Goal: Task Accomplishment & Management: Manage account settings

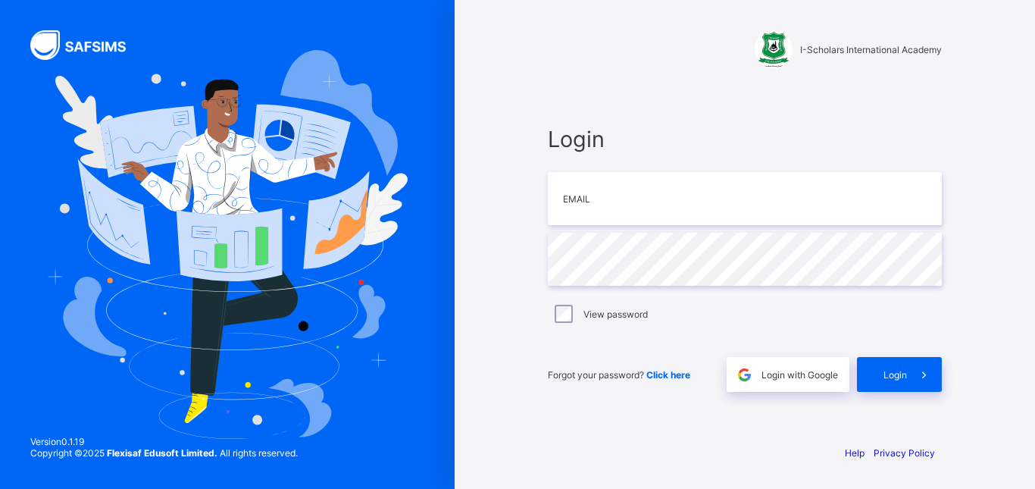
type input "**********"
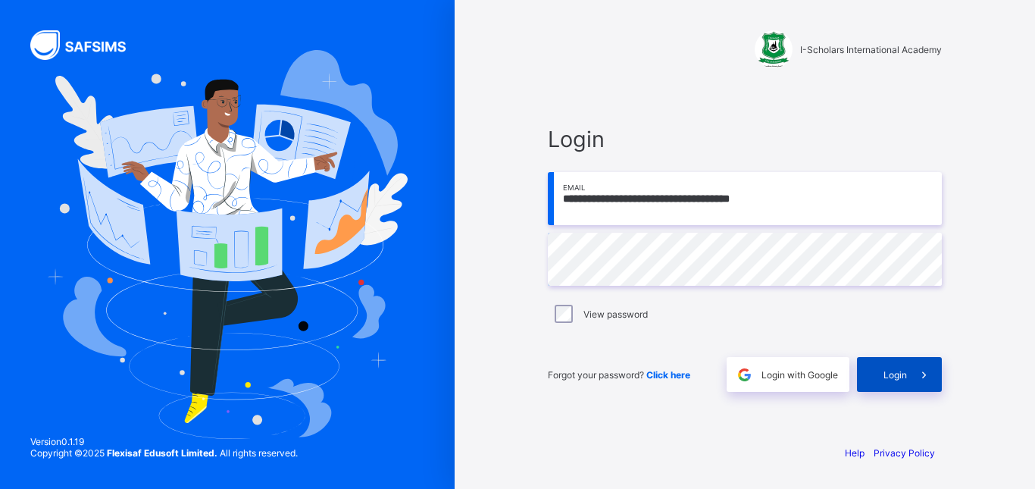
click at [883, 363] on div "Login" at bounding box center [899, 374] width 85 height 35
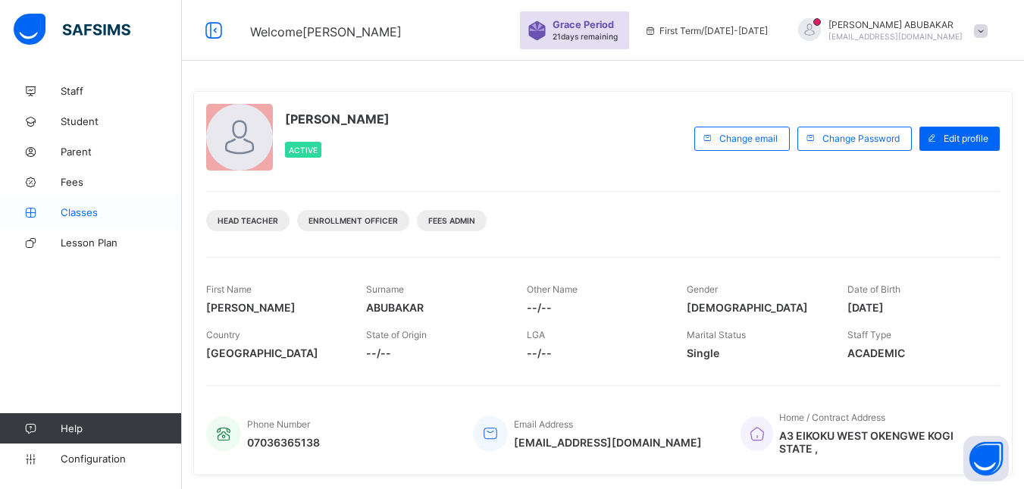
click at [90, 211] on span "Classes" at bounding box center [121, 212] width 121 height 12
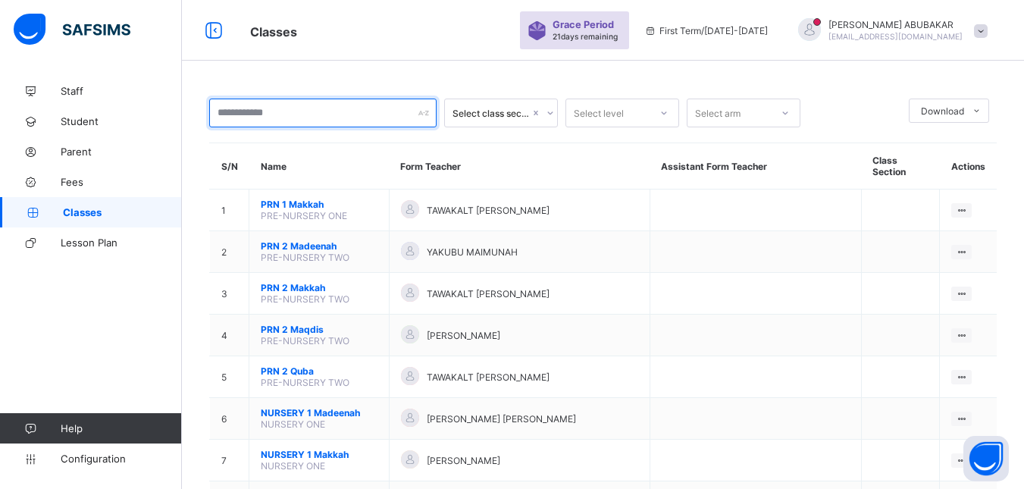
click at [421, 116] on div at bounding box center [322, 113] width 227 height 29
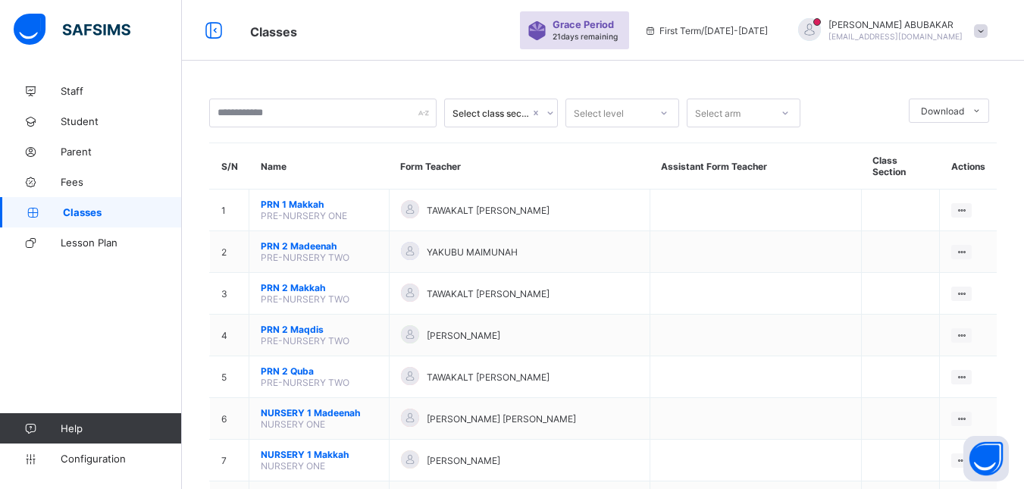
click at [551, 113] on icon at bounding box center [550, 112] width 9 height 15
click at [550, 113] on icon at bounding box center [550, 112] width 9 height 15
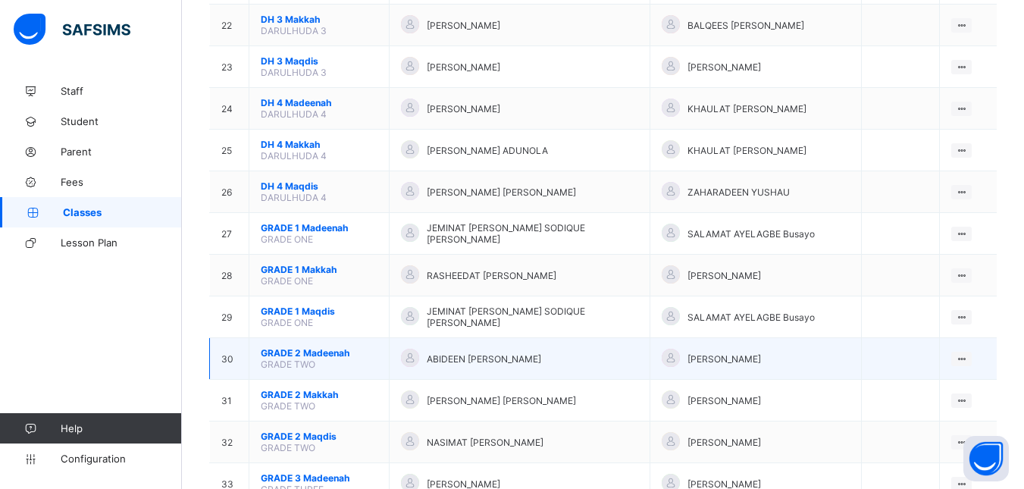
scroll to position [1061, 0]
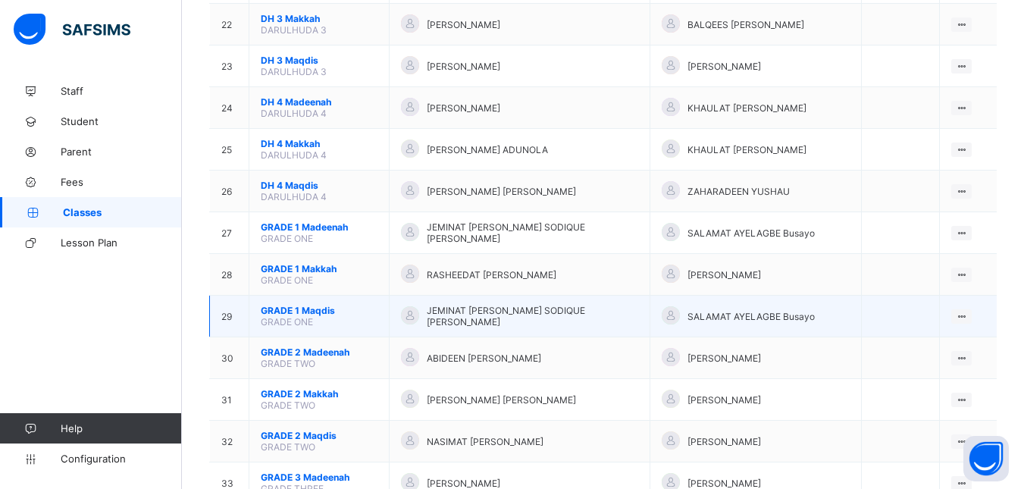
click at [299, 317] on span "GRADE ONE" at bounding box center [287, 321] width 52 height 11
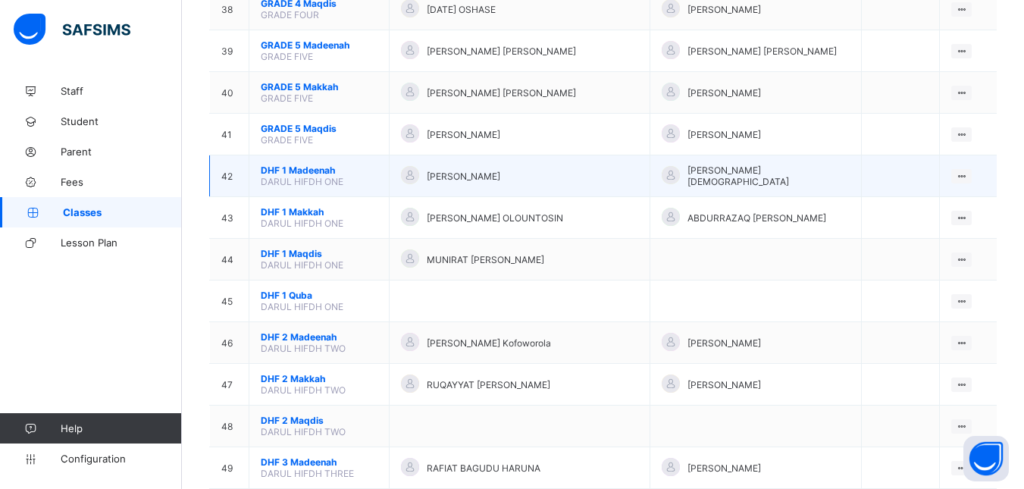
scroll to position [1667, 0]
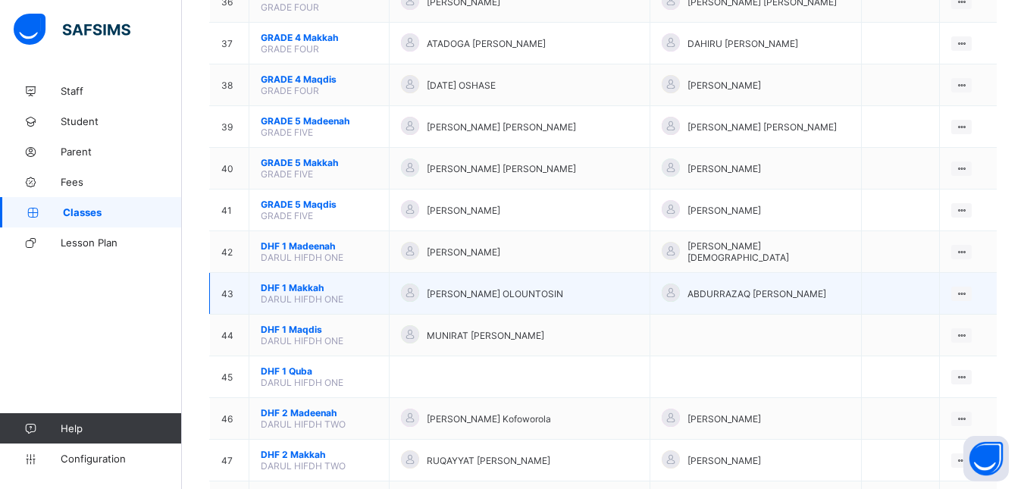
click at [233, 295] on td "43" at bounding box center [229, 294] width 39 height 42
click at [289, 294] on span "DARUL HIFDH ONE" at bounding box center [302, 298] width 83 height 11
click at [299, 287] on span "DHF 1 Makkah" at bounding box center [319, 287] width 117 height 11
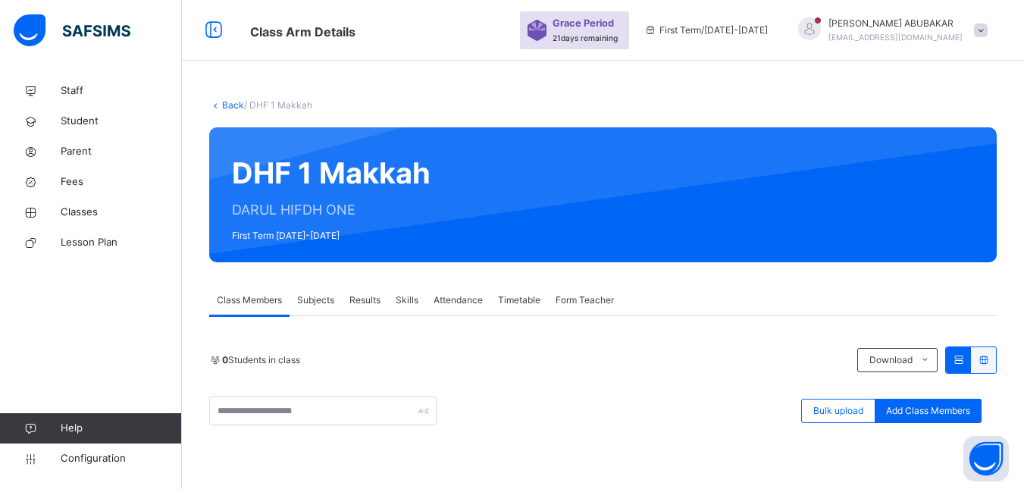
click at [535, 398] on div "Bulk upload Add Class Members" at bounding box center [602, 410] width 787 height 29
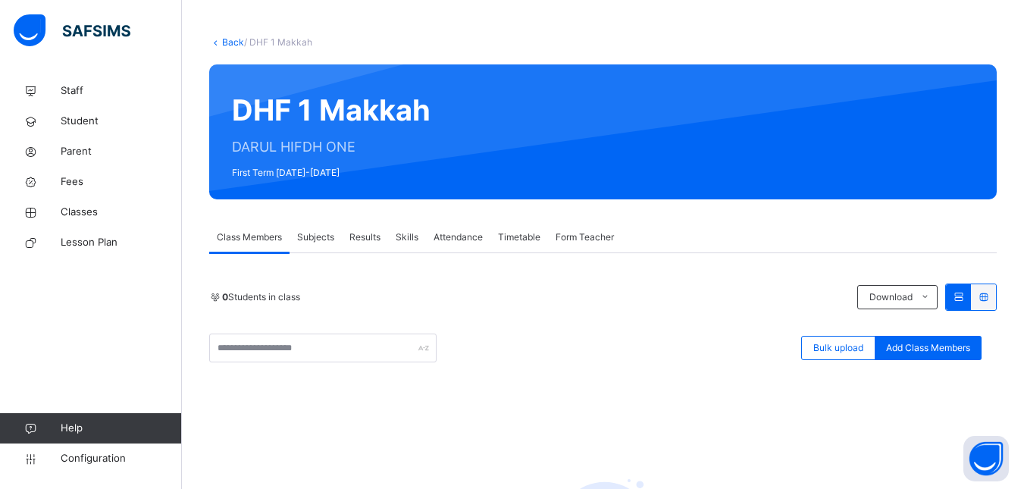
scroll to position [39, 0]
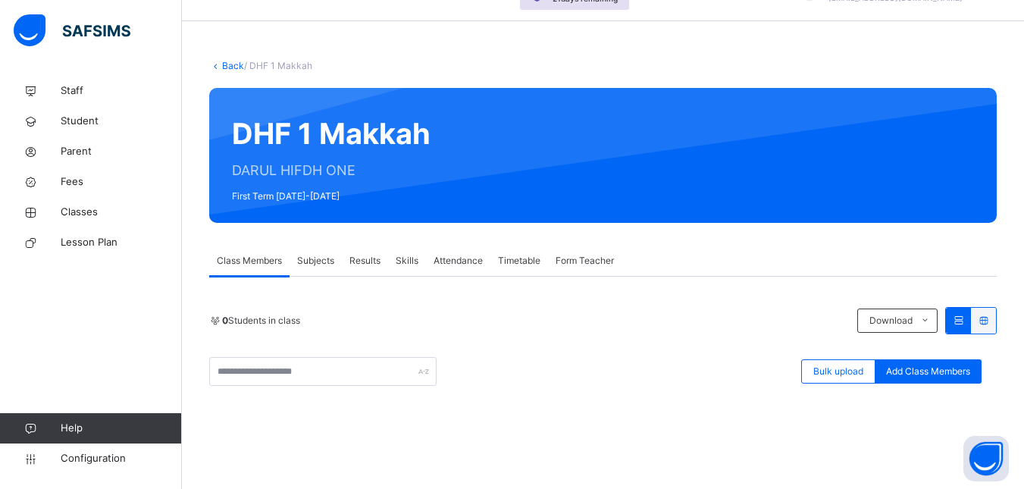
click at [224, 64] on link "Back" at bounding box center [233, 65] width 22 height 11
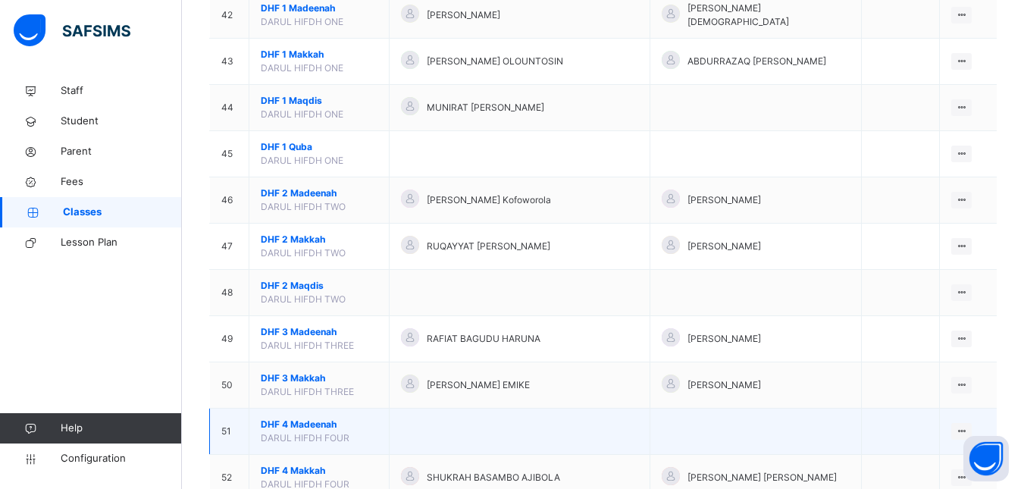
scroll to position [2046, 0]
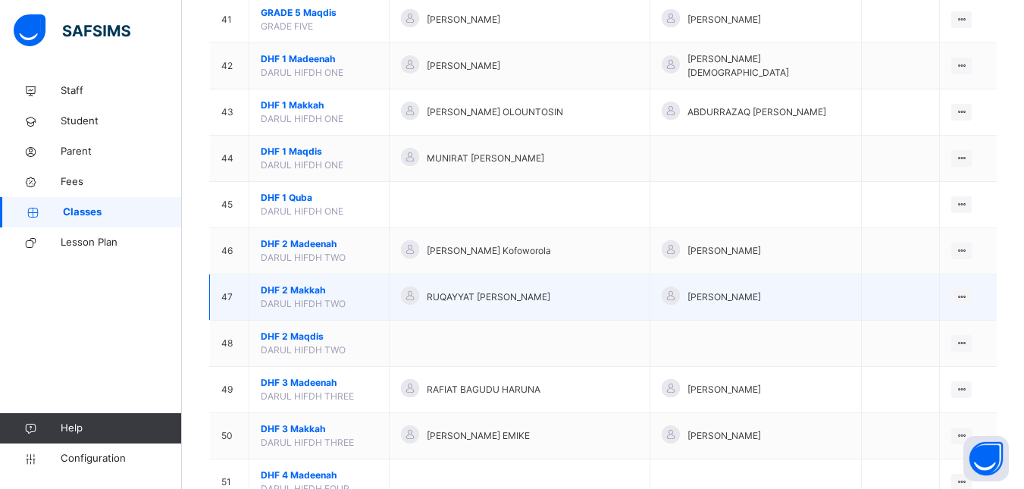
click at [308, 294] on span "DHF 2 Makkah" at bounding box center [319, 290] width 117 height 14
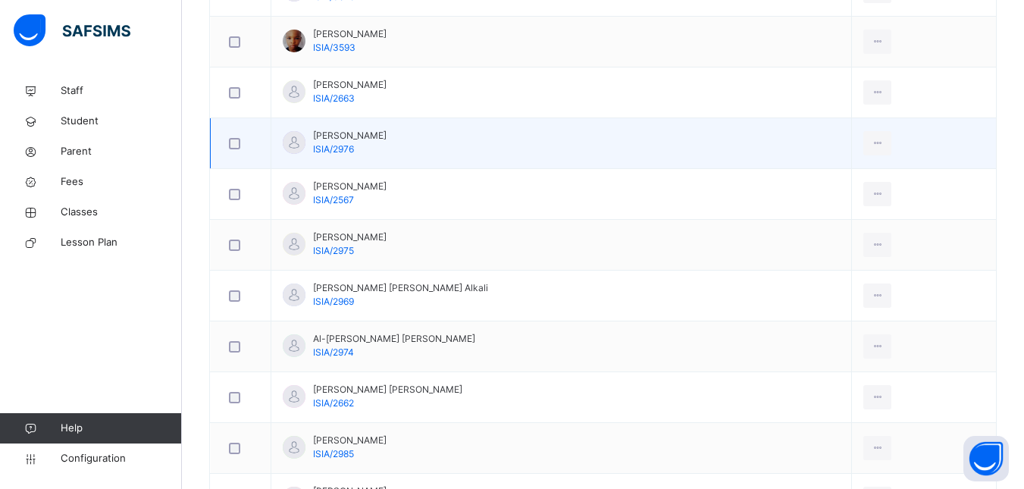
scroll to position [227, 0]
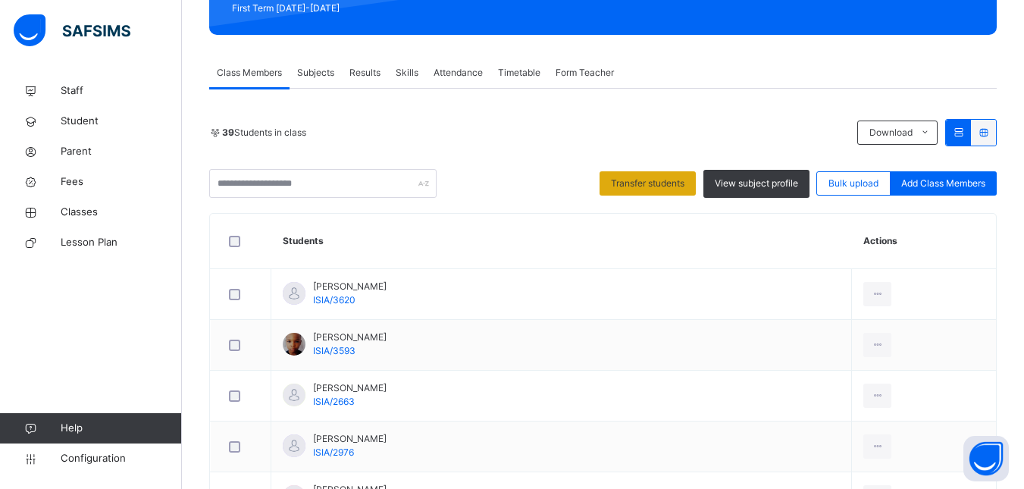
click at [658, 184] on span "Transfer students" at bounding box center [647, 184] width 73 height 14
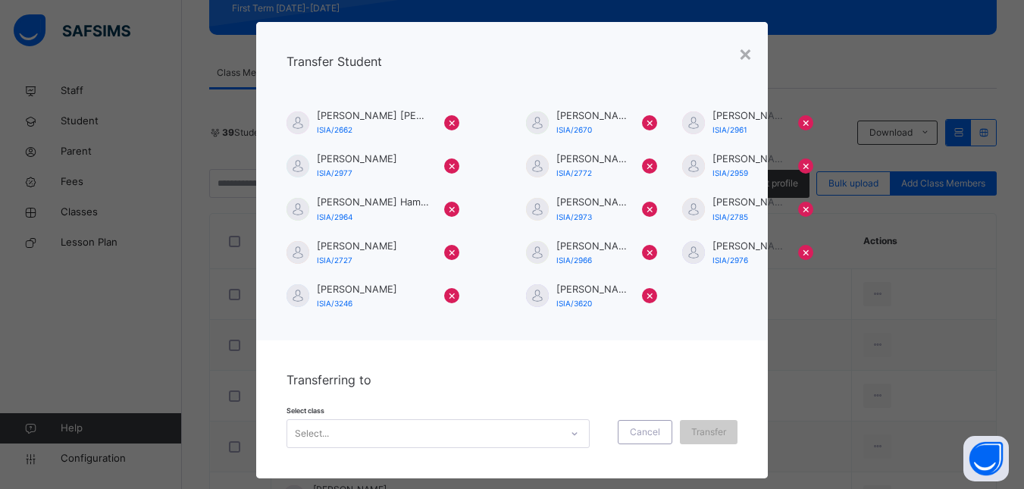
scroll to position [43, 0]
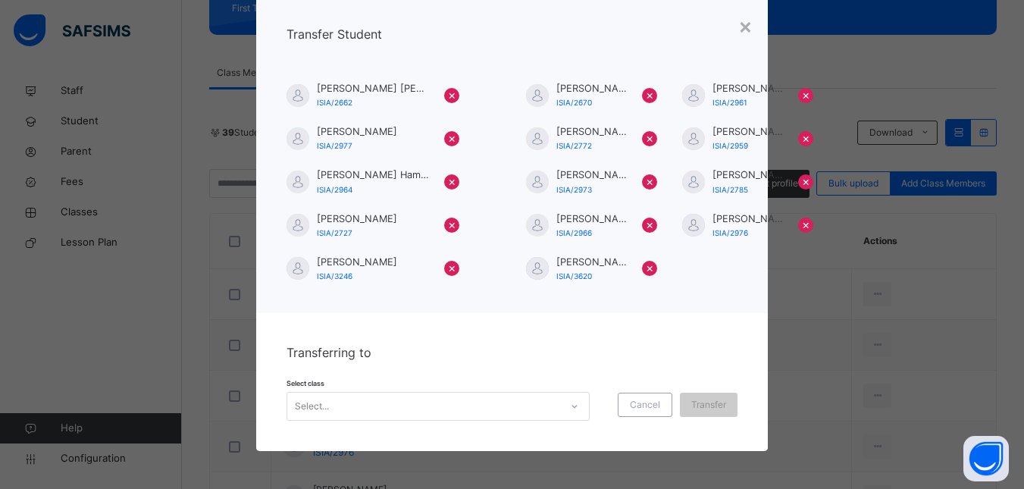
click at [570, 403] on icon at bounding box center [574, 406] width 9 height 15
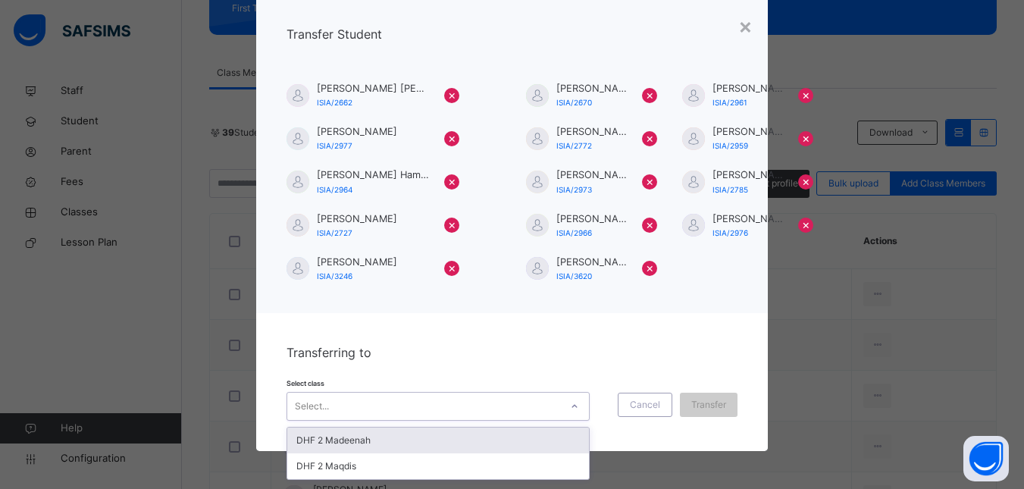
click at [392, 439] on div "DHF 2 Madeenah" at bounding box center [438, 440] width 302 height 26
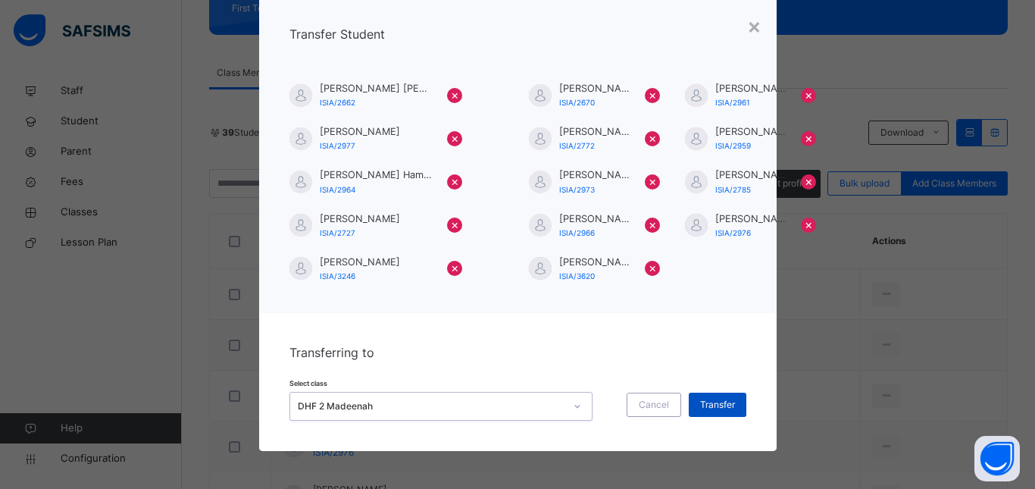
click at [710, 401] on span "Transfer" at bounding box center [717, 405] width 35 height 14
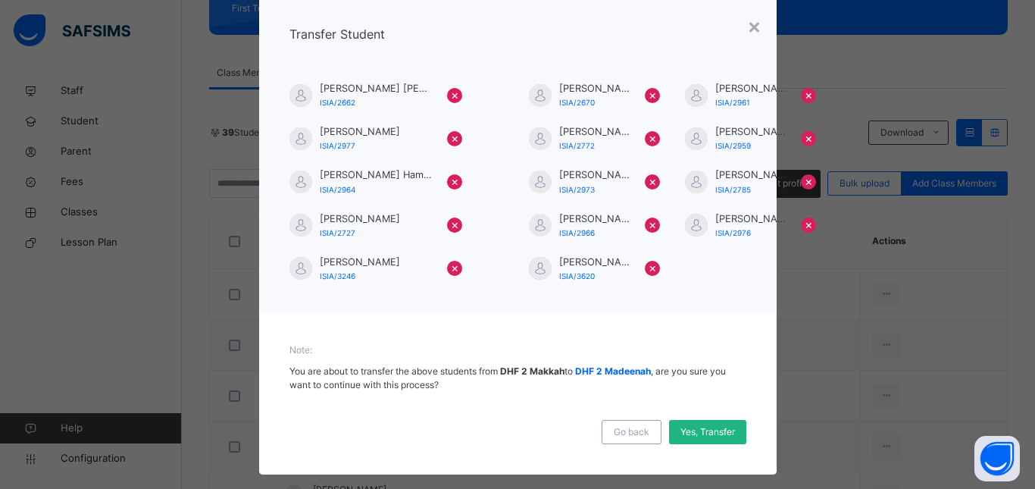
click at [697, 433] on span "Yes, Transfer" at bounding box center [707, 432] width 55 height 14
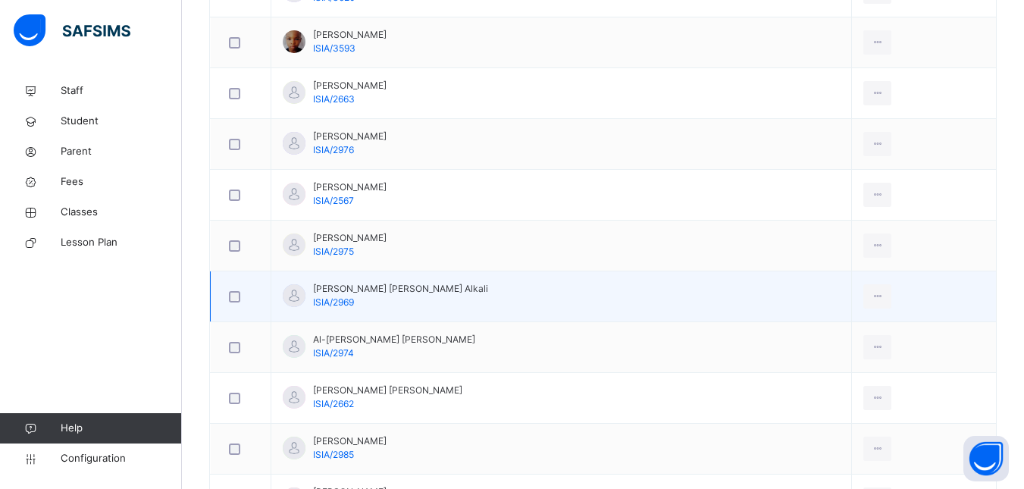
scroll to position [555, 0]
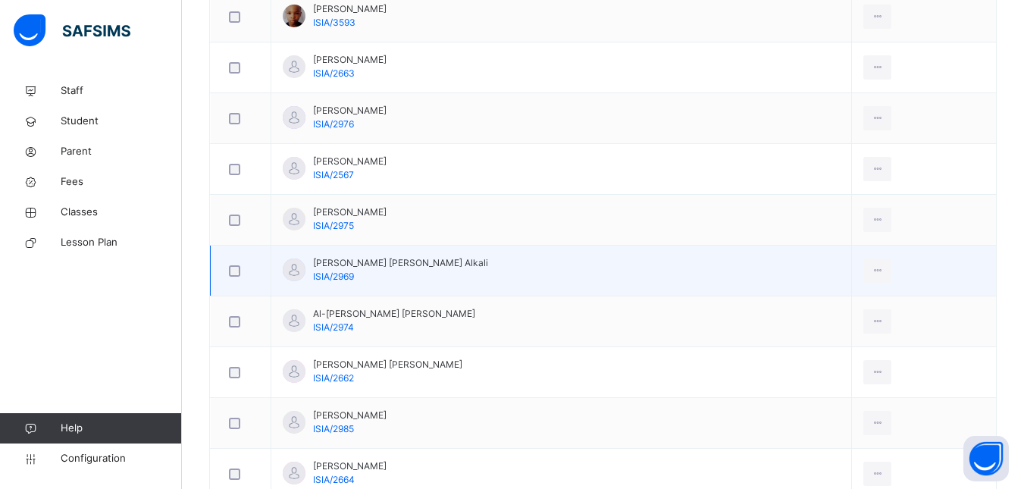
click at [229, 271] on div at bounding box center [241, 270] width 30 height 11
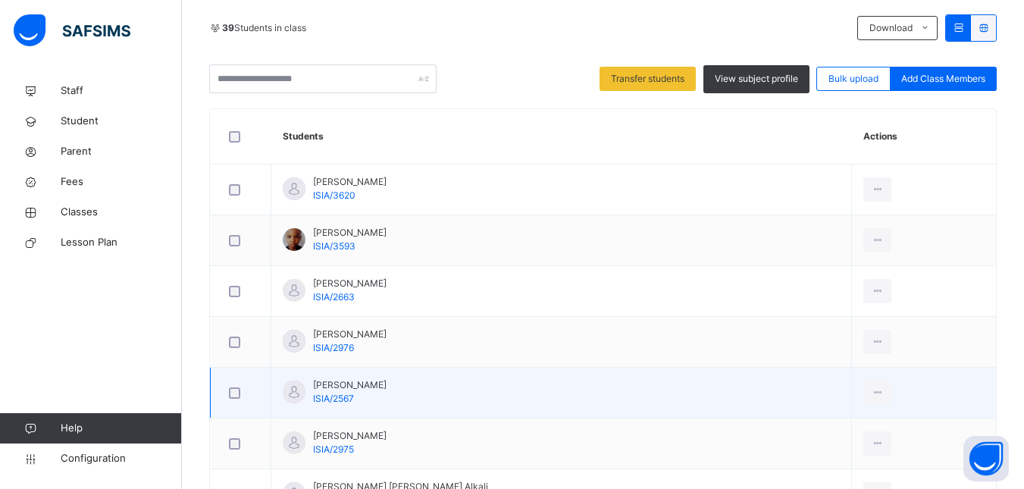
scroll to position [328, 0]
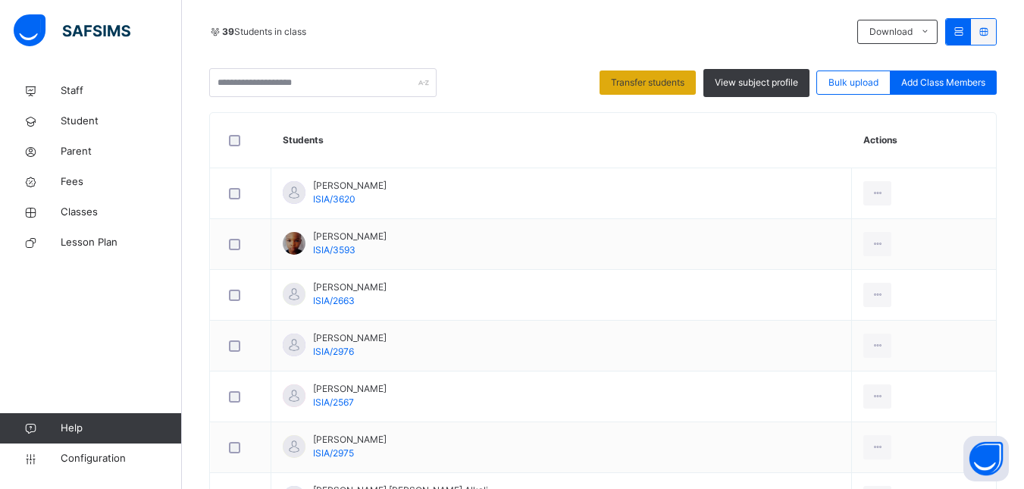
click at [661, 82] on span "Transfer students" at bounding box center [647, 83] width 73 height 14
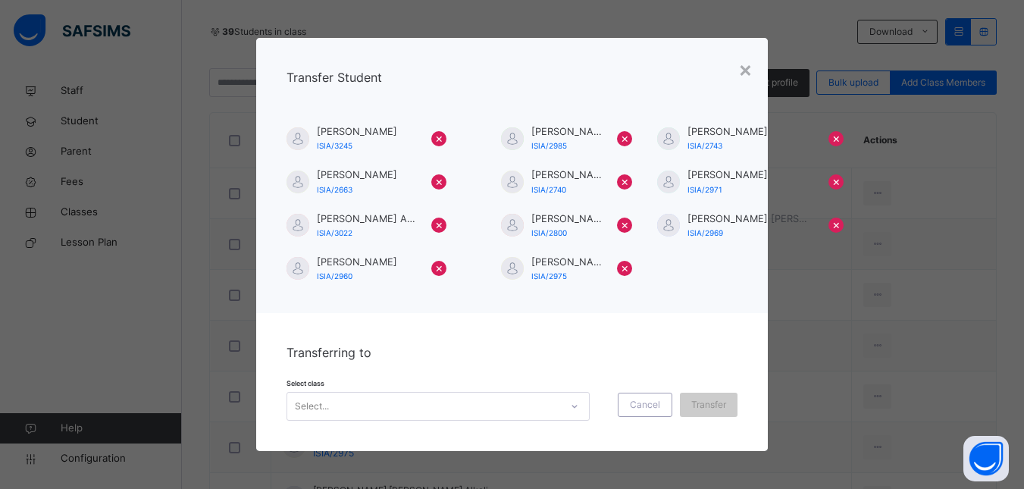
click at [546, 406] on div "Select..." at bounding box center [423, 405] width 273 height 23
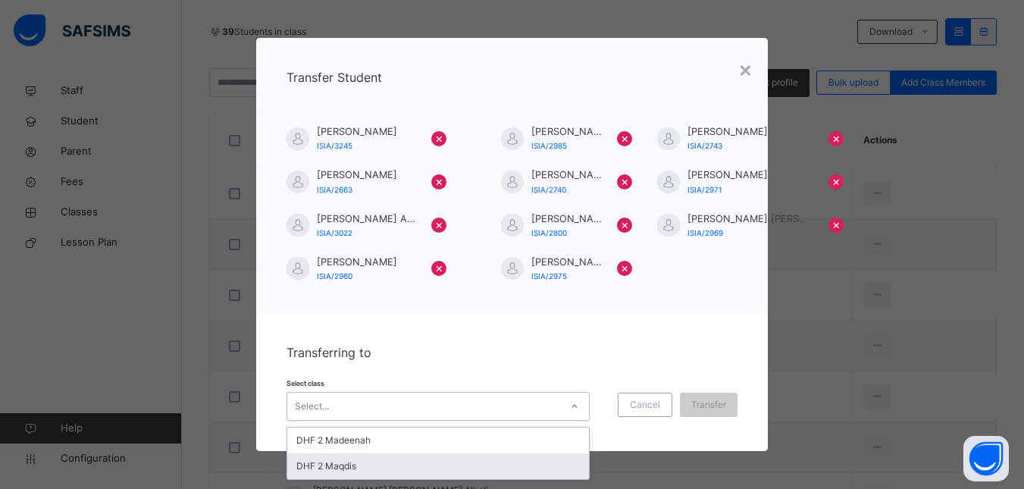
click at [442, 465] on div "DHF 2 Maqdis" at bounding box center [438, 466] width 302 height 26
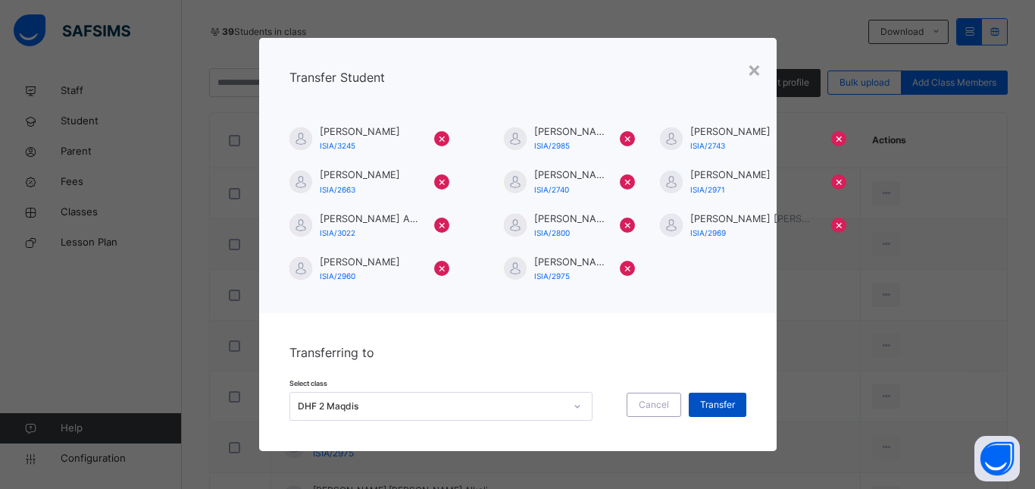
click at [720, 404] on span "Transfer" at bounding box center [717, 405] width 35 height 14
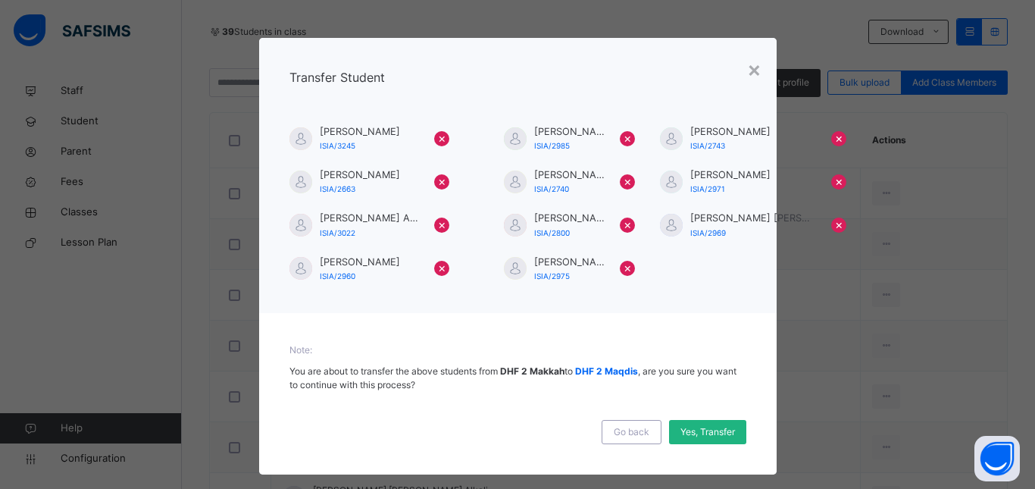
click at [705, 435] on span "Yes, Transfer" at bounding box center [707, 432] width 55 height 14
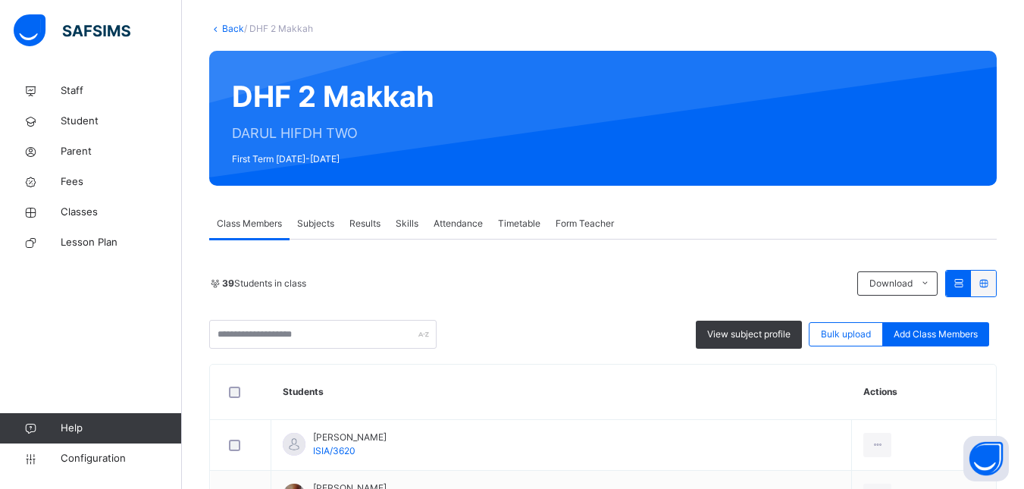
scroll to position [0, 0]
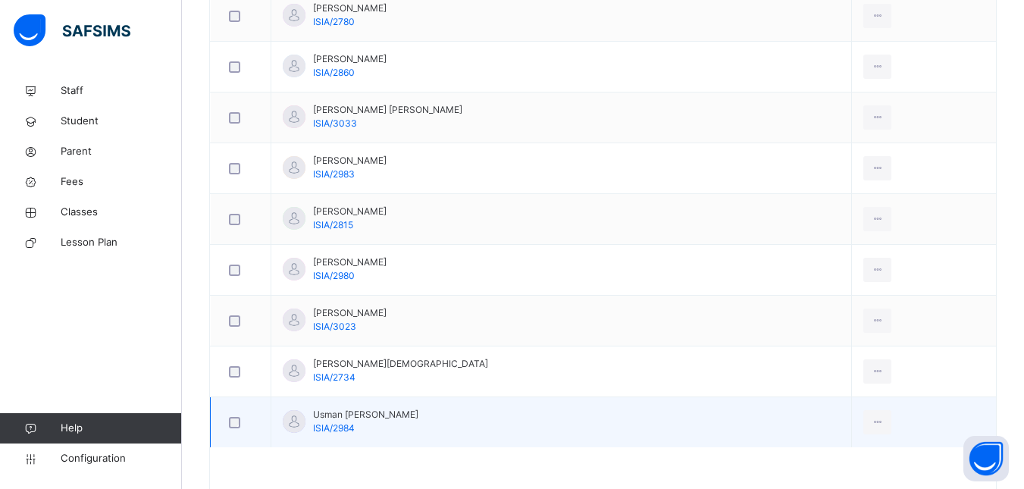
scroll to position [802, 0]
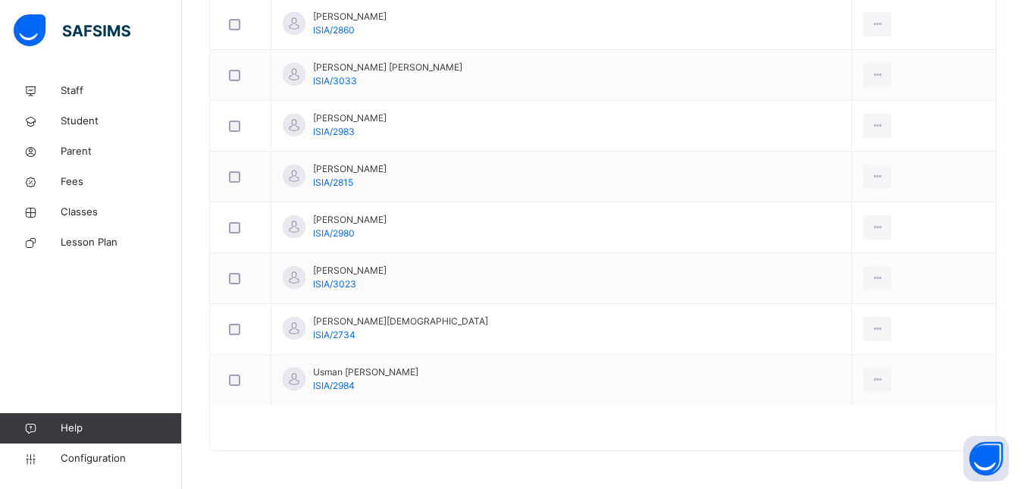
click at [417, 440] on div at bounding box center [603, 435] width 786 height 30
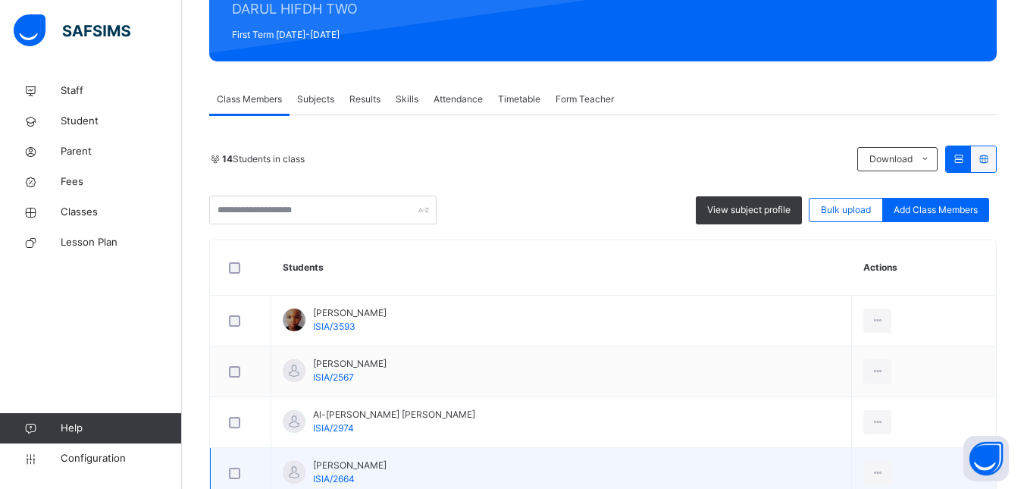
scroll to position [271, 0]
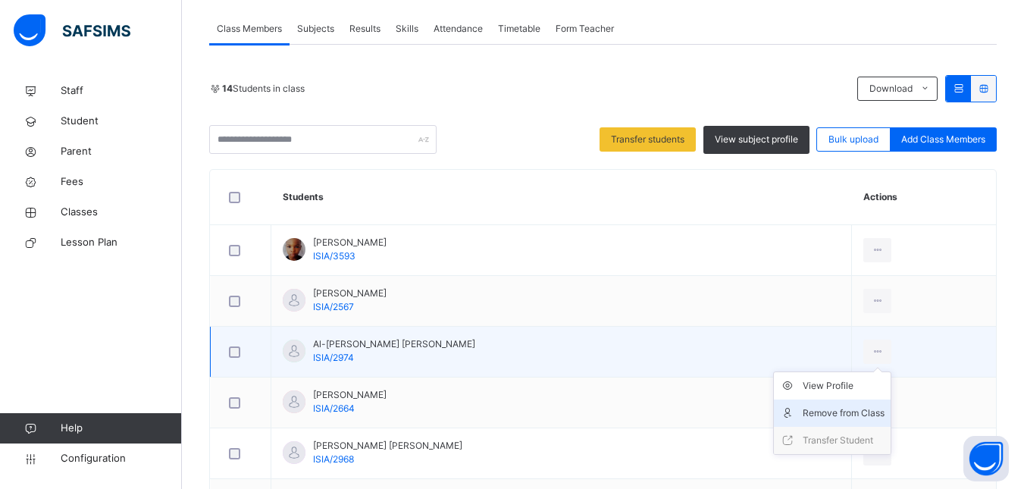
click at [844, 411] on div "Remove from Class" at bounding box center [843, 412] width 82 height 15
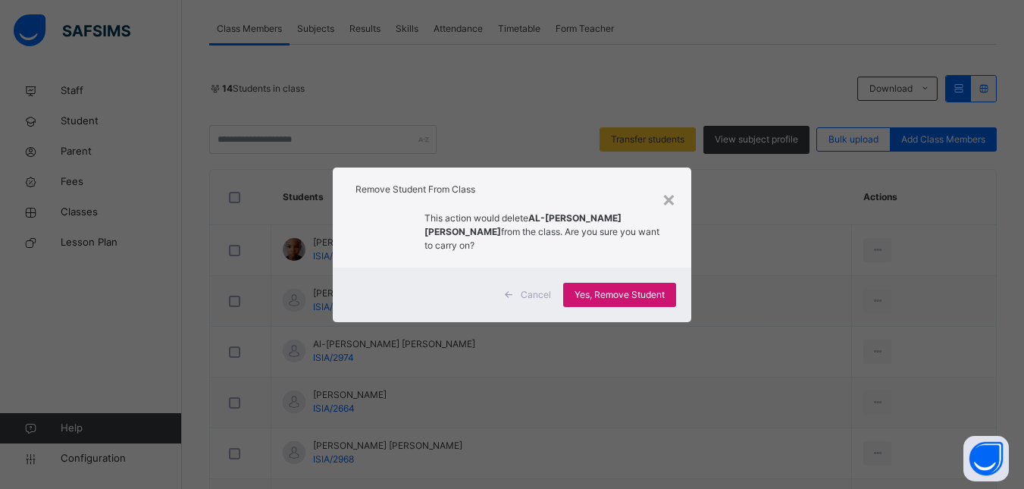
click at [624, 294] on span "Yes, Remove Student" at bounding box center [619, 295] width 90 height 14
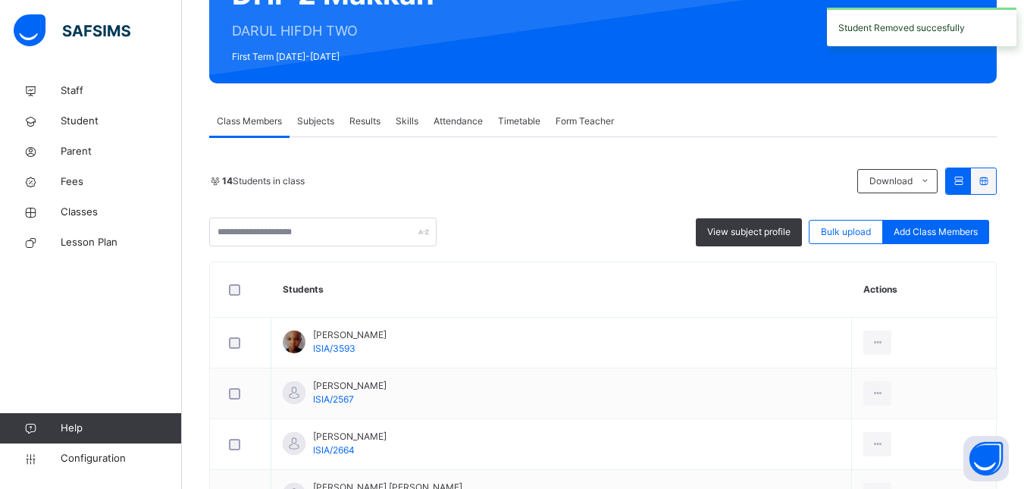
scroll to position [0, 0]
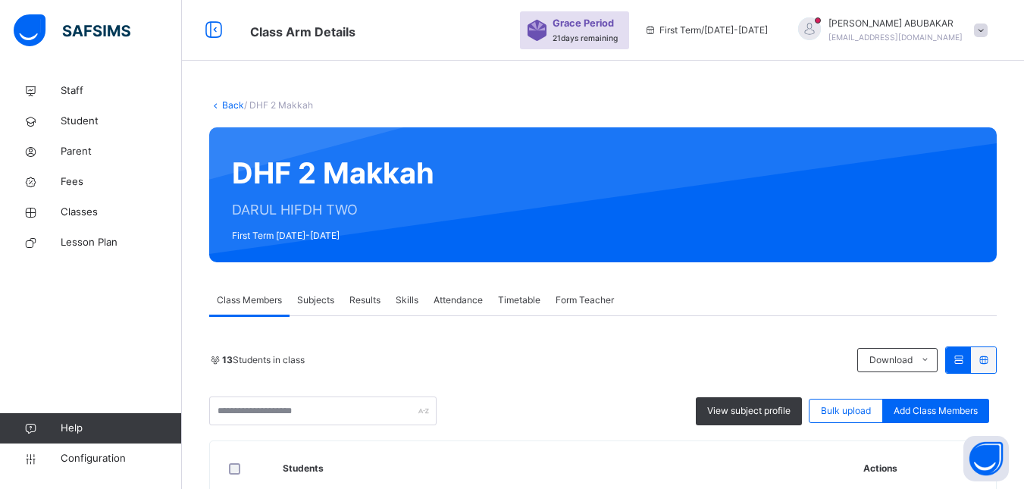
click at [227, 102] on link "Back" at bounding box center [233, 104] width 22 height 11
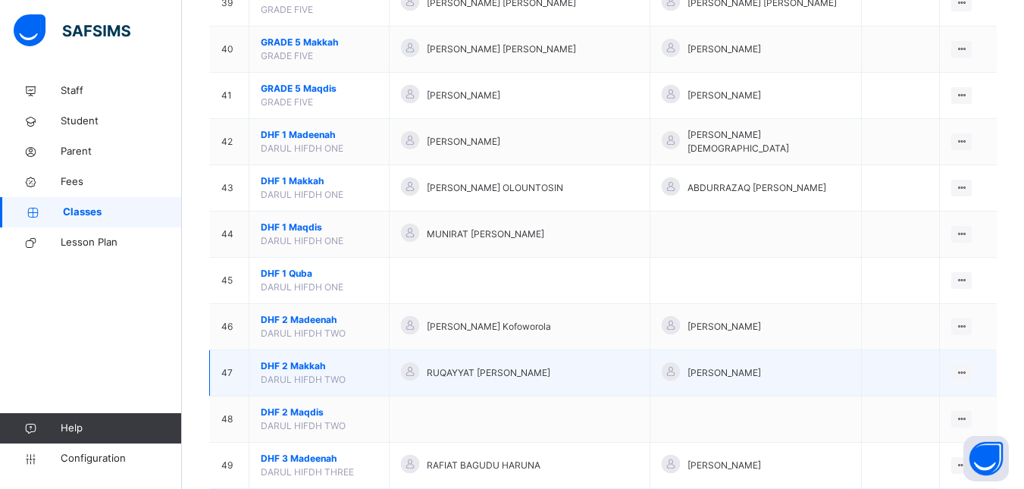
scroll to position [2046, 0]
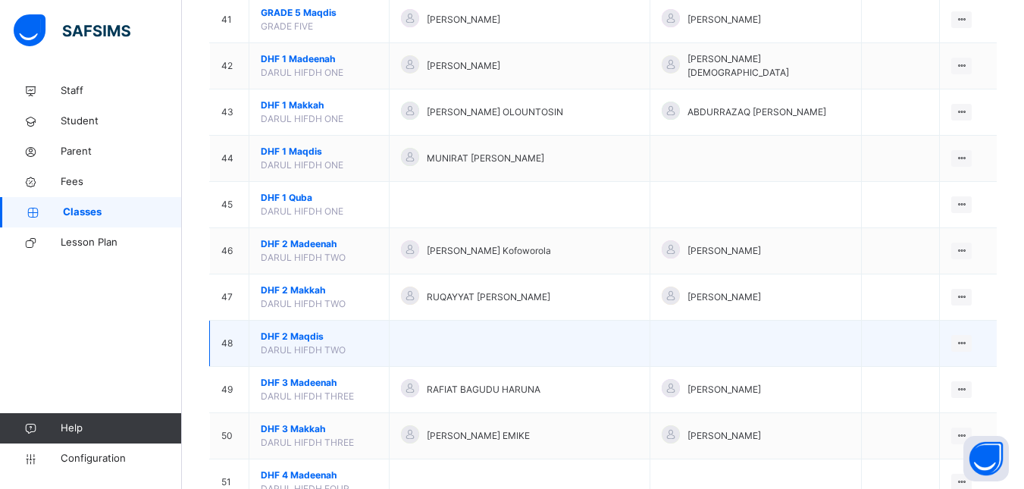
click at [295, 335] on span "DHF 2 Maqdis" at bounding box center [319, 337] width 117 height 14
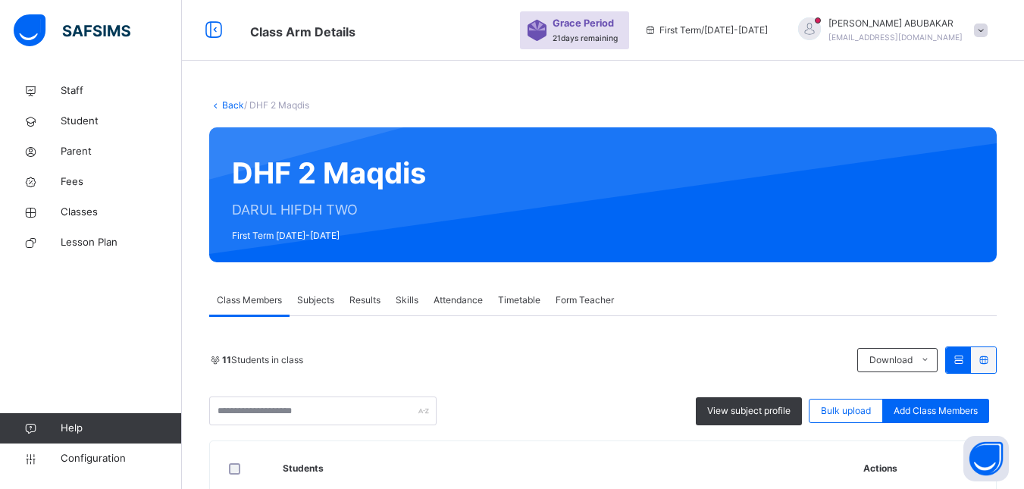
click at [222, 102] on link "Back" at bounding box center [233, 104] width 22 height 11
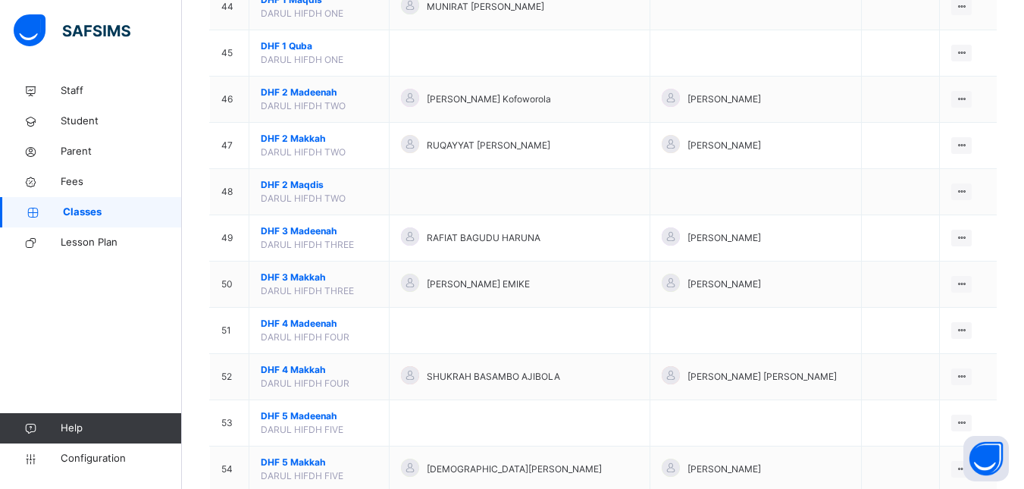
scroll to position [2122, 0]
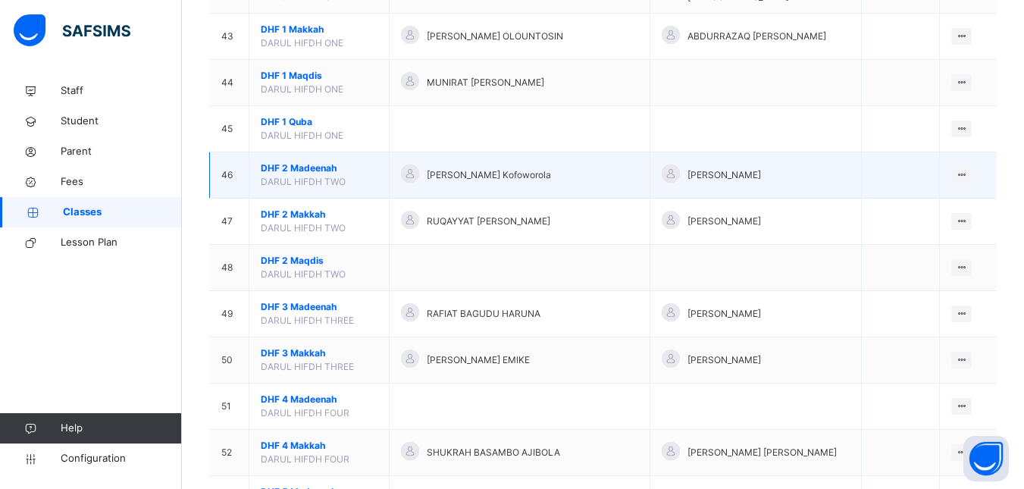
click at [307, 166] on span "DHF 2 Madeenah" at bounding box center [319, 168] width 117 height 14
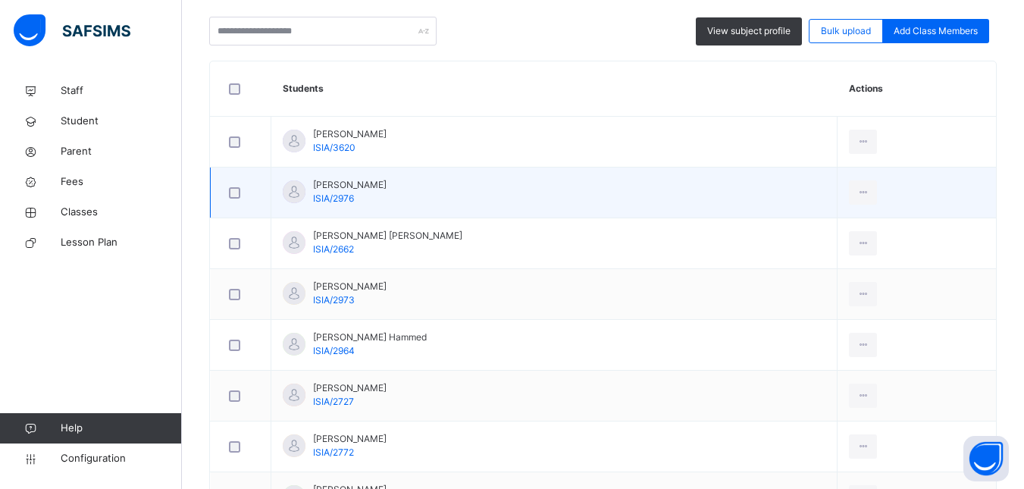
scroll to position [379, 0]
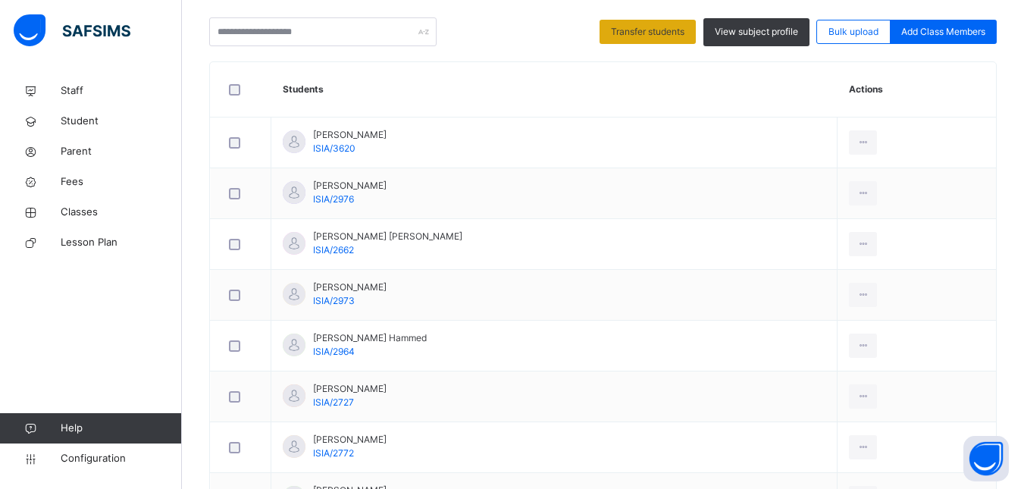
click at [648, 24] on div "Transfer students" at bounding box center [647, 32] width 96 height 24
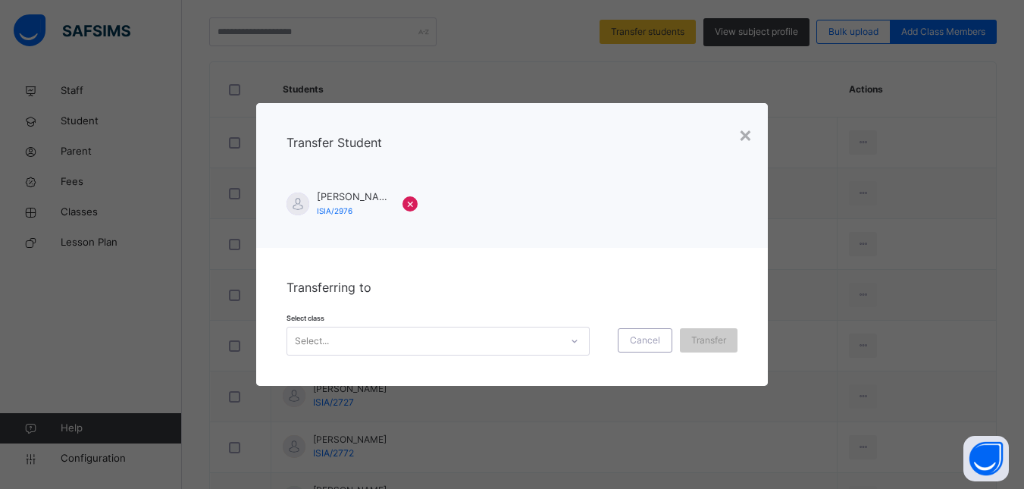
click at [572, 340] on icon at bounding box center [574, 340] width 9 height 15
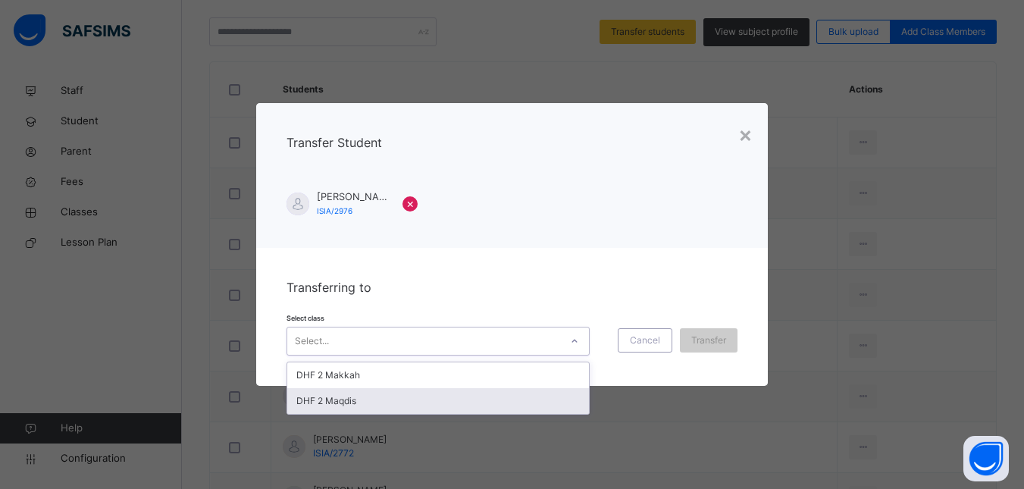
click at [455, 396] on div "DHF 2 Maqdis" at bounding box center [438, 401] width 302 height 26
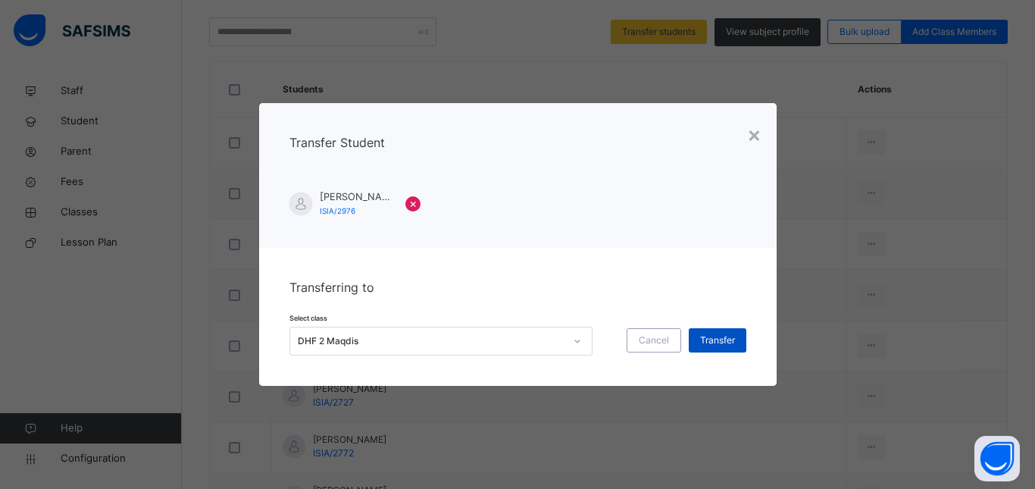
click at [701, 336] on span "Transfer" at bounding box center [717, 340] width 35 height 14
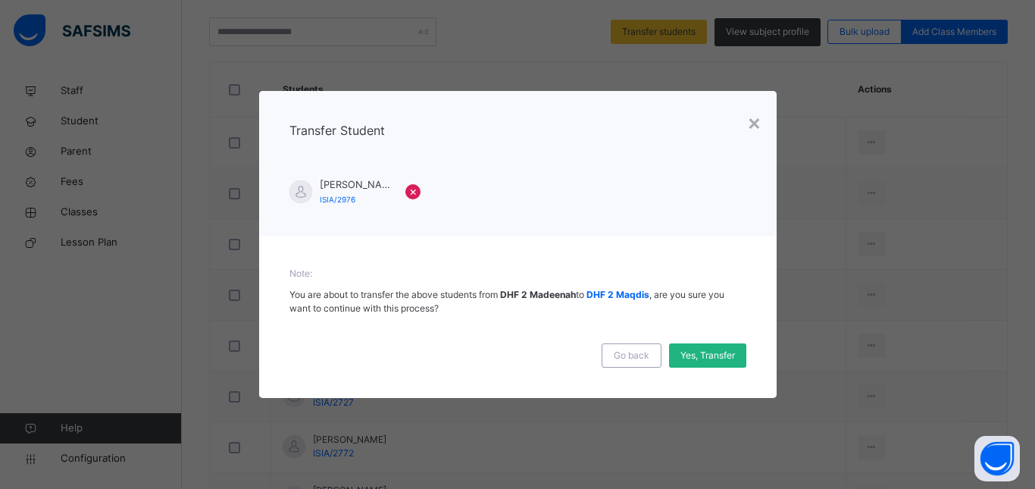
click at [699, 356] on span "Yes, Transfer" at bounding box center [707, 356] width 55 height 14
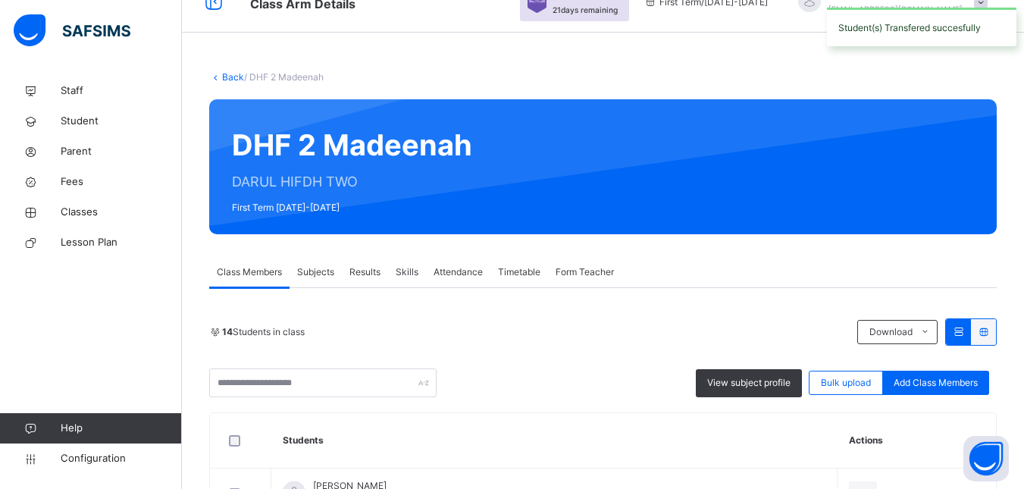
scroll to position [0, 0]
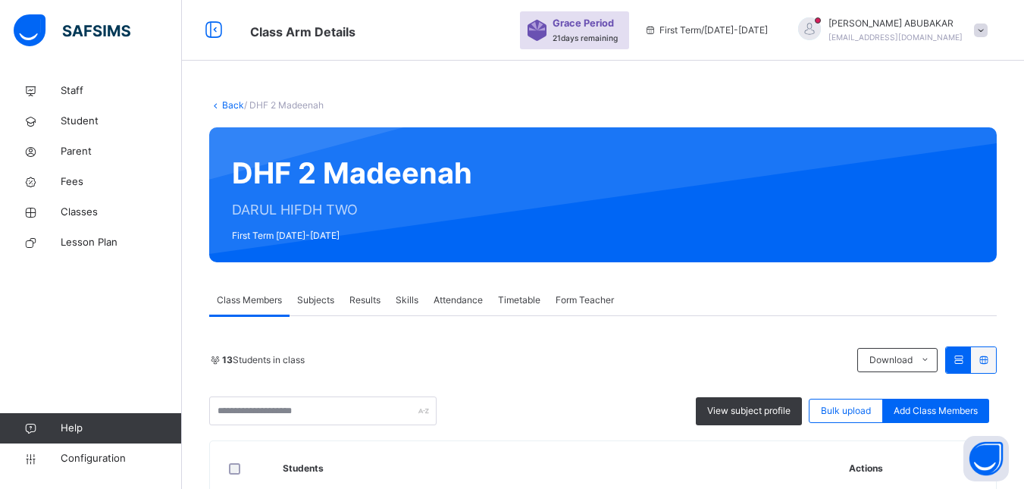
click at [228, 102] on link "Back" at bounding box center [233, 104] width 22 height 11
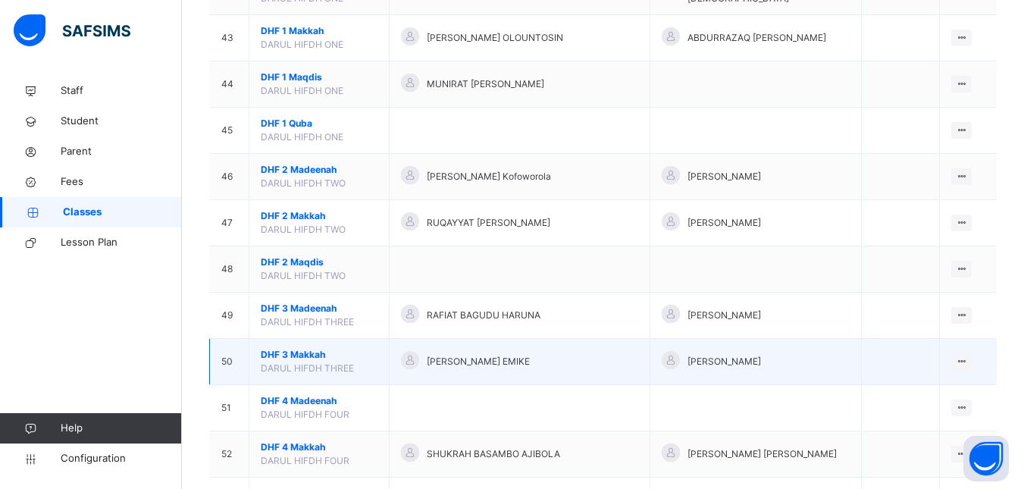
scroll to position [2122, 0]
click at [293, 350] on span "DHF 3 Makkah" at bounding box center [319, 353] width 117 height 14
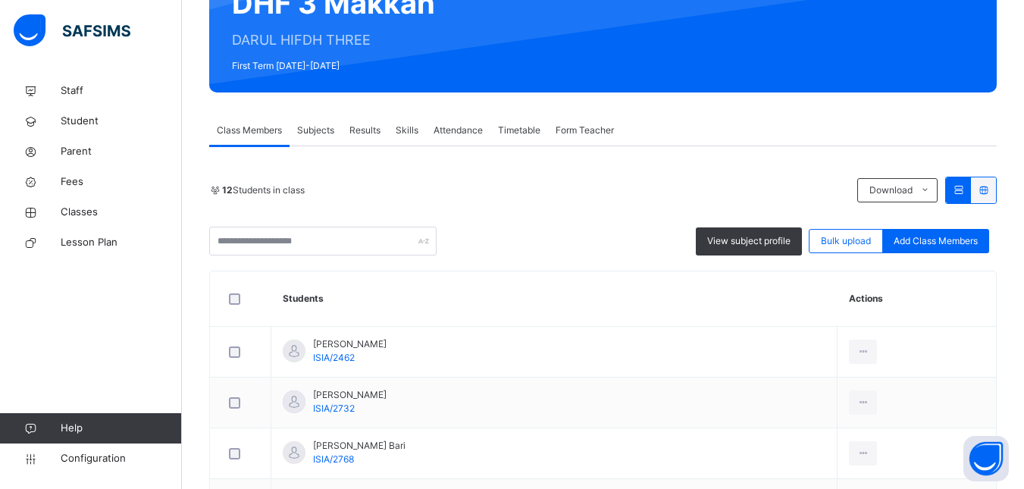
scroll to position [94, 0]
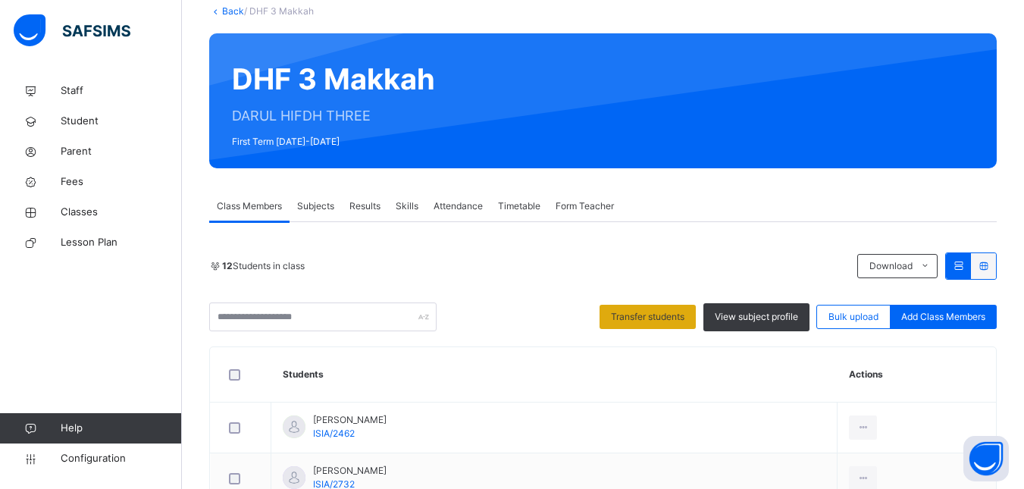
click at [671, 315] on span "Transfer students" at bounding box center [647, 317] width 73 height 14
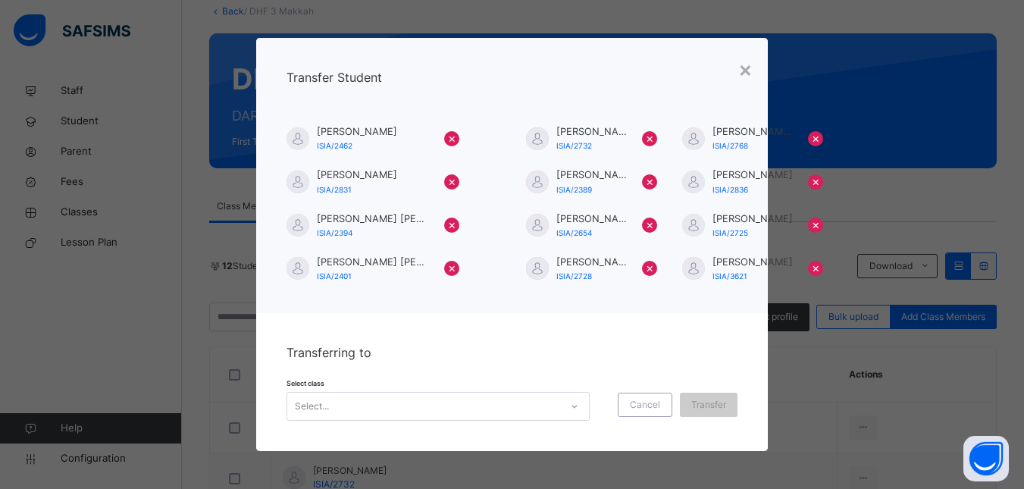
click at [574, 403] on icon at bounding box center [574, 406] width 9 height 15
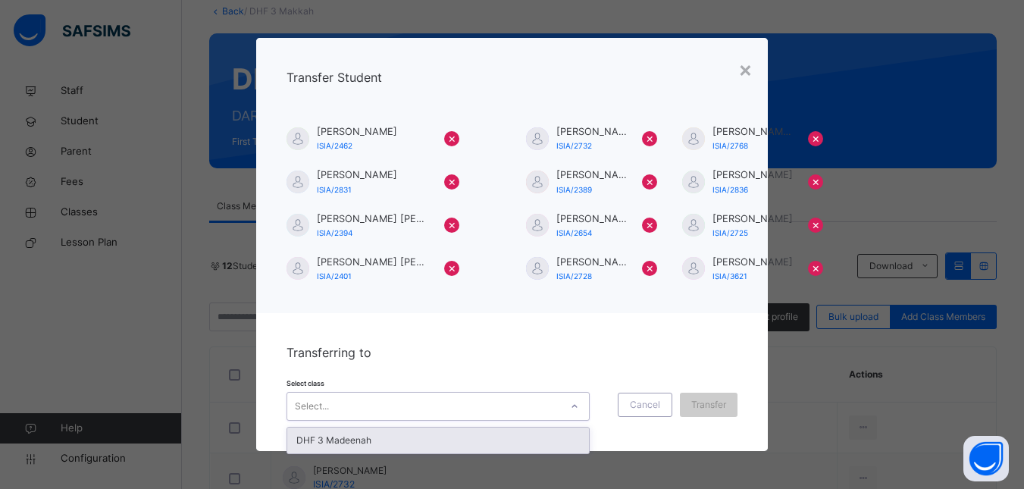
click at [525, 439] on div "DHF 3 Madeenah" at bounding box center [438, 440] width 302 height 26
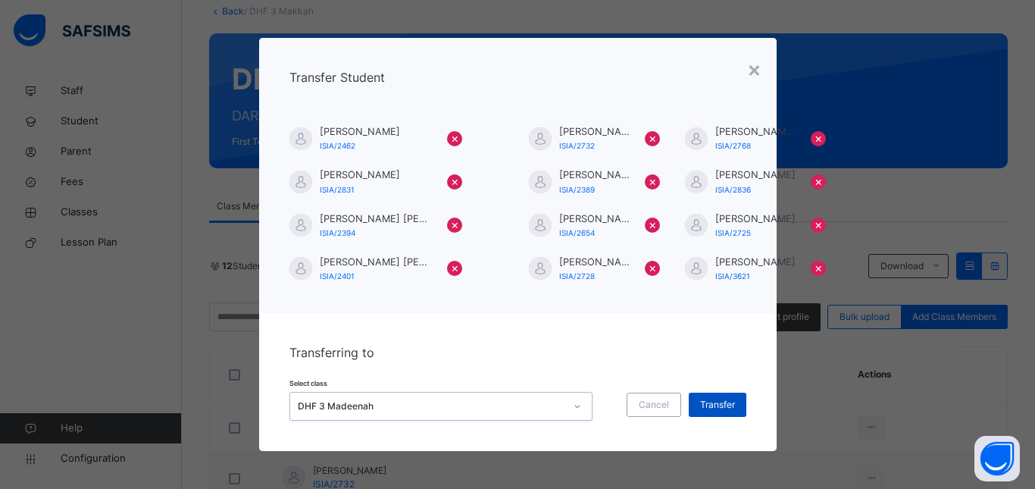
click at [725, 402] on span "Transfer" at bounding box center [717, 405] width 35 height 14
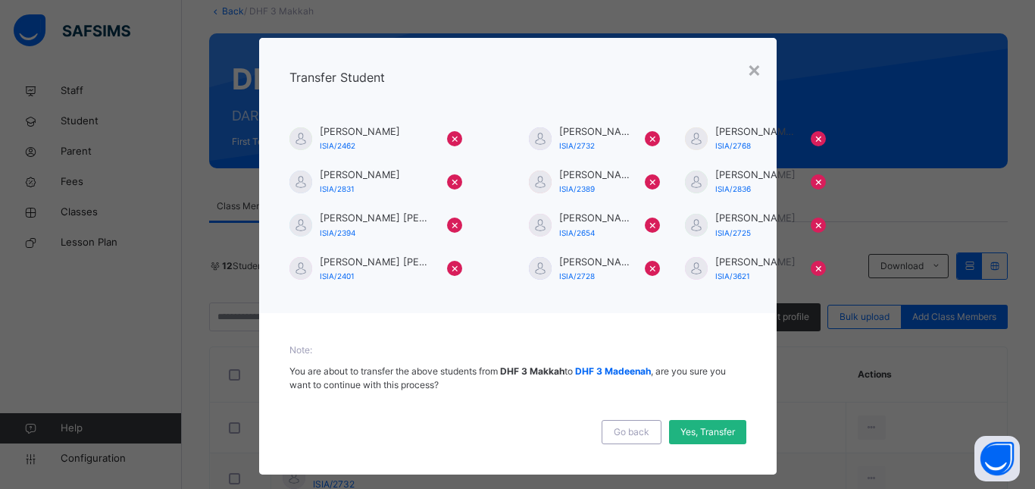
click at [719, 432] on span "Yes, Transfer" at bounding box center [707, 432] width 55 height 14
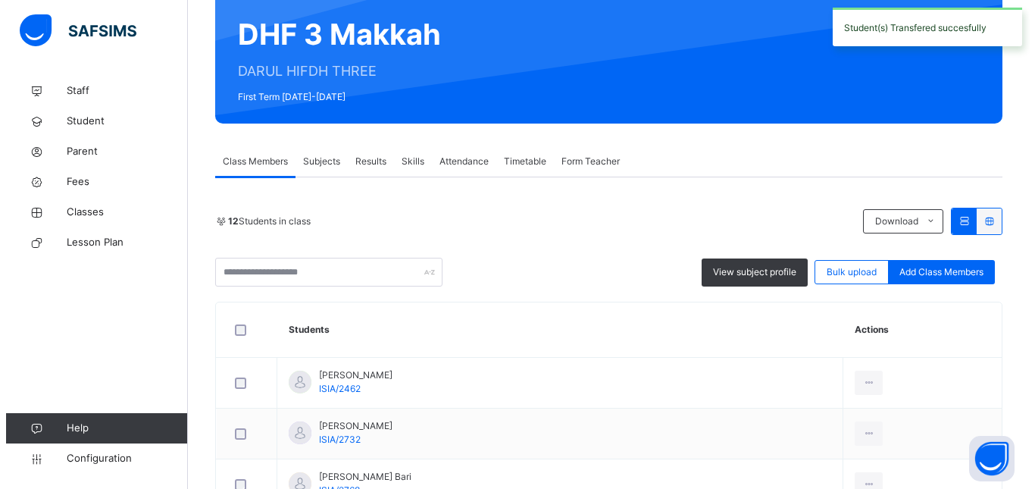
scroll to position [0, 0]
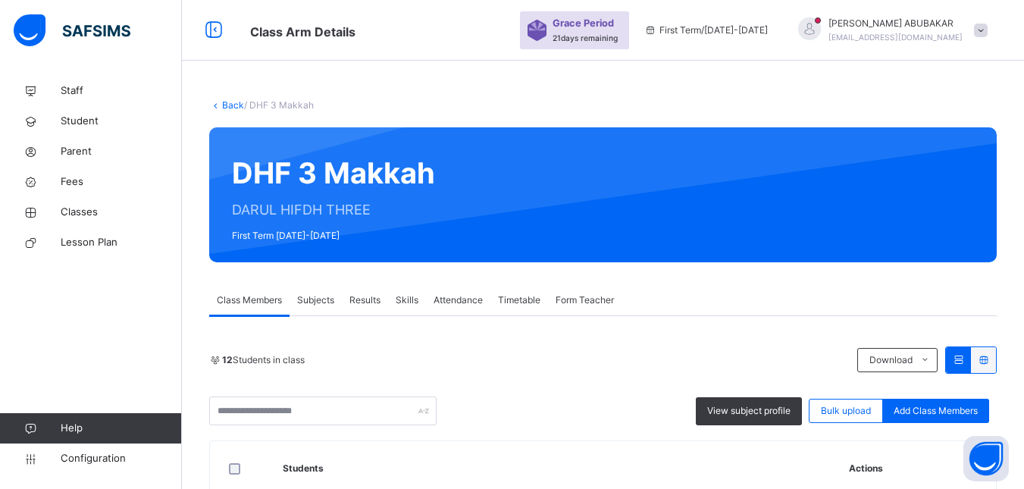
click at [223, 105] on link "Back" at bounding box center [233, 104] width 22 height 11
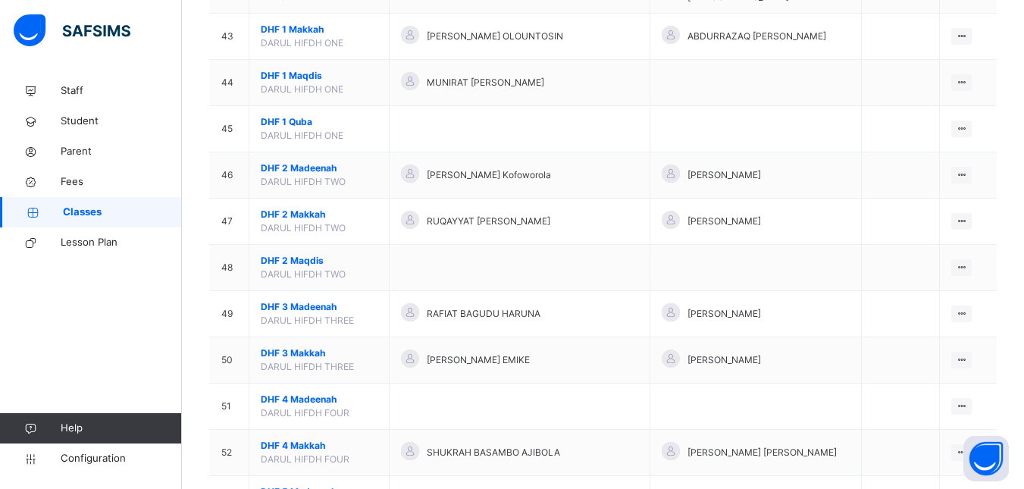
scroll to position [2197, 0]
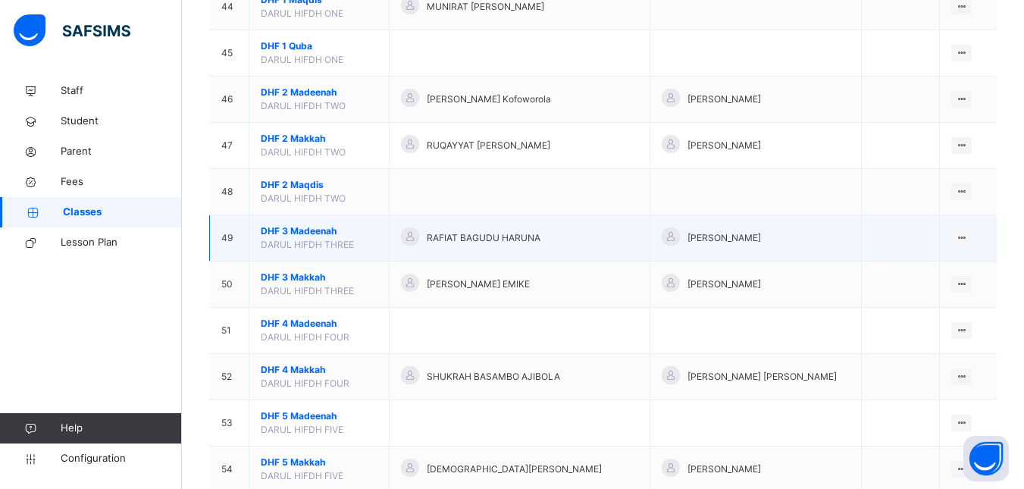
click at [310, 230] on span "DHF 3 Madeenah" at bounding box center [319, 231] width 117 height 14
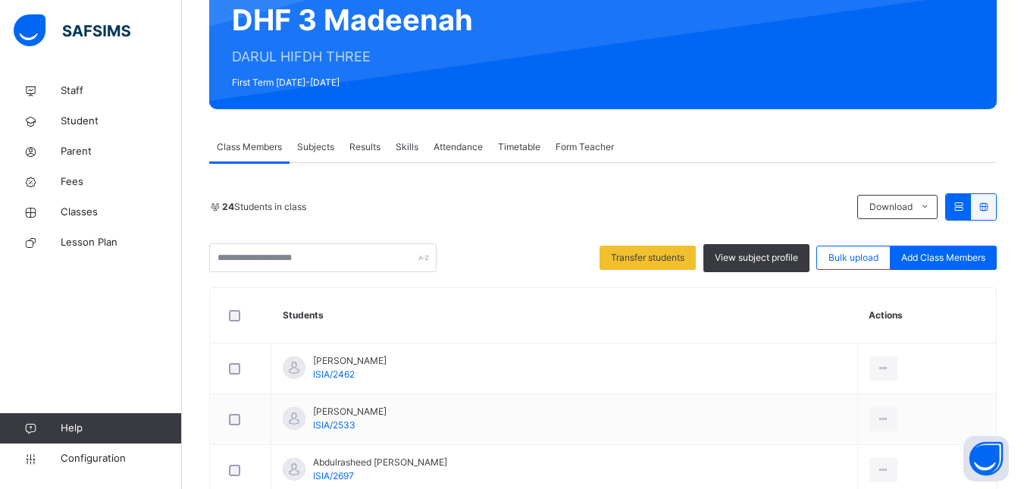
scroll to position [152, 0]
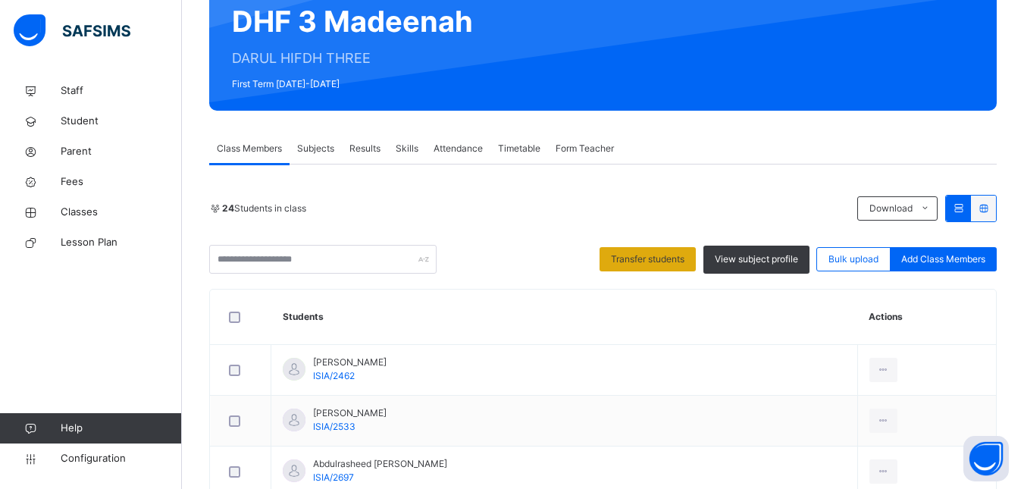
click at [652, 259] on span "Transfer students" at bounding box center [647, 259] width 73 height 14
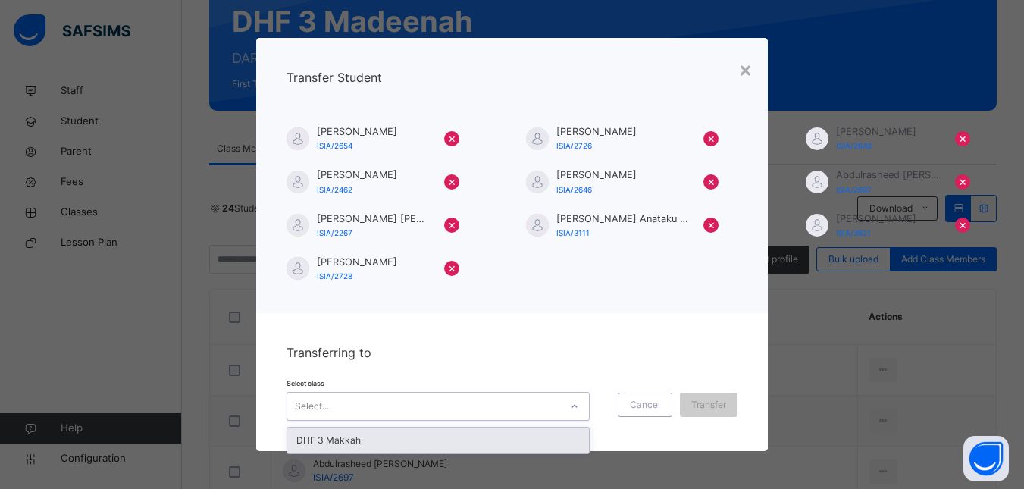
click at [546, 408] on div "Select..." at bounding box center [423, 405] width 273 height 23
click at [529, 439] on div "DHF 3 Makkah" at bounding box center [438, 440] width 302 height 26
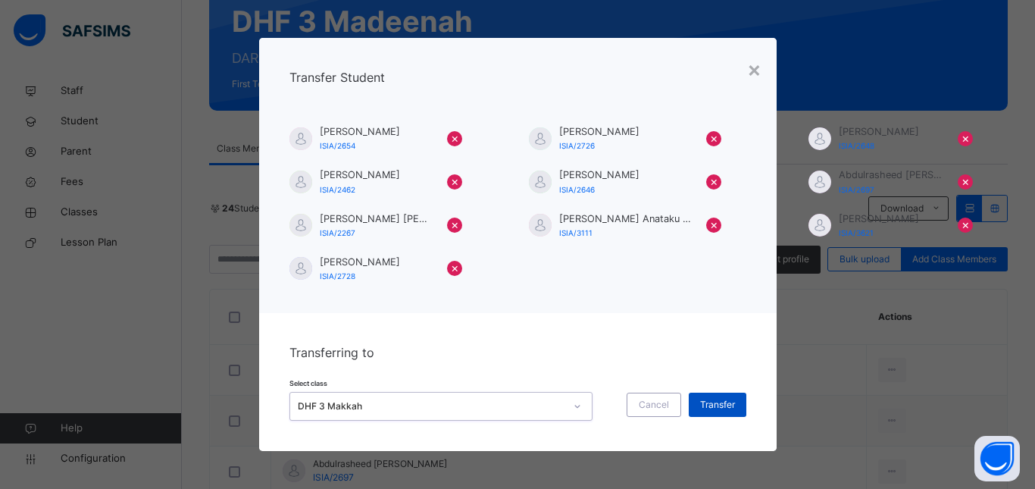
click at [715, 402] on span "Transfer" at bounding box center [717, 405] width 35 height 14
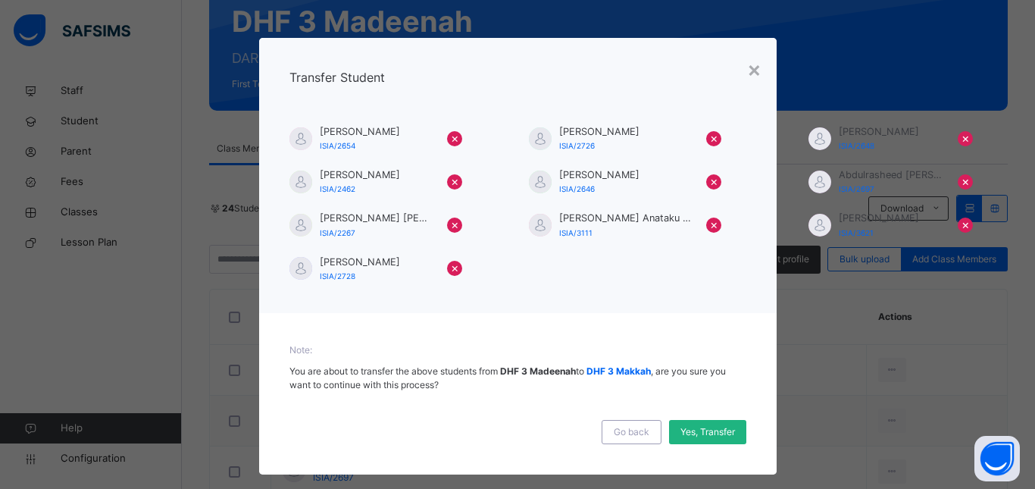
click at [708, 432] on span "Yes, Transfer" at bounding box center [707, 432] width 55 height 14
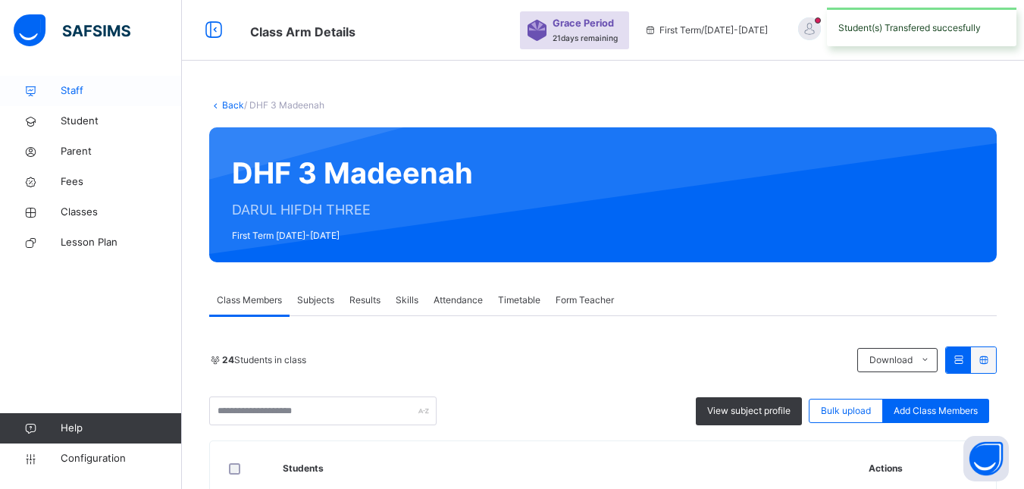
scroll to position [0, 0]
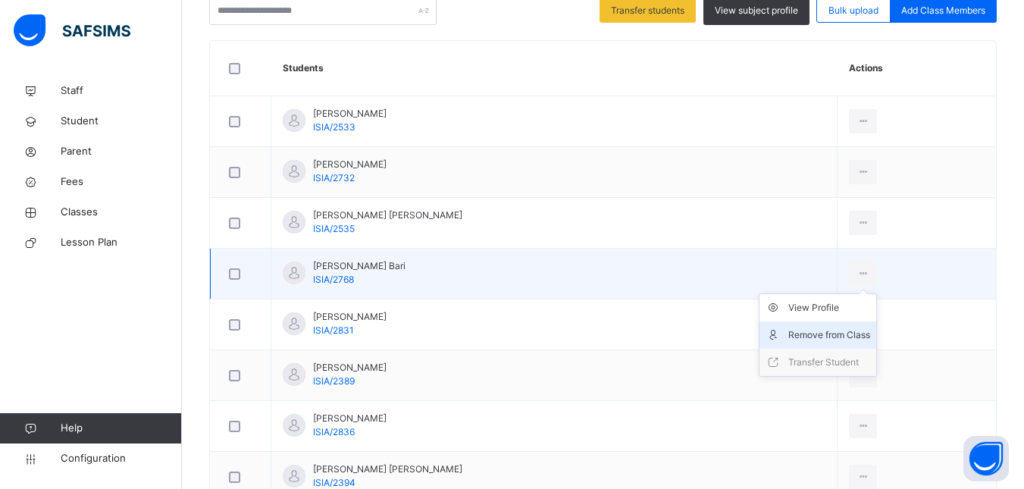
scroll to position [423, 0]
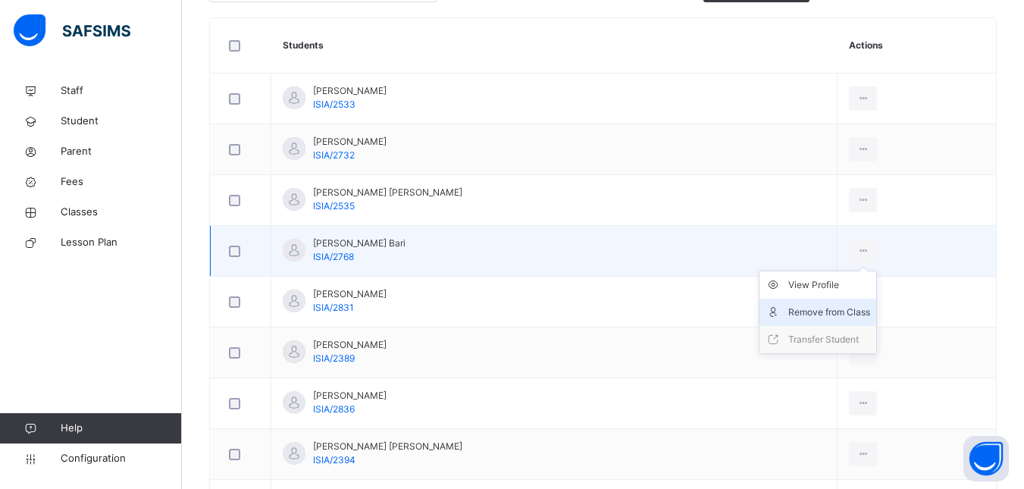
click at [864, 314] on div "Remove from Class" at bounding box center [829, 312] width 82 height 15
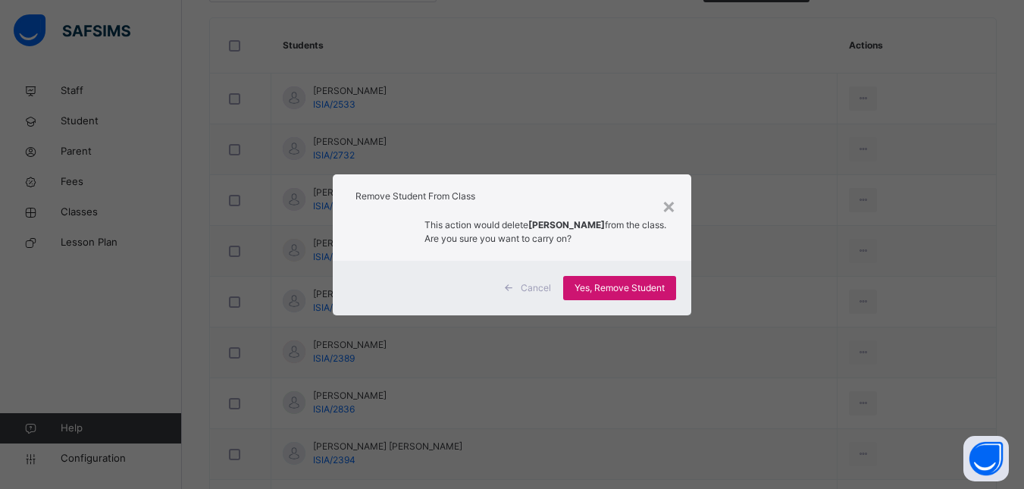
click at [622, 289] on span "Yes, Remove Student" at bounding box center [619, 288] width 90 height 14
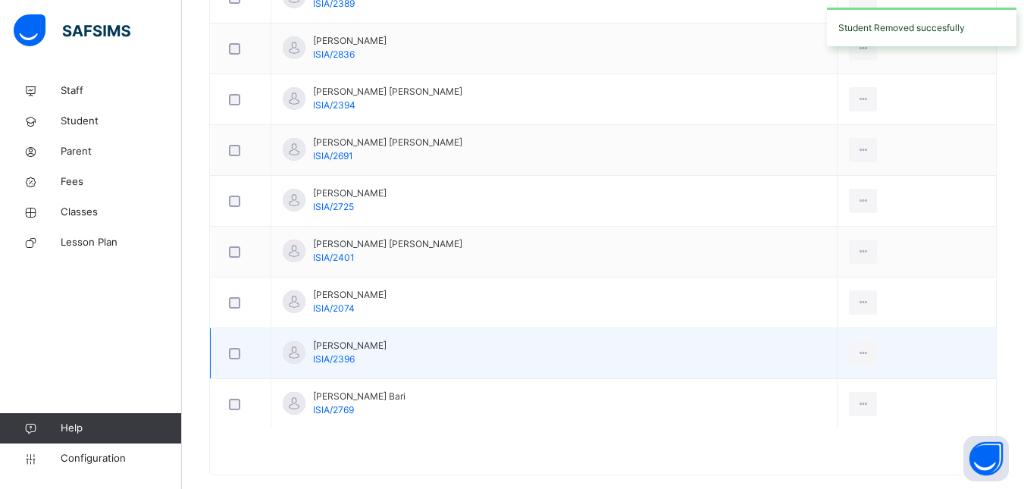
scroll to position [751, 0]
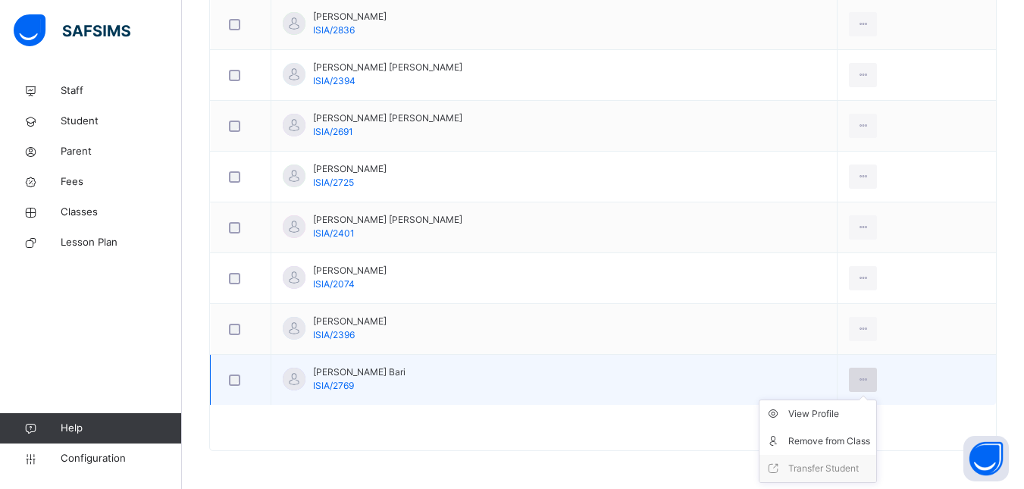
click at [869, 381] on icon at bounding box center [862, 380] width 13 height 14
click at [857, 438] on div "Remove from Class" at bounding box center [829, 440] width 82 height 15
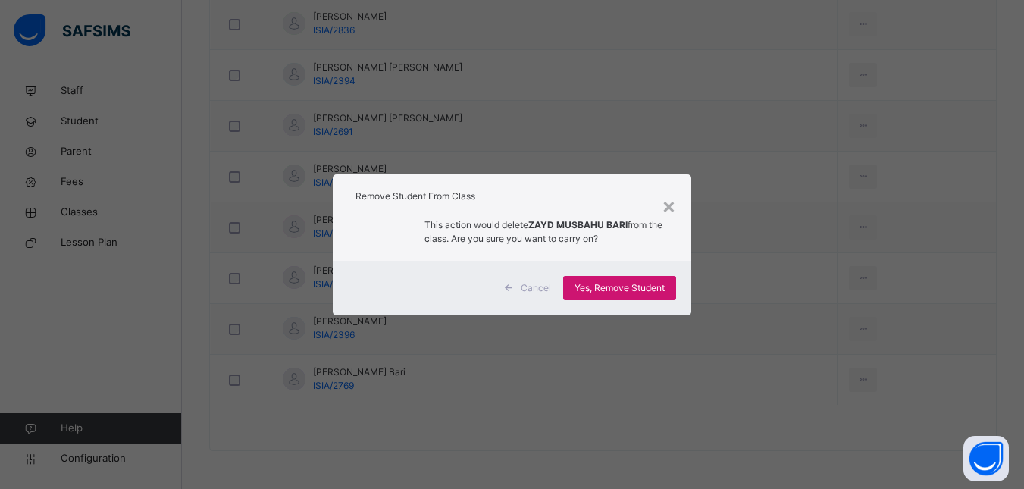
click at [645, 287] on span "Yes, Remove Student" at bounding box center [619, 288] width 90 height 14
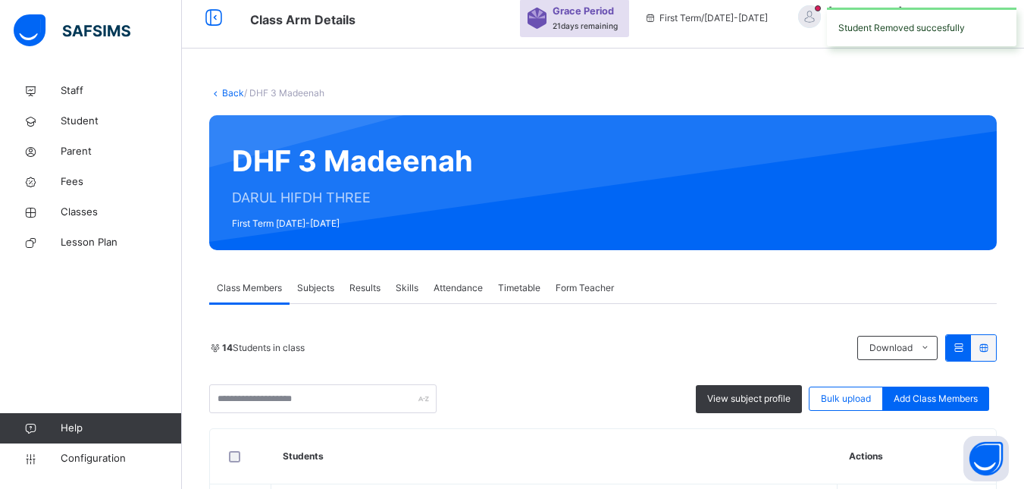
scroll to position [0, 0]
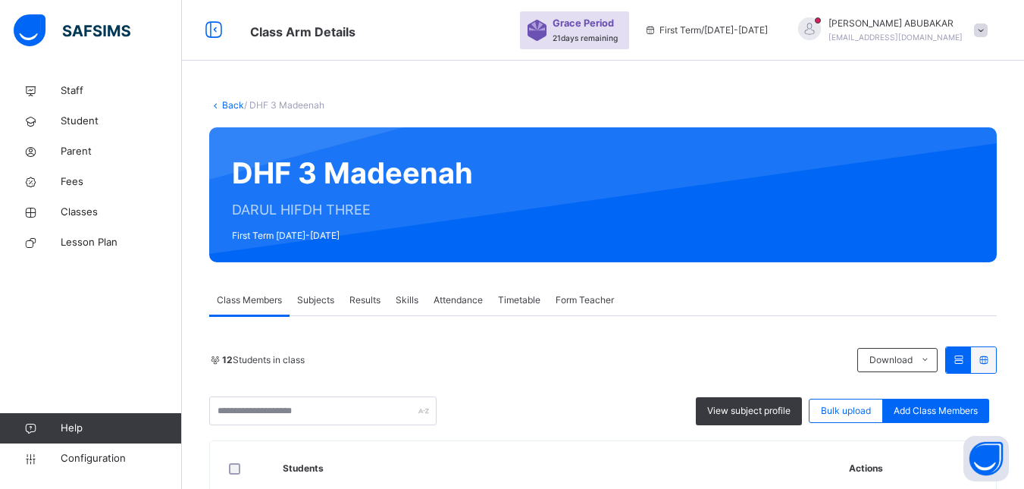
click at [229, 104] on link "Back" at bounding box center [233, 104] width 22 height 11
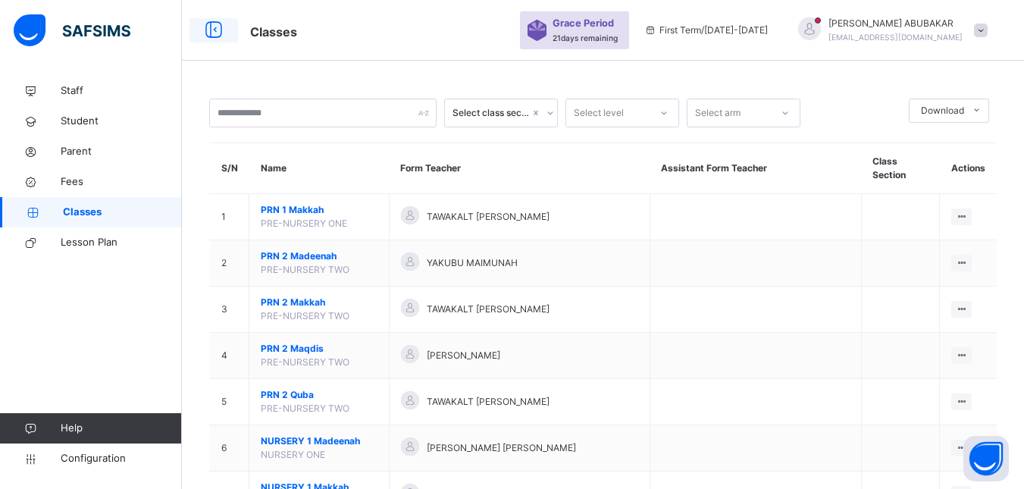
click at [214, 28] on icon at bounding box center [214, 30] width 26 height 27
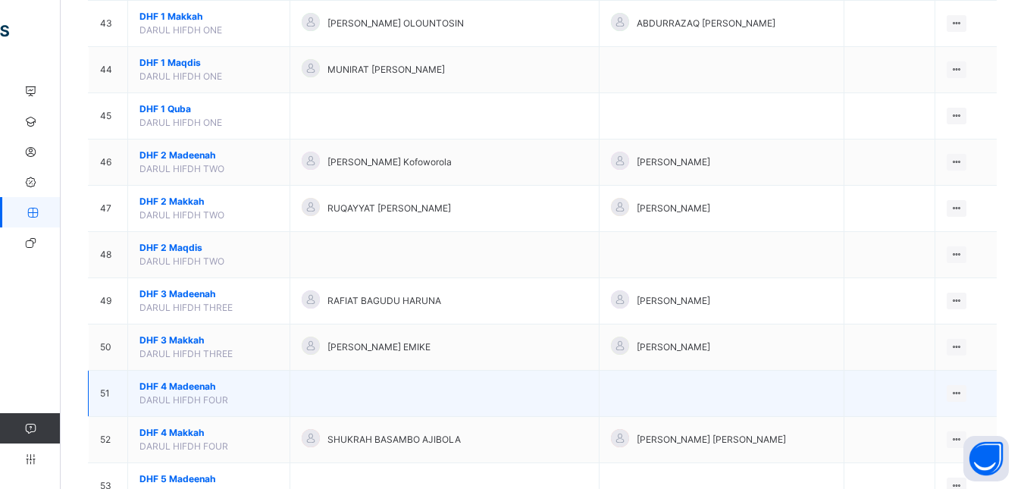
scroll to position [2122, 0]
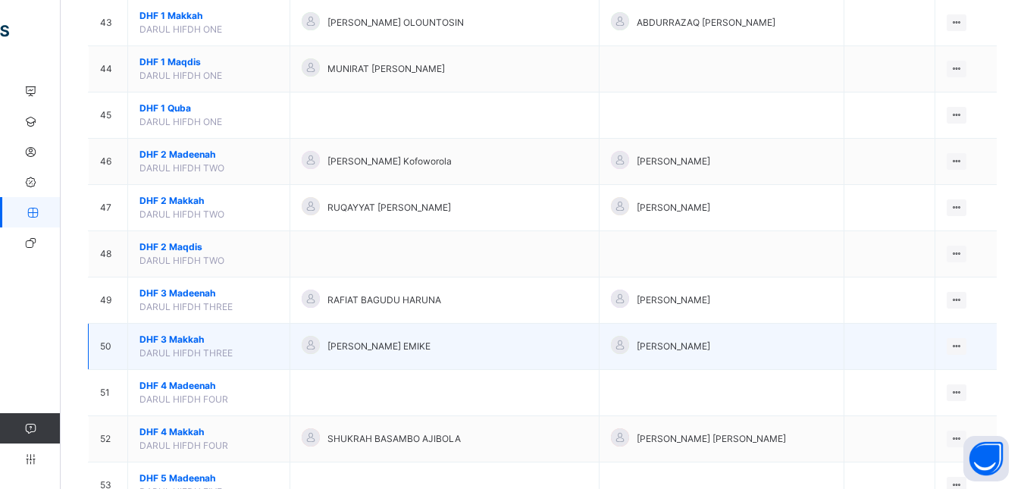
click at [182, 336] on span "DHF 3 Makkah" at bounding box center [208, 340] width 139 height 14
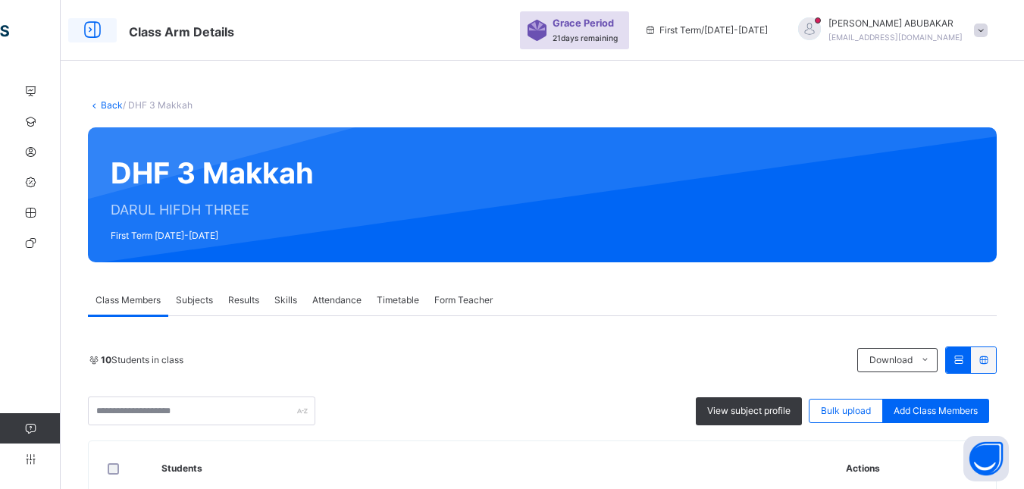
click at [94, 28] on icon at bounding box center [93, 30] width 26 height 27
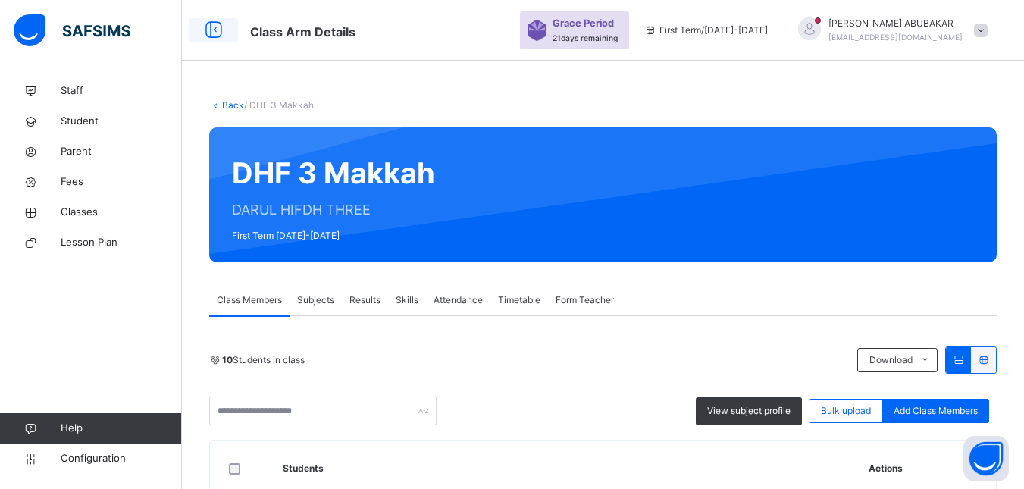
click at [218, 31] on icon at bounding box center [214, 30] width 26 height 27
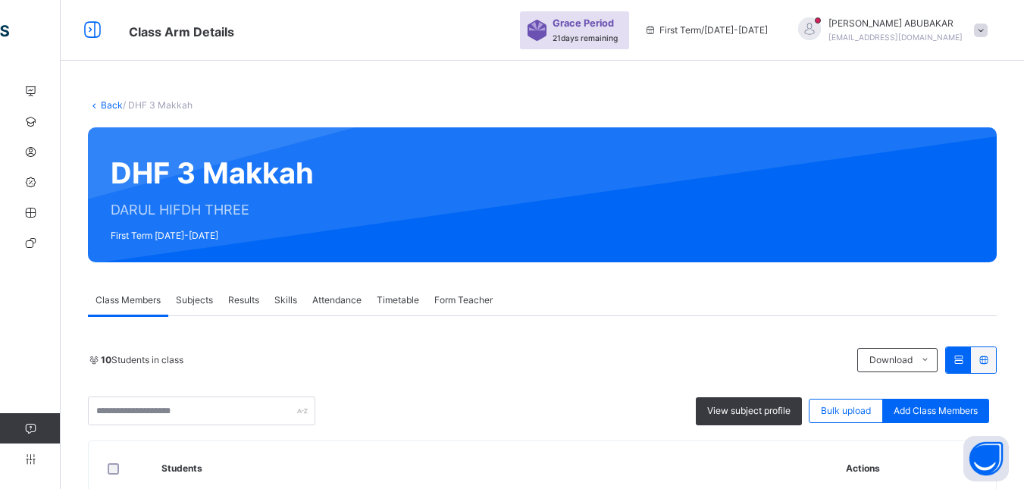
click at [109, 99] on link "Back" at bounding box center [112, 104] width 22 height 11
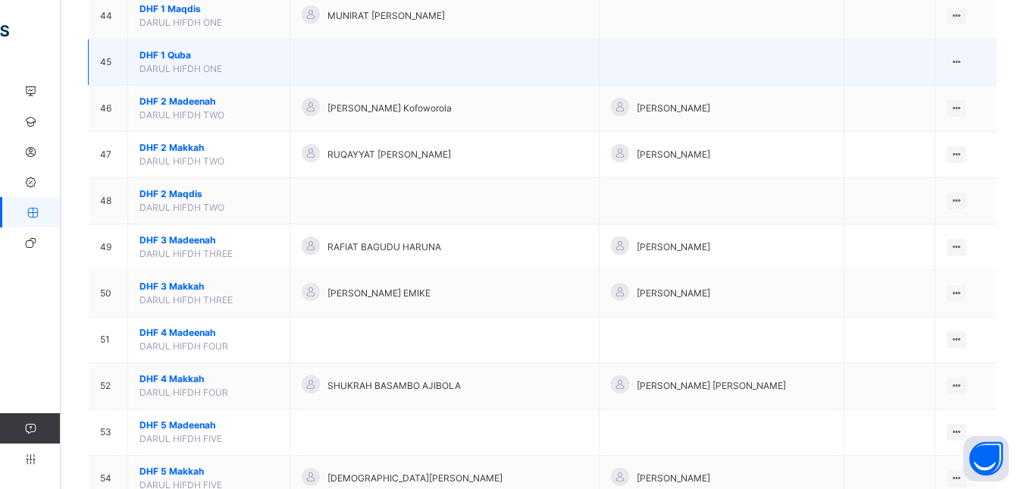
scroll to position [2197, 0]
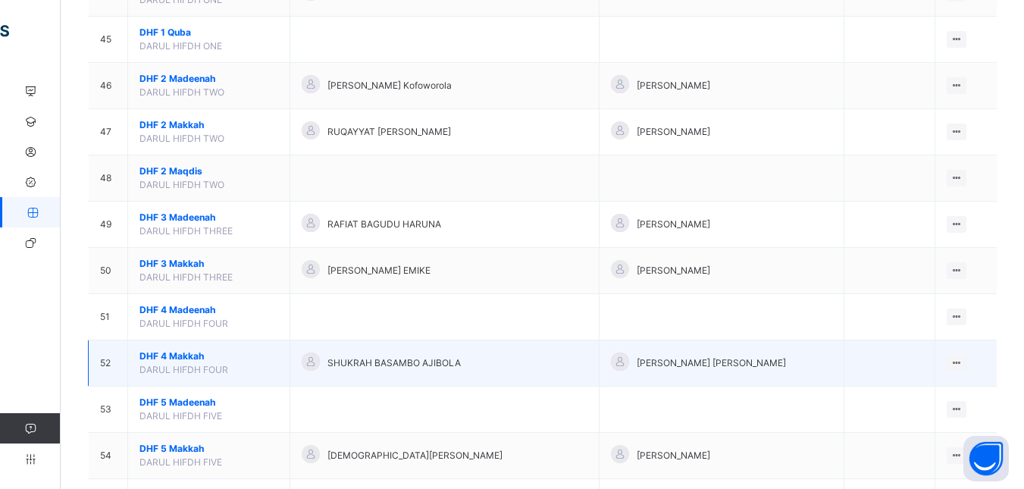
click at [182, 352] on span "DHF 4 Makkah" at bounding box center [208, 356] width 139 height 14
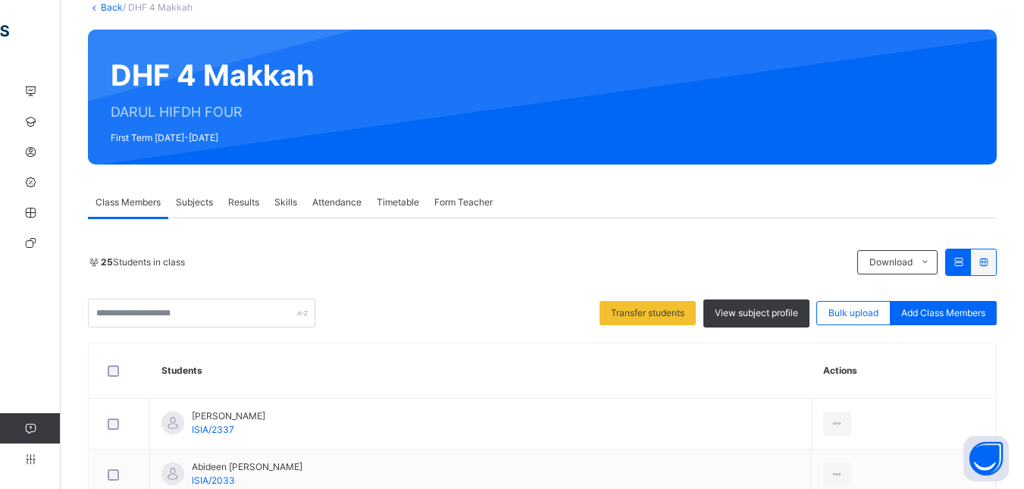
scroll to position [72, 0]
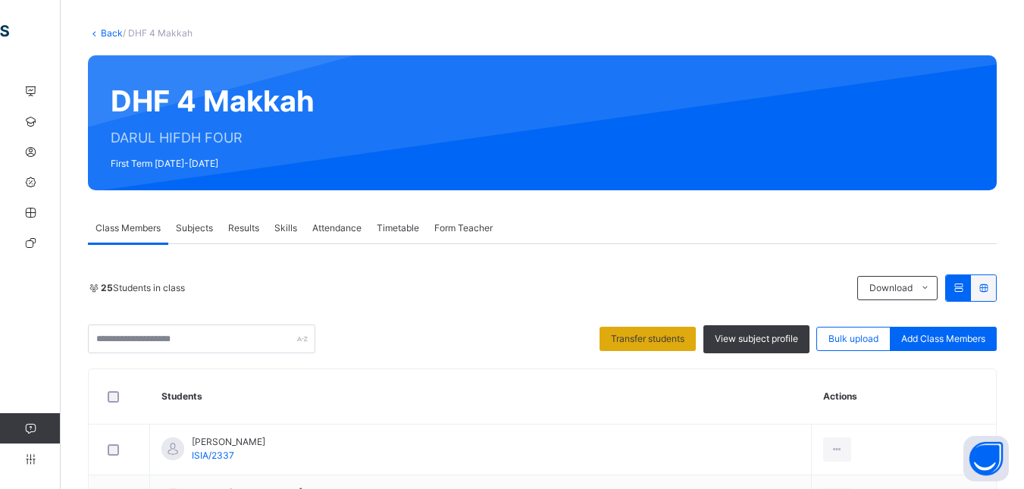
click at [640, 337] on span "Transfer students" at bounding box center [647, 339] width 73 height 14
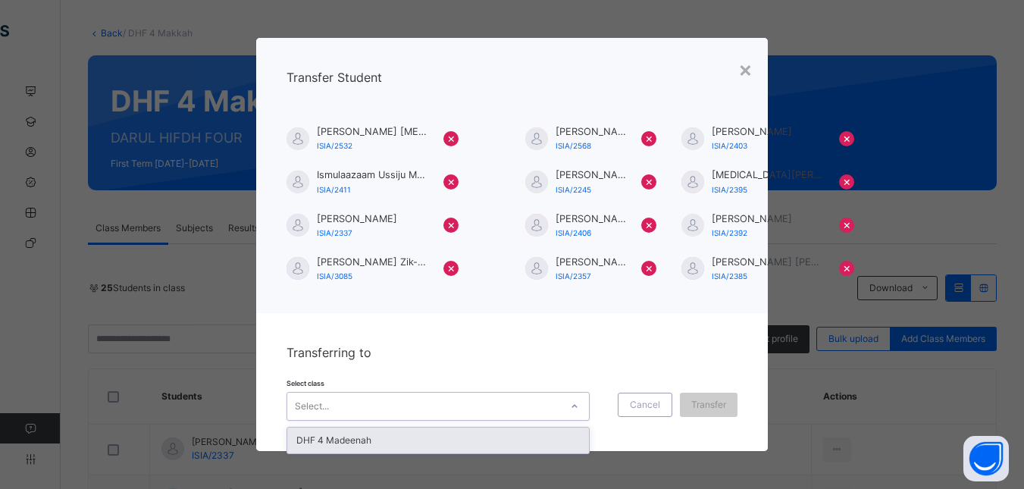
click at [574, 408] on icon at bounding box center [574, 406] width 9 height 15
click at [530, 437] on div "DHF 4 Madeenah" at bounding box center [438, 440] width 302 height 26
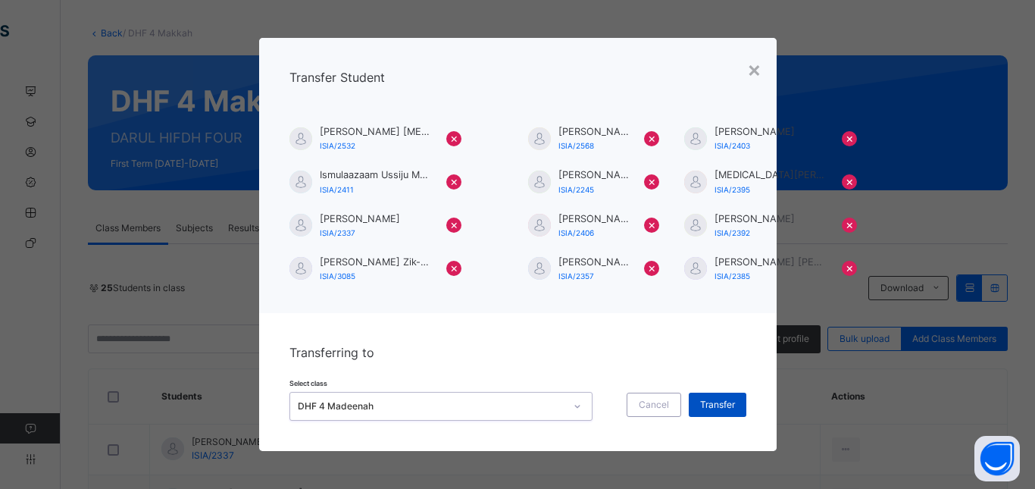
click at [718, 401] on span "Transfer" at bounding box center [717, 405] width 35 height 14
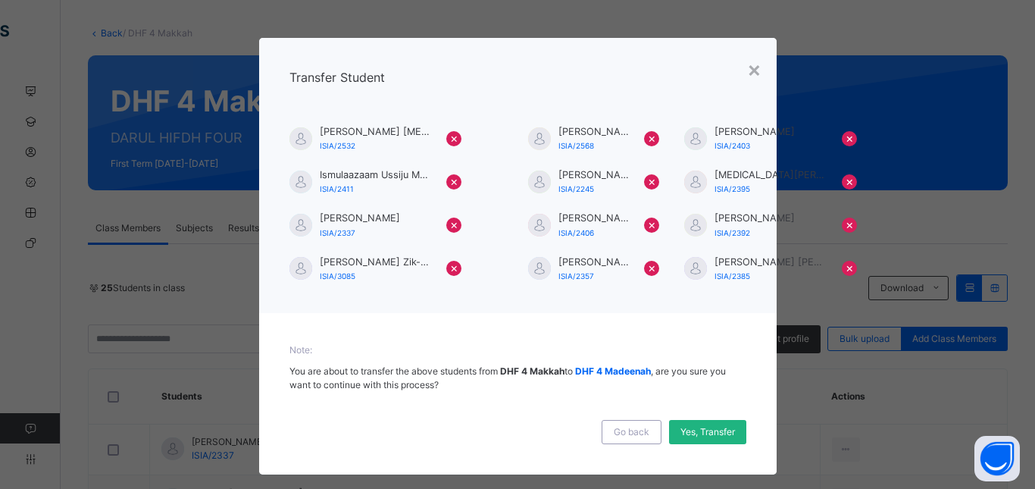
click at [708, 431] on span "Yes, Transfer" at bounding box center [707, 432] width 55 height 14
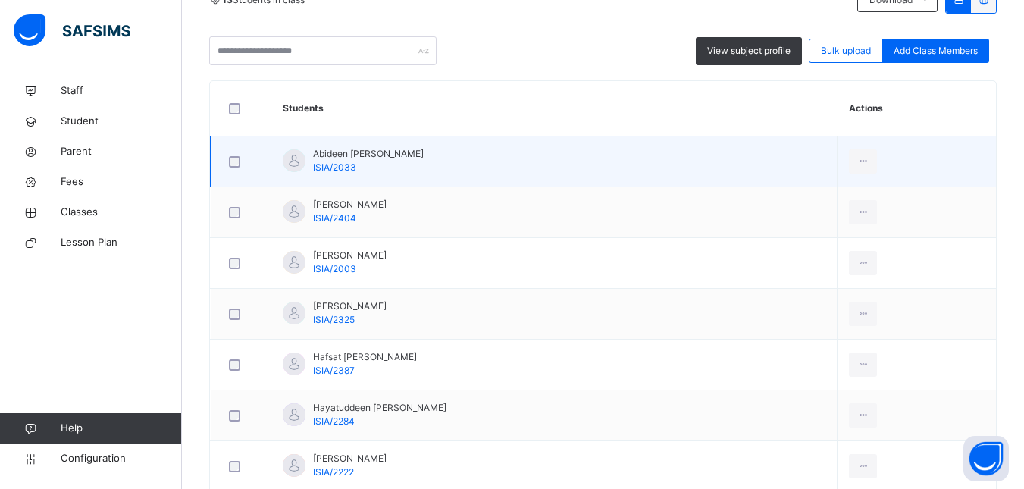
scroll to position [379, 0]
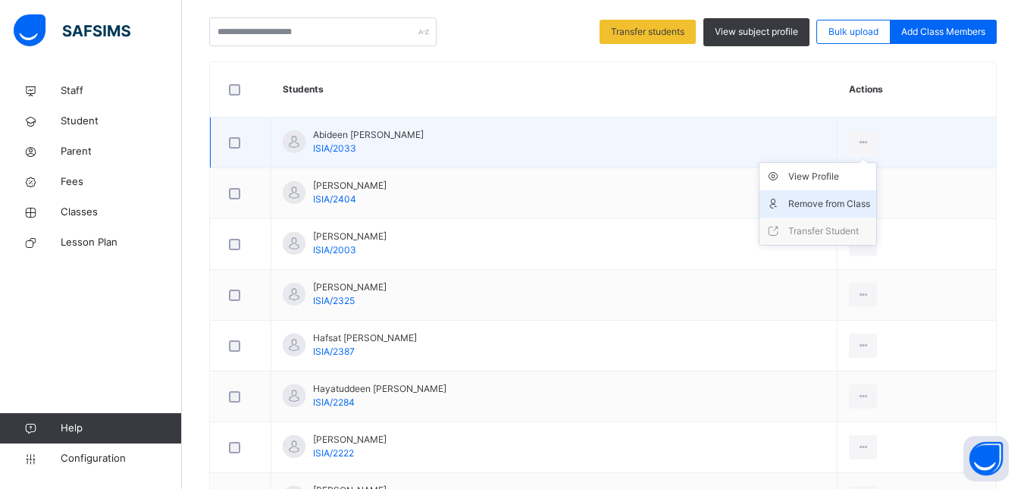
click at [863, 200] on div "Remove from Class" at bounding box center [829, 203] width 82 height 15
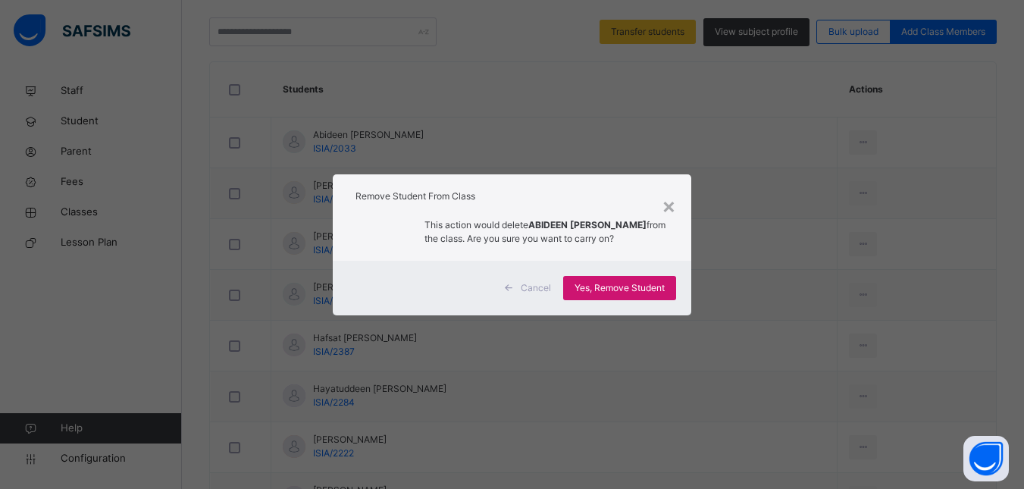
click at [633, 286] on span "Yes, Remove Student" at bounding box center [619, 288] width 90 height 14
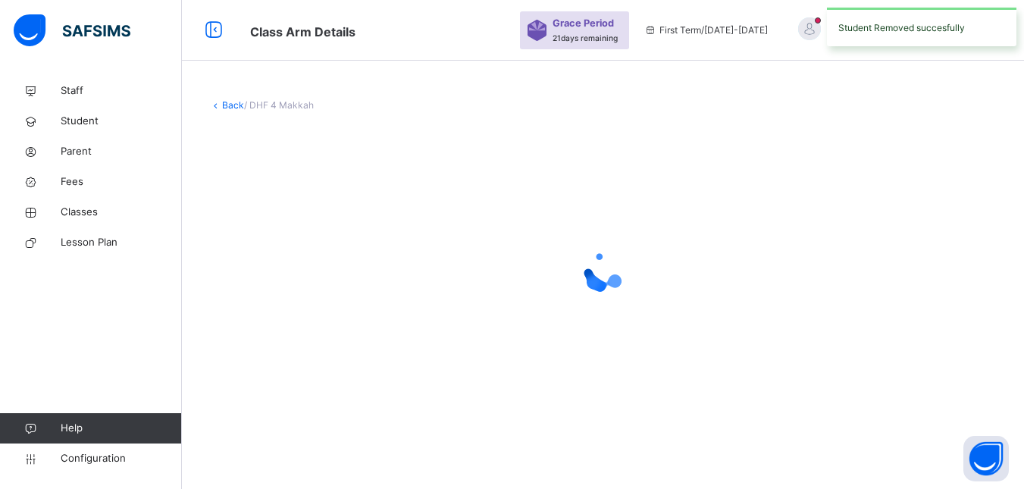
scroll to position [0, 0]
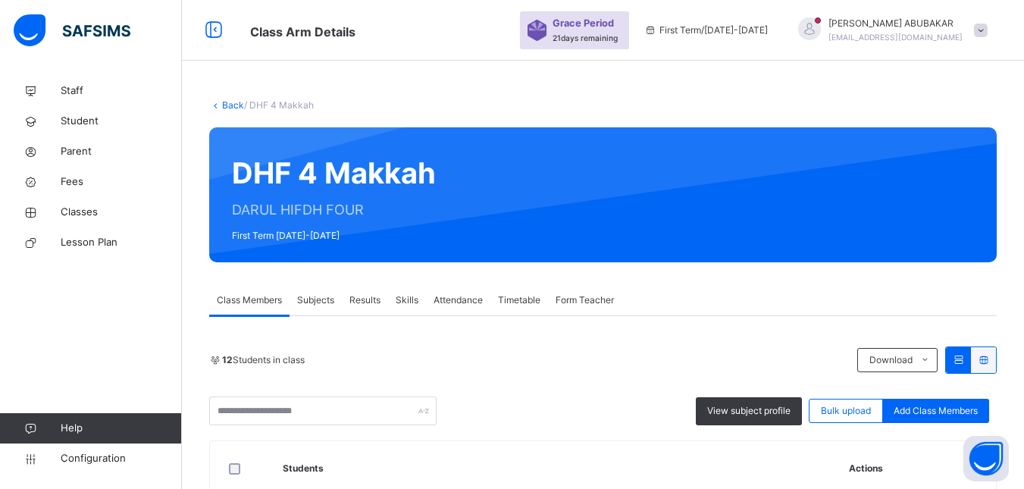
click at [233, 105] on link "Back" at bounding box center [233, 104] width 22 height 11
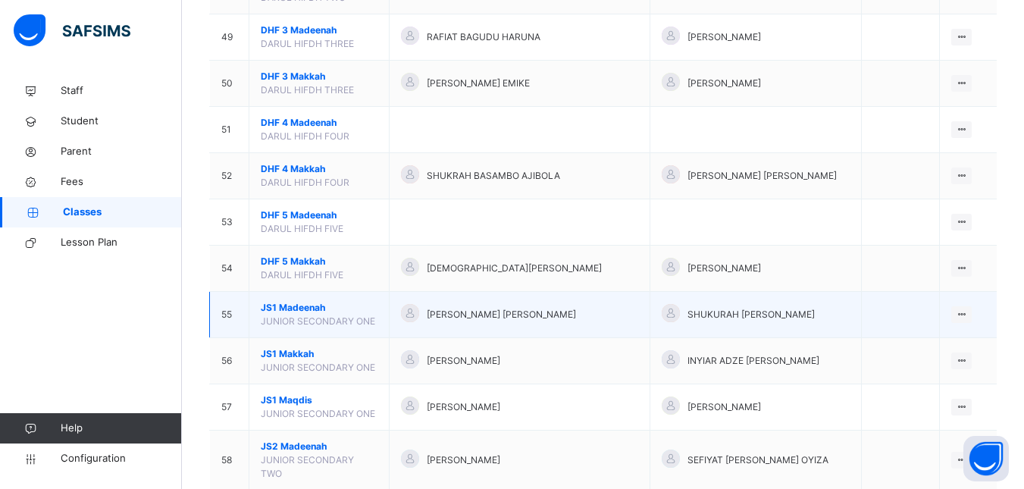
scroll to position [2425, 0]
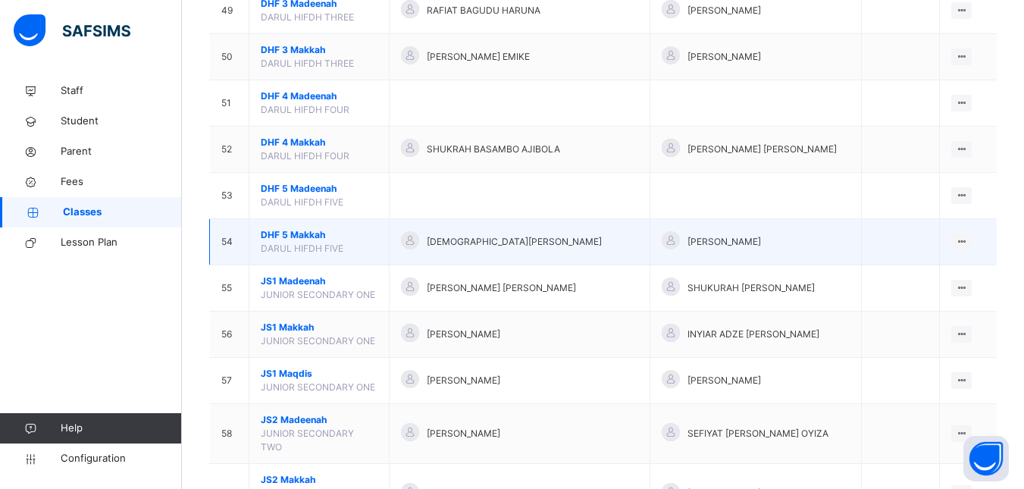
click at [292, 235] on span "DHF 5 Makkah" at bounding box center [319, 235] width 117 height 14
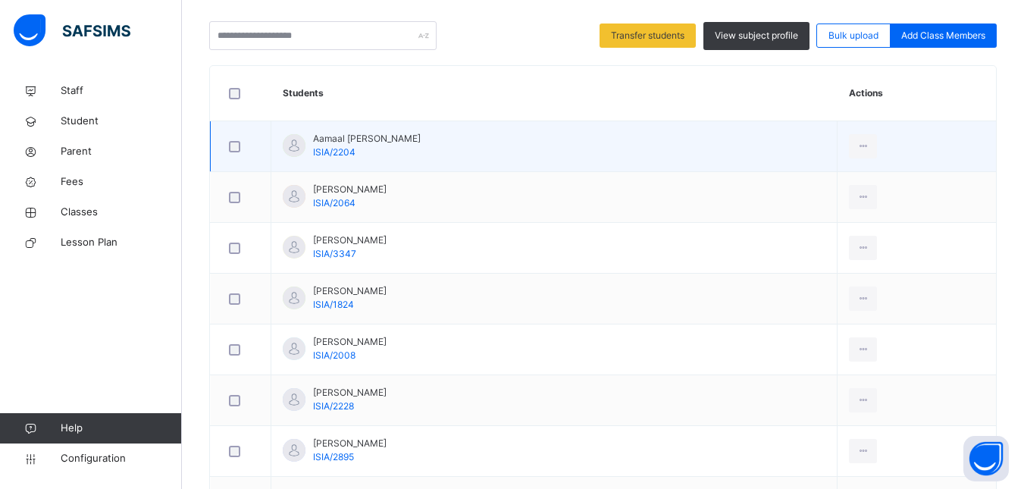
scroll to position [349, 0]
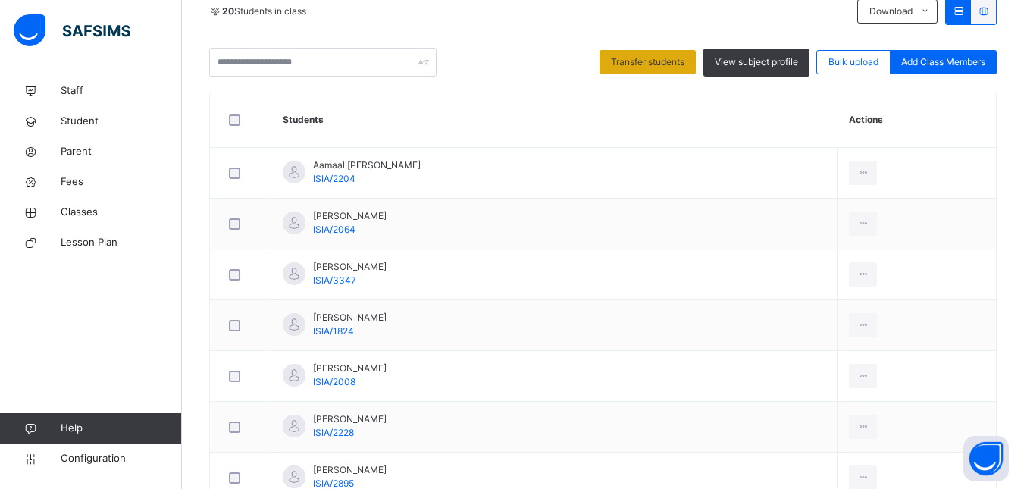
click at [659, 60] on span "Transfer students" at bounding box center [647, 62] width 73 height 14
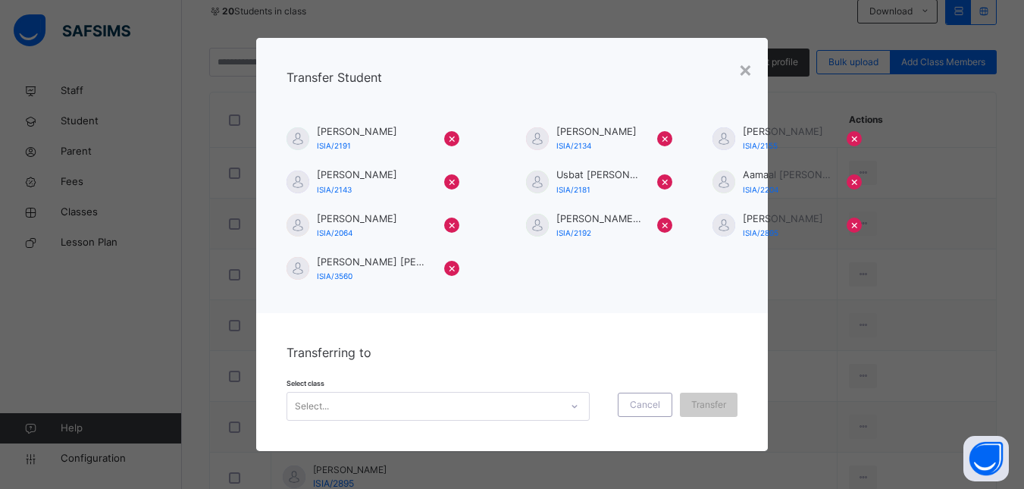
click at [578, 411] on div at bounding box center [574, 406] width 26 height 24
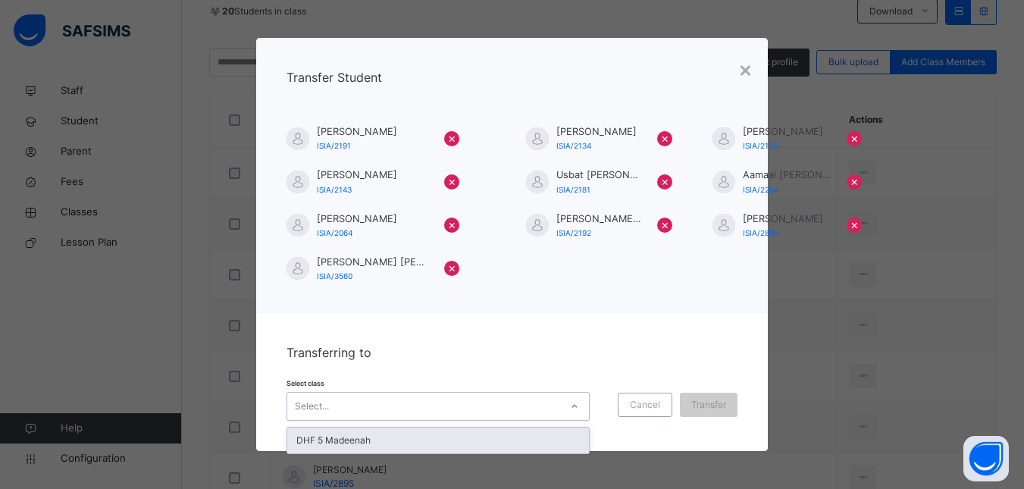
click at [543, 443] on div "DHF 5 Madeenah" at bounding box center [438, 440] width 302 height 26
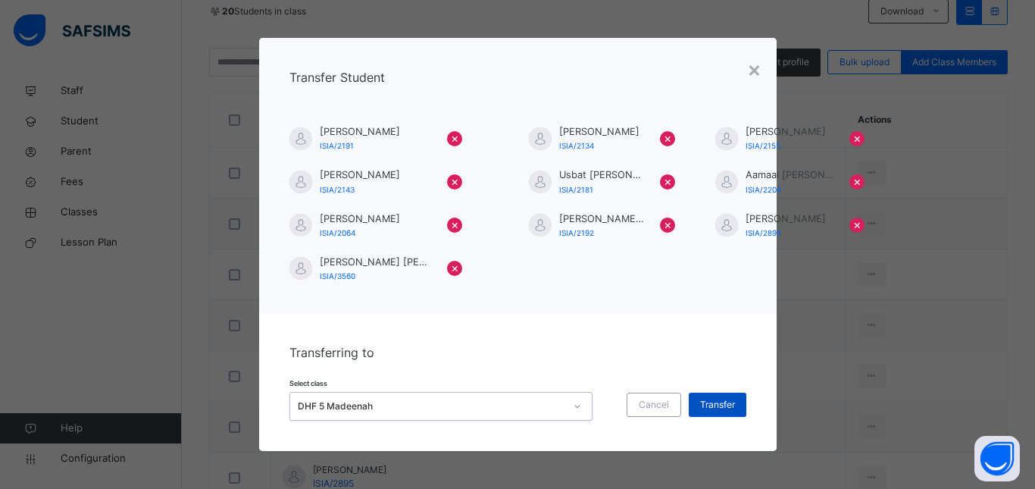
click at [715, 400] on span "Transfer" at bounding box center [717, 405] width 35 height 14
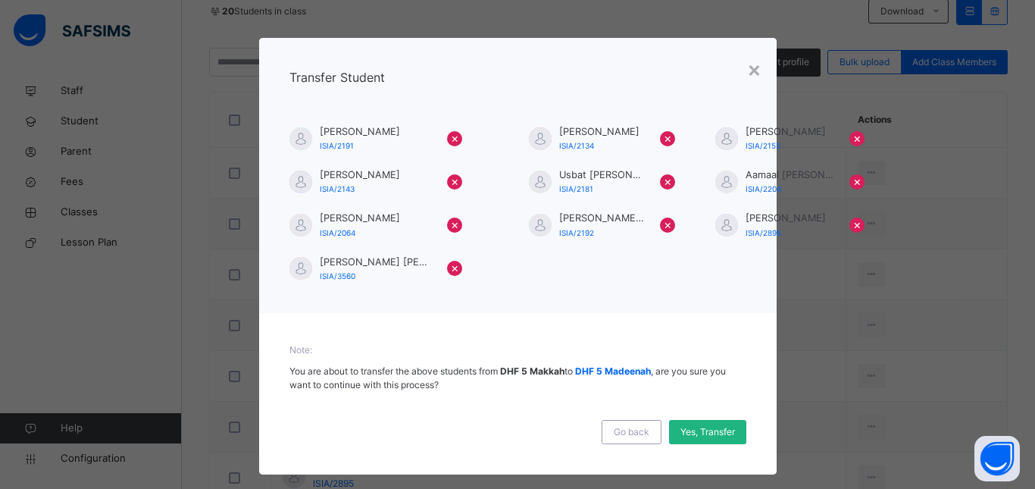
click at [704, 425] on span "Yes, Transfer" at bounding box center [707, 432] width 55 height 14
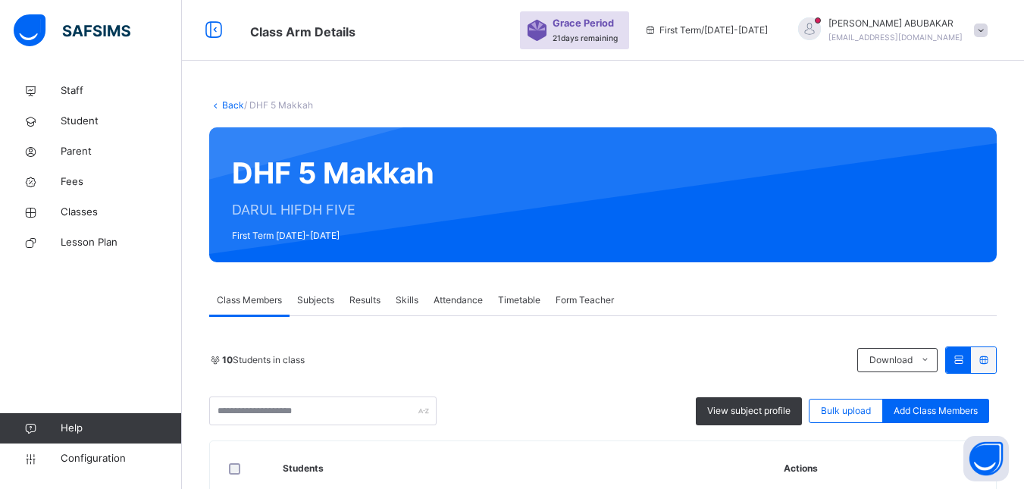
click at [229, 101] on link "Back" at bounding box center [233, 104] width 22 height 11
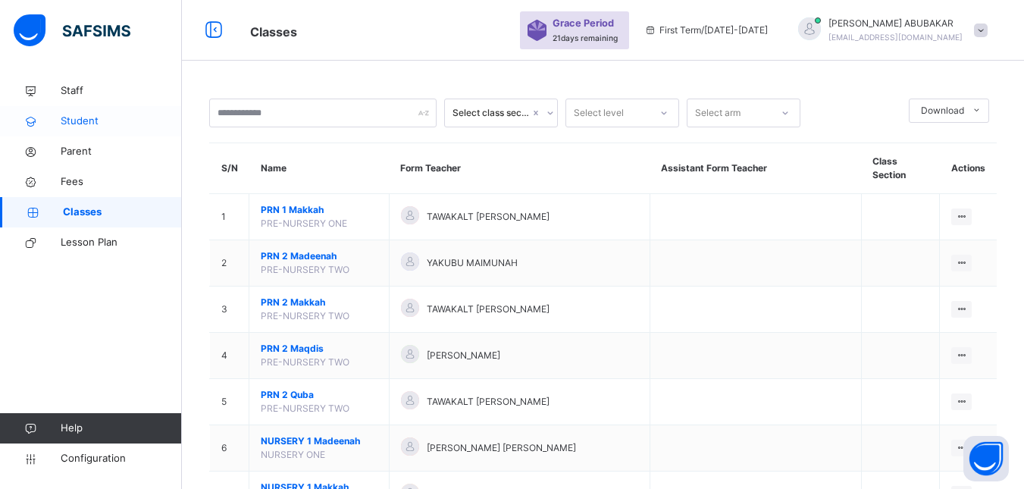
click at [84, 121] on span "Student" at bounding box center [121, 121] width 121 height 15
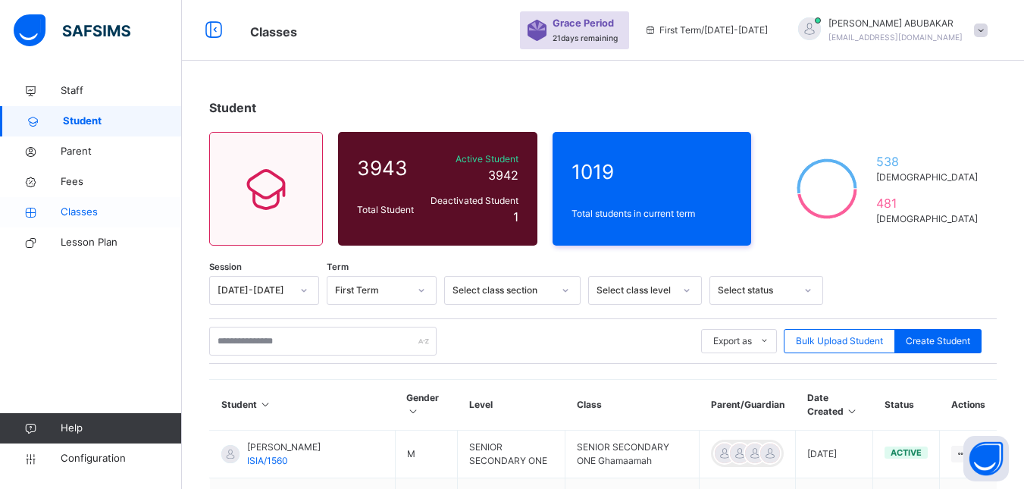
click at [80, 206] on span "Classes" at bounding box center [121, 212] width 121 height 15
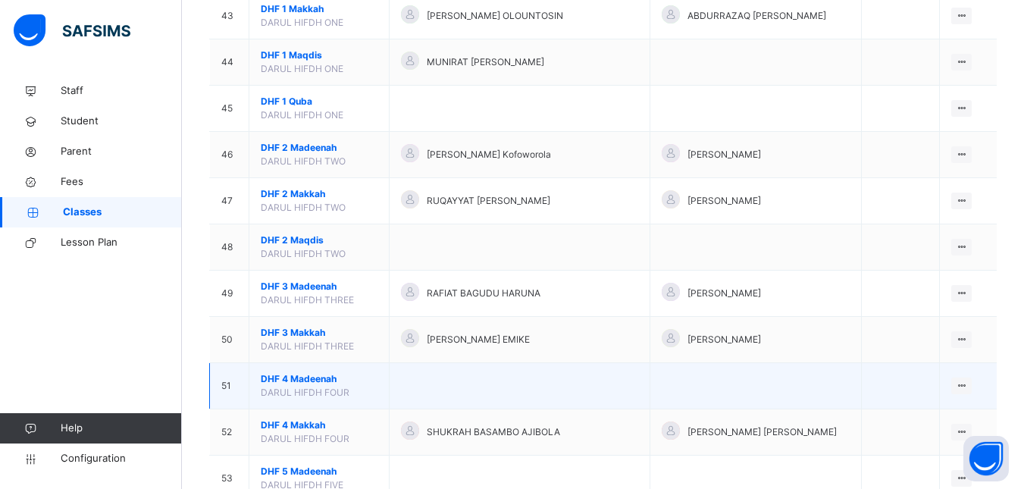
scroll to position [2122, 0]
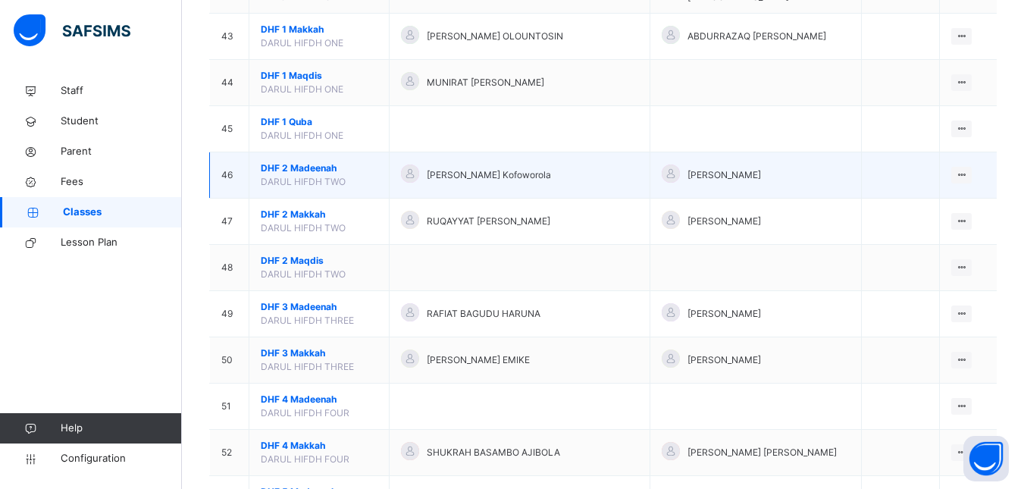
click at [304, 169] on span "DHF 2 Madeenah" at bounding box center [319, 168] width 117 height 14
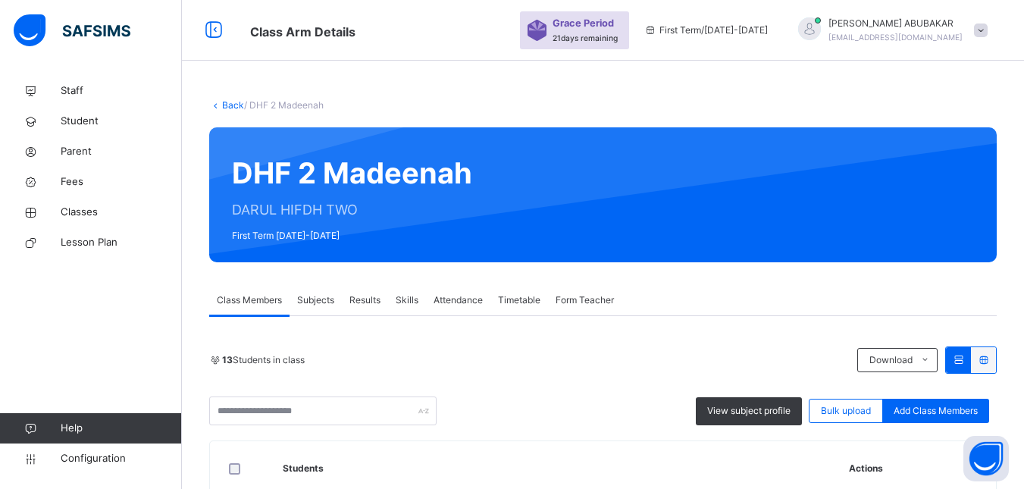
click at [230, 103] on link "Back" at bounding box center [233, 104] width 22 height 11
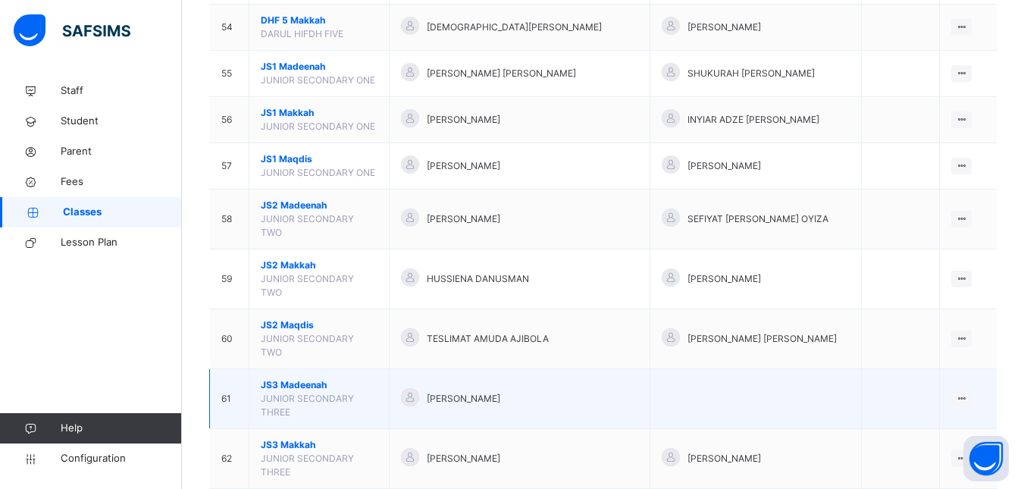
scroll to position [2563, 0]
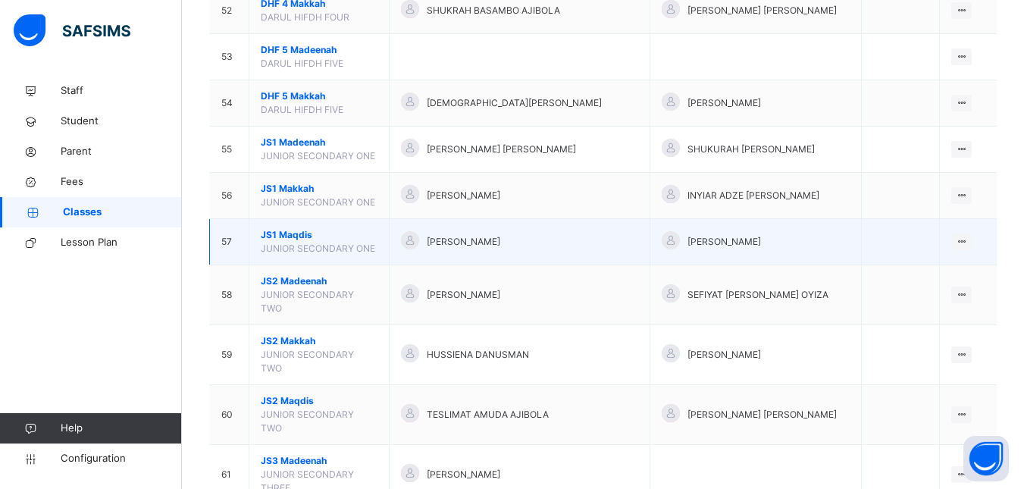
click at [330, 240] on span "JS1 Maqdis" at bounding box center [319, 235] width 117 height 14
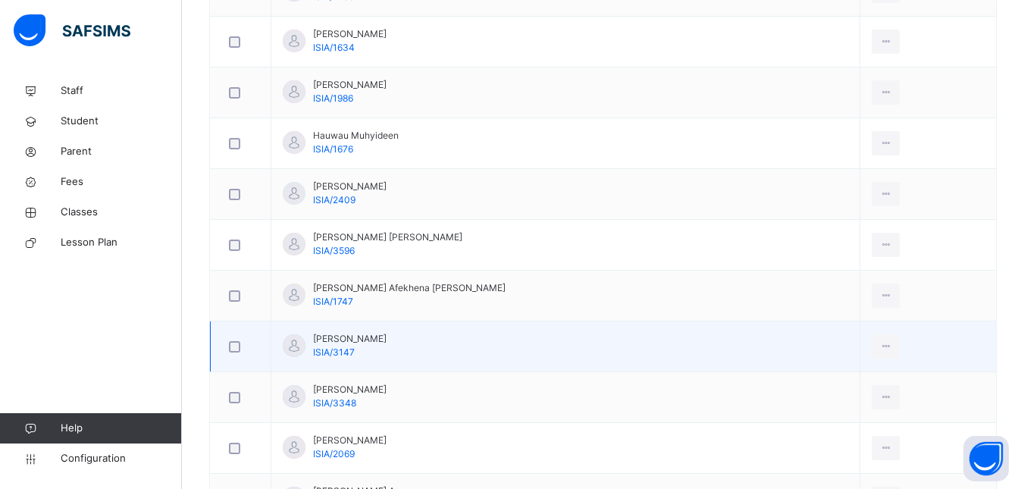
scroll to position [905, 0]
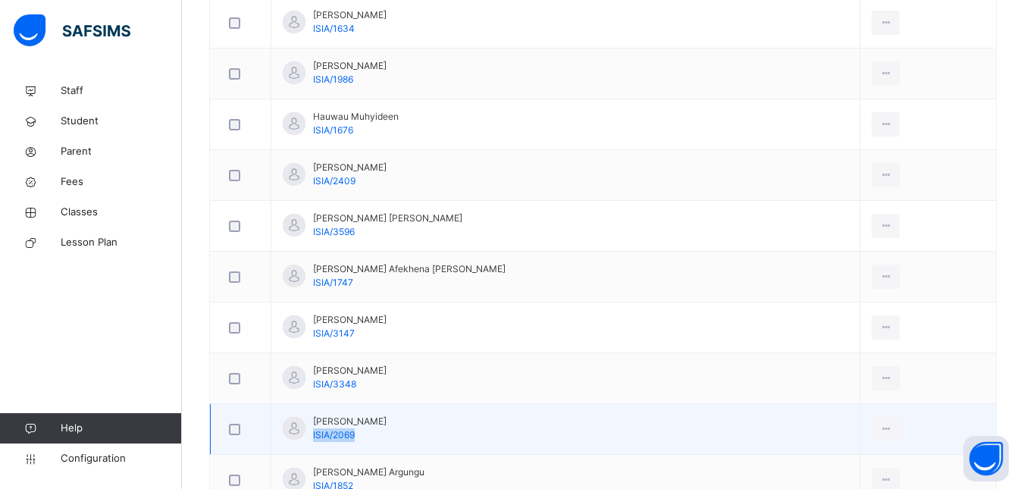
click at [386, 430] on div "Muhammad Mustapha Abdlrazaq ISIA/2069" at bounding box center [349, 427] width 73 height 27
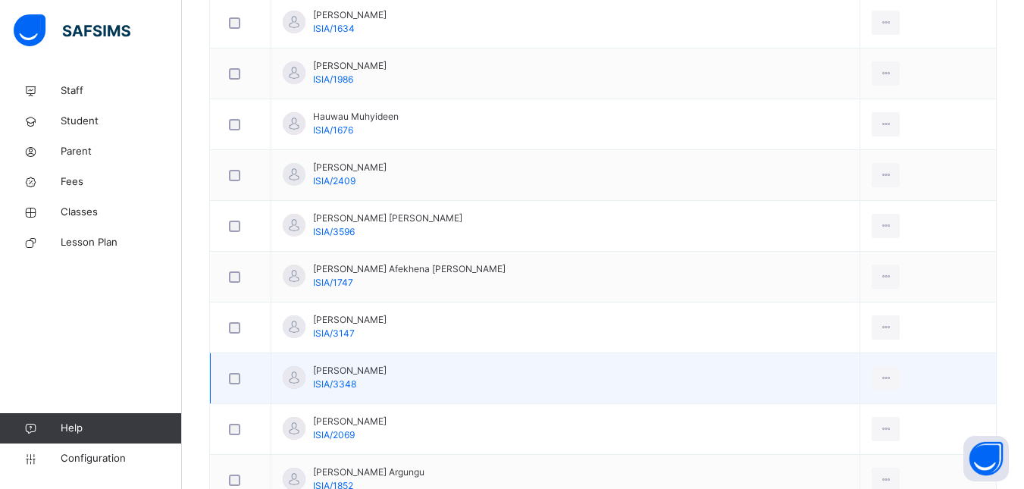
click at [470, 395] on td "Muhammad Atiku Umar ISIA/3348" at bounding box center [565, 378] width 589 height 51
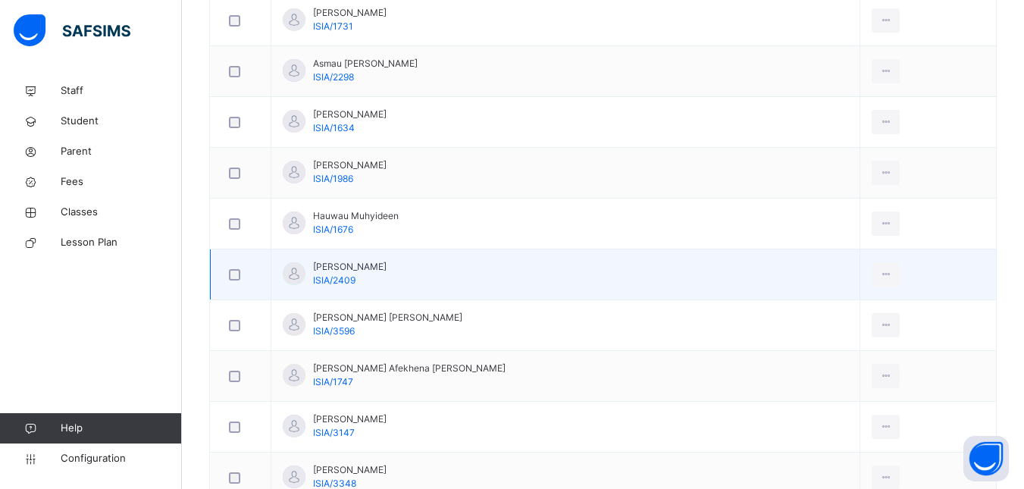
scroll to position [829, 0]
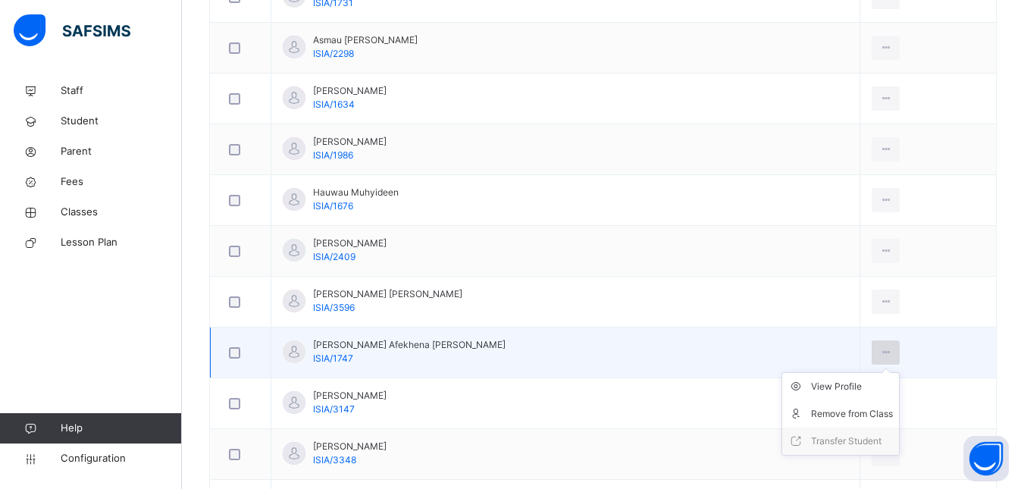
click at [879, 352] on icon at bounding box center [885, 353] width 13 height 14
click at [862, 408] on div "Remove from Class" at bounding box center [852, 413] width 82 height 15
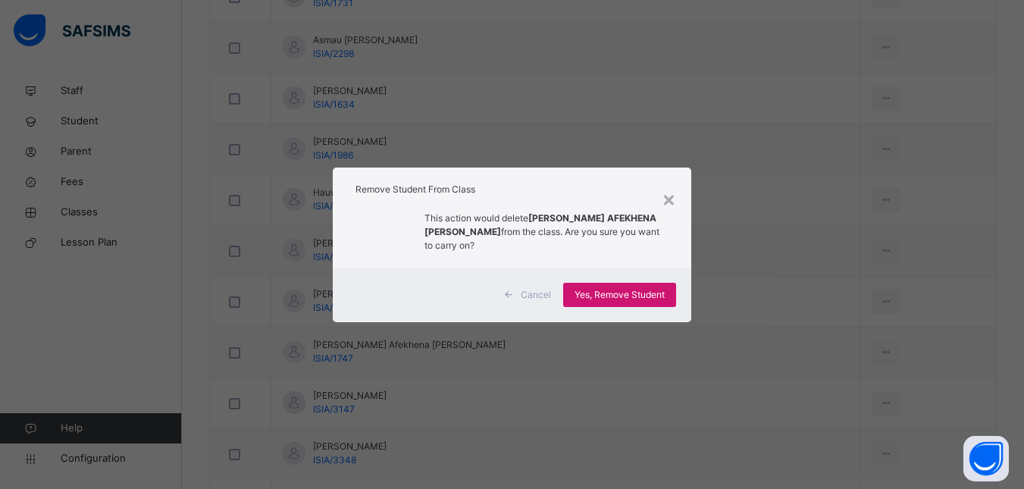
click at [612, 292] on span "Yes, Remove Student" at bounding box center [619, 295] width 90 height 14
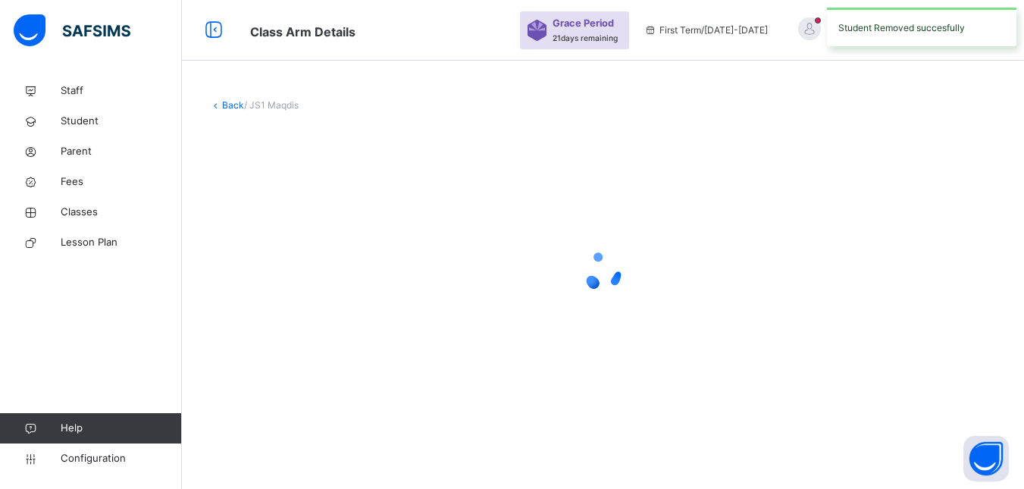
scroll to position [0, 0]
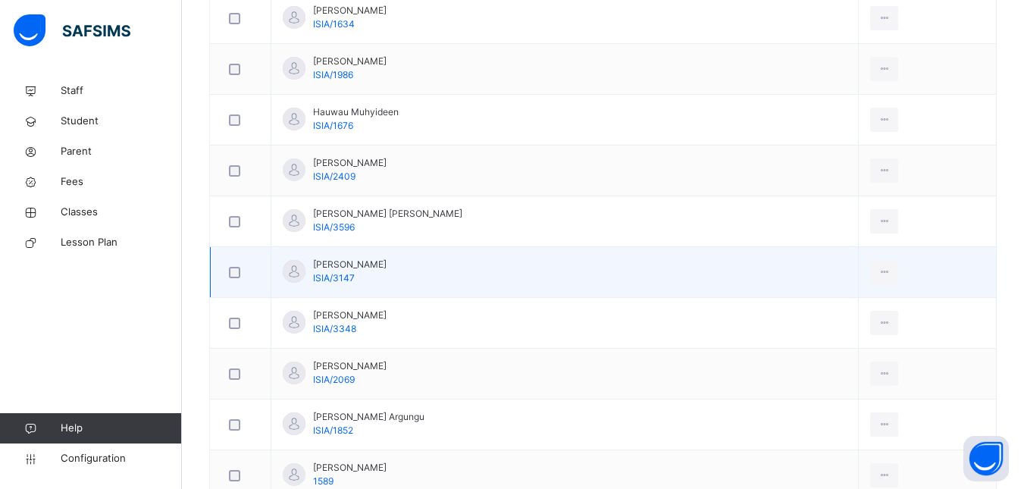
scroll to position [985, 0]
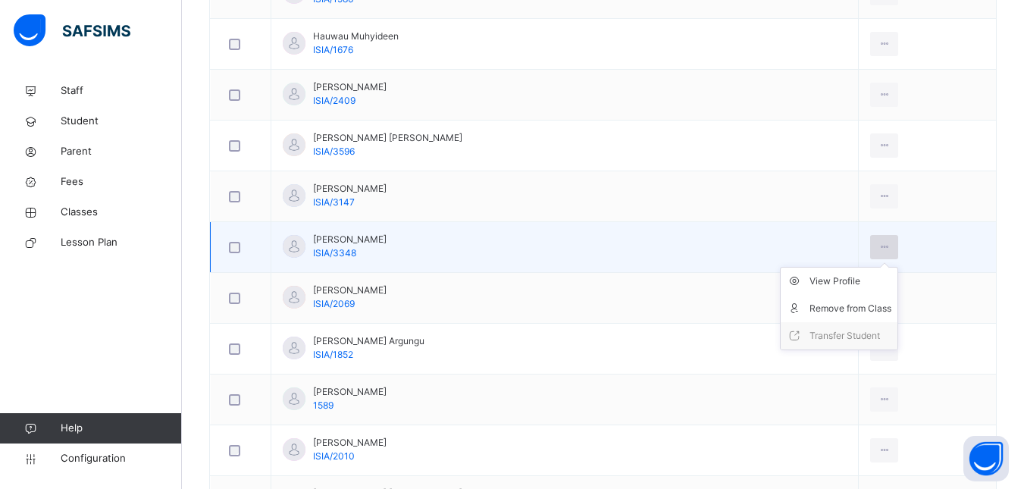
click at [877, 246] on icon at bounding box center [883, 247] width 13 height 14
click at [855, 315] on div "Remove from Class" at bounding box center [850, 308] width 82 height 15
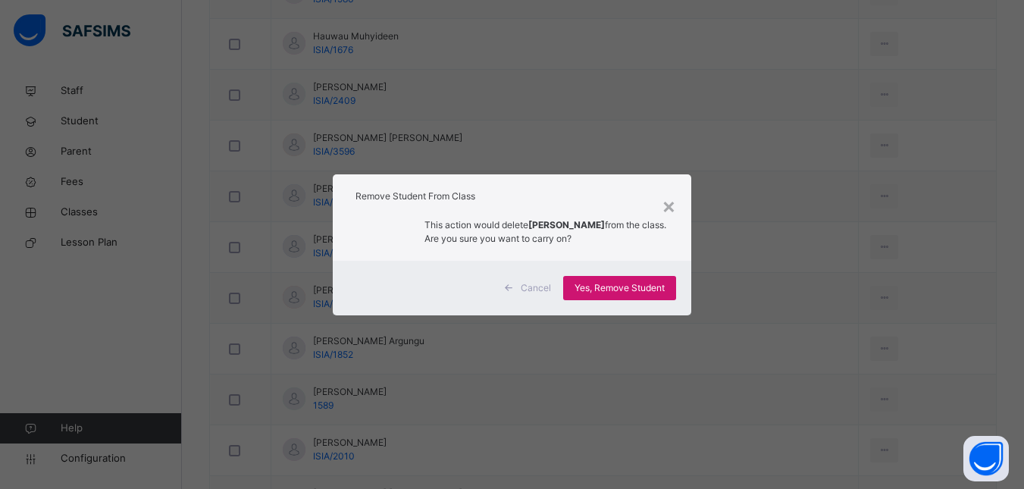
click at [633, 281] on span "Yes, Remove Student" at bounding box center [619, 288] width 90 height 14
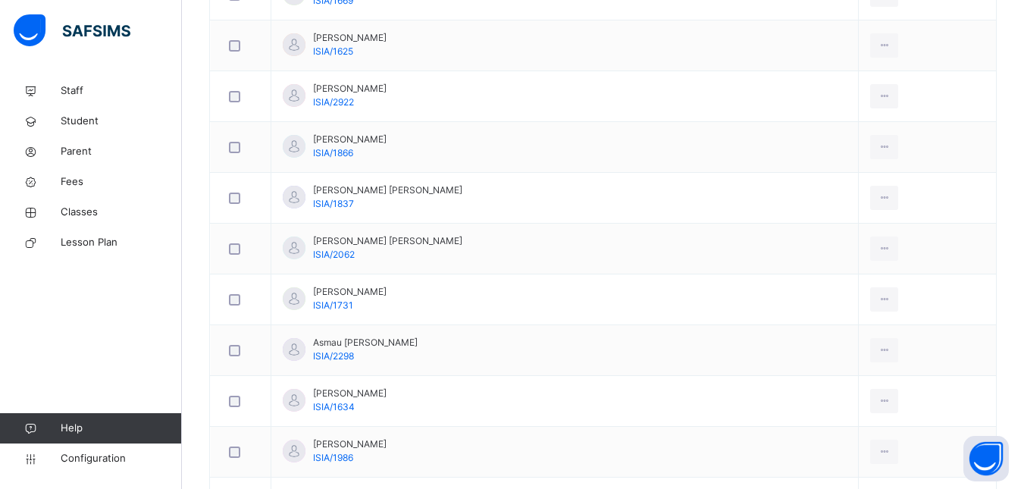
scroll to position [500, 0]
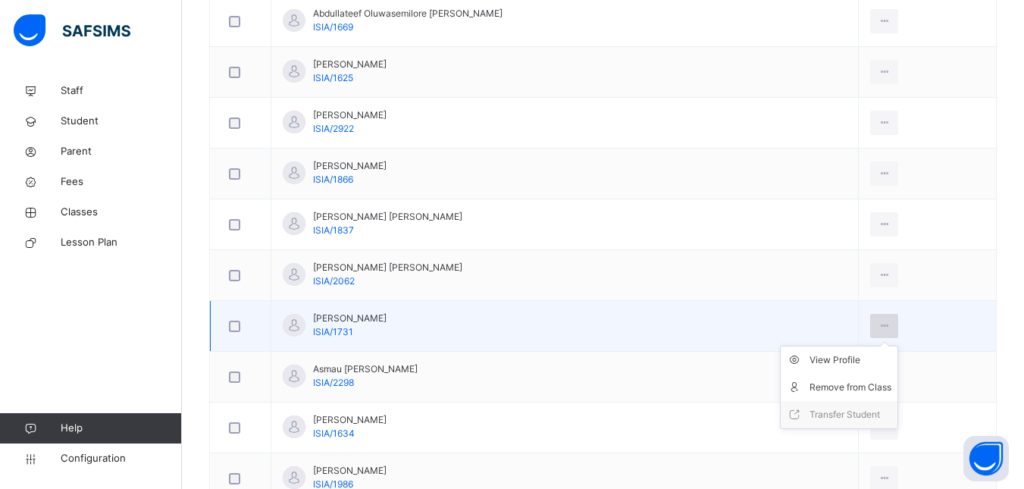
click at [877, 328] on icon at bounding box center [883, 326] width 13 height 14
click at [861, 387] on div "Remove from Class" at bounding box center [850, 387] width 82 height 15
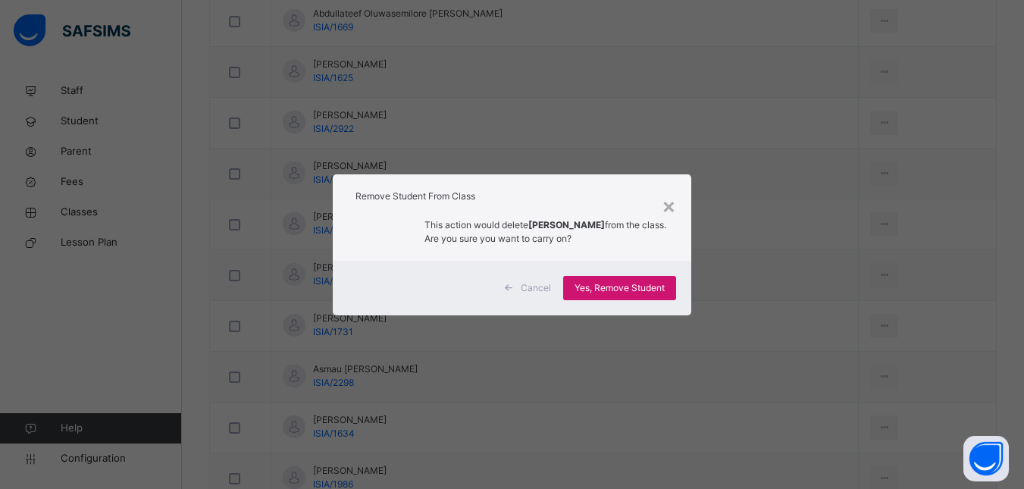
click at [656, 293] on span "Yes, Remove Student" at bounding box center [619, 288] width 90 height 14
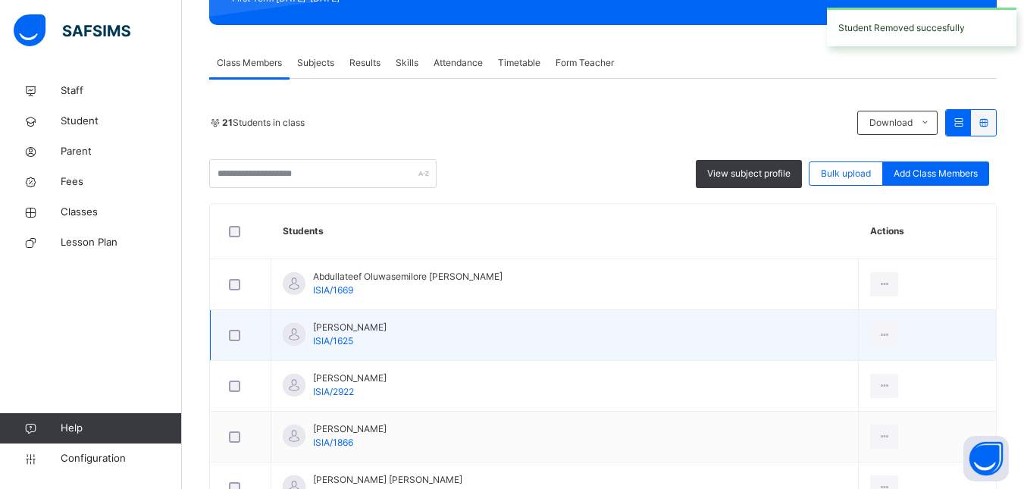
scroll to position [379, 0]
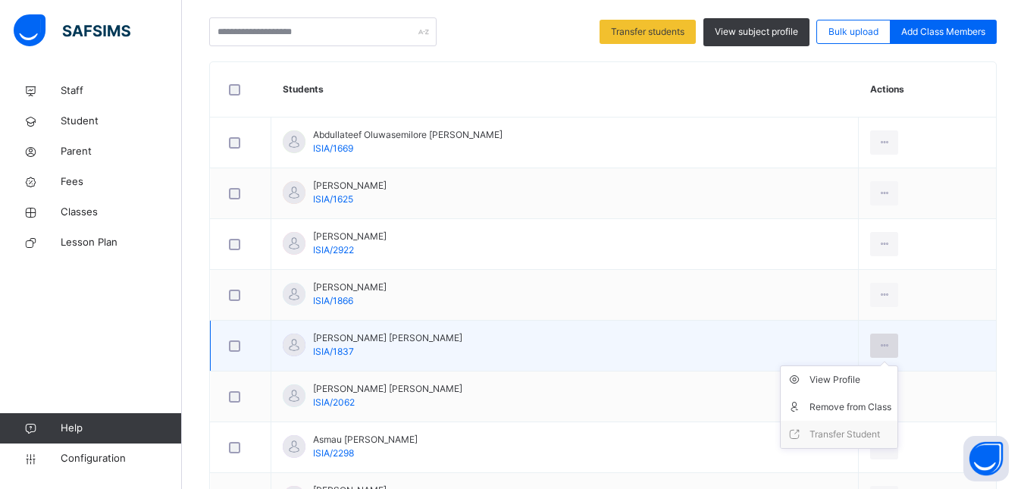
click at [877, 342] on icon at bounding box center [883, 346] width 13 height 14
click at [859, 411] on div "Remove from Class" at bounding box center [850, 406] width 82 height 15
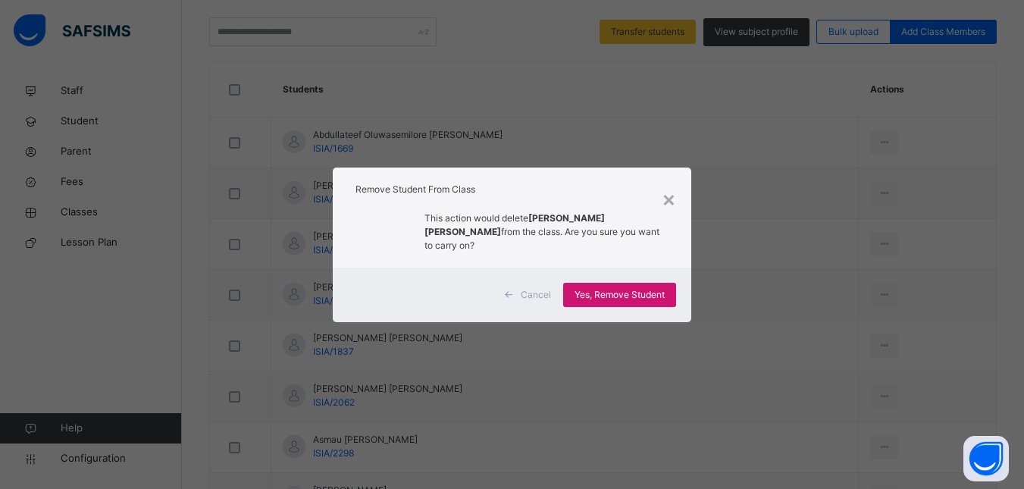
click at [601, 289] on span "Yes, Remove Student" at bounding box center [619, 295] width 90 height 14
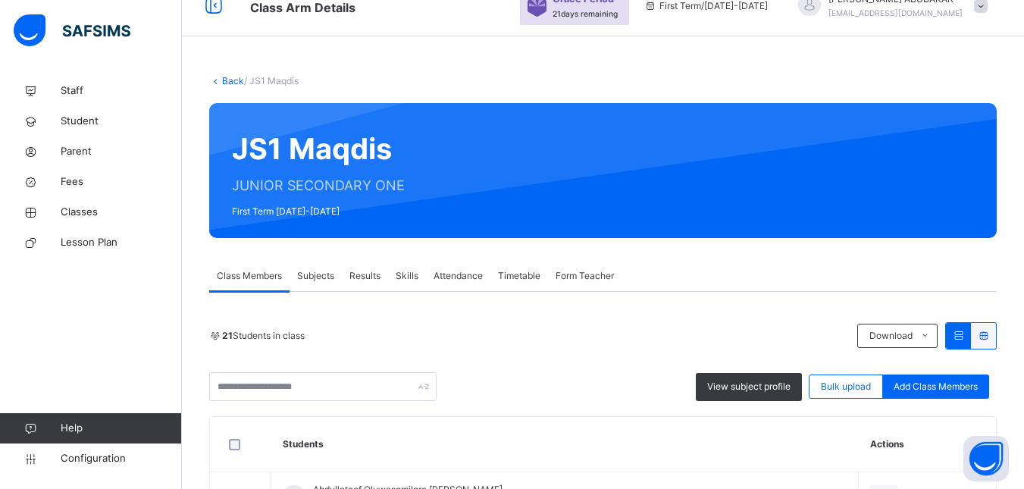
scroll to position [0, 0]
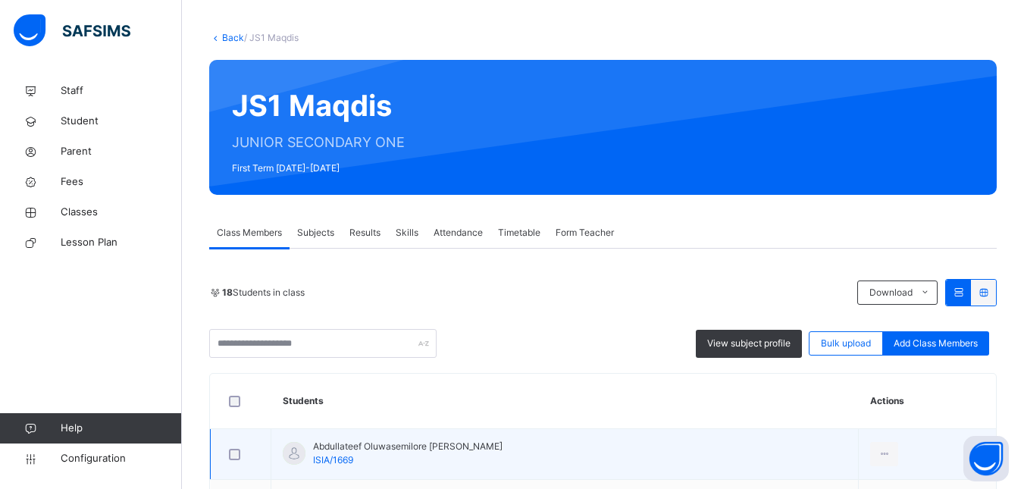
scroll to position [76, 0]
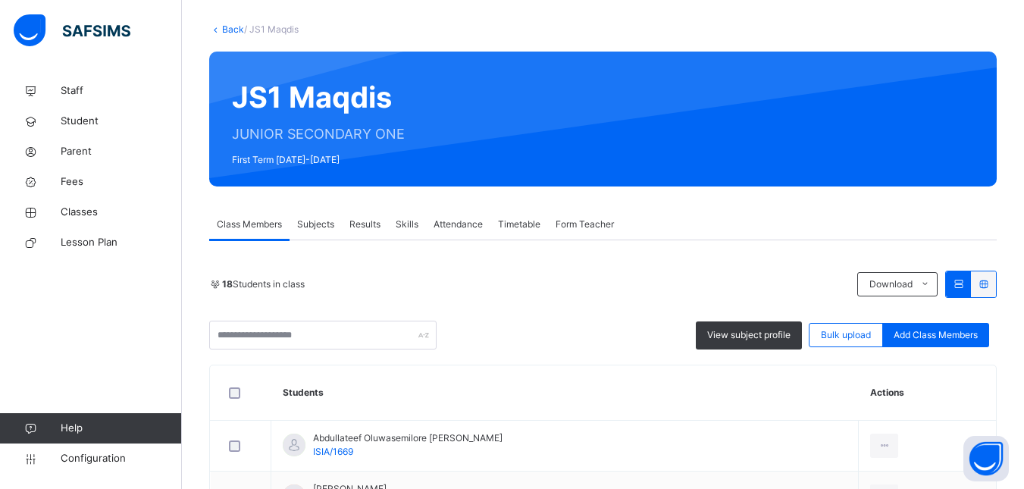
click at [230, 29] on link "Back" at bounding box center [233, 28] width 22 height 11
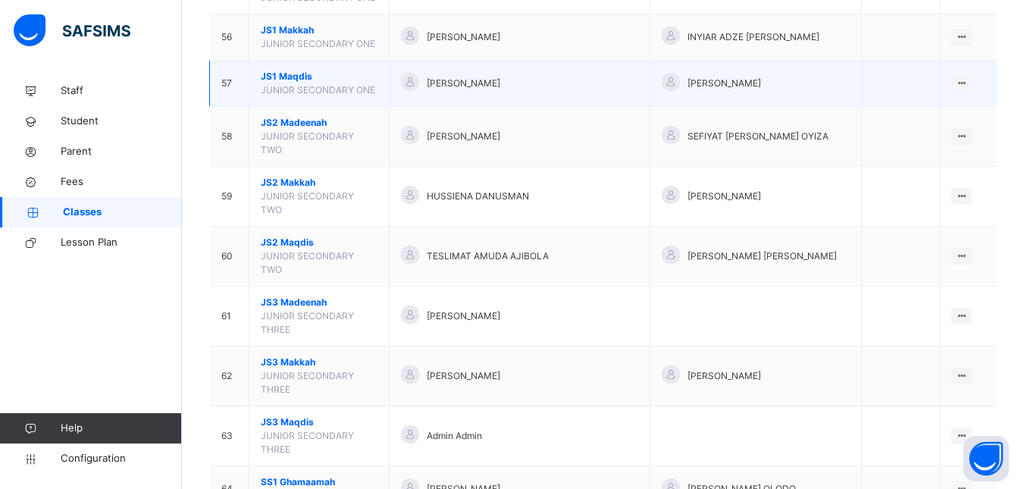
scroll to position [2728, 0]
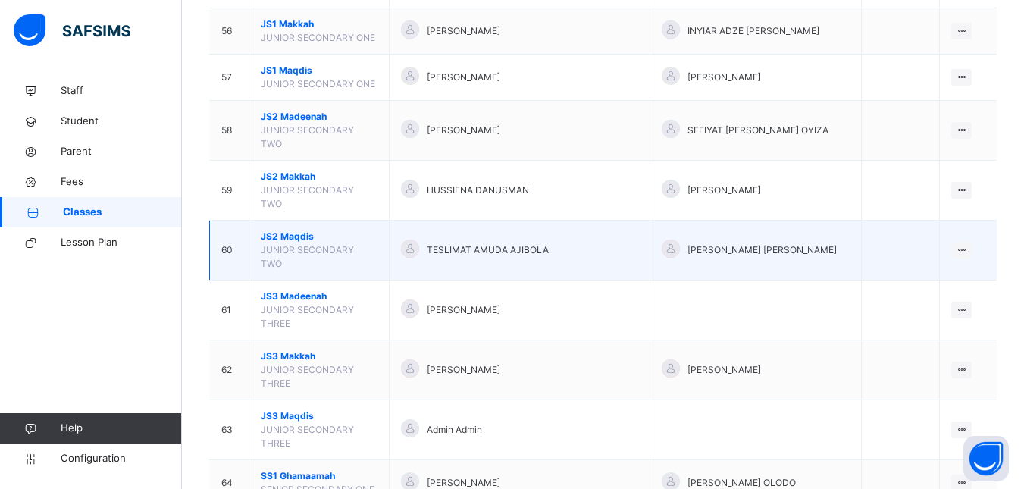
click at [299, 230] on span "JS2 Maqdis" at bounding box center [319, 237] width 117 height 14
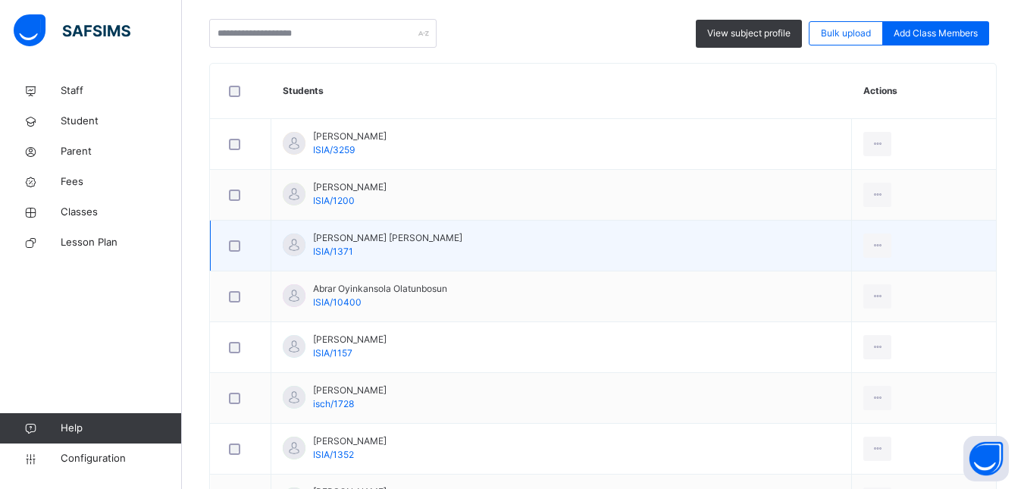
scroll to position [379, 0]
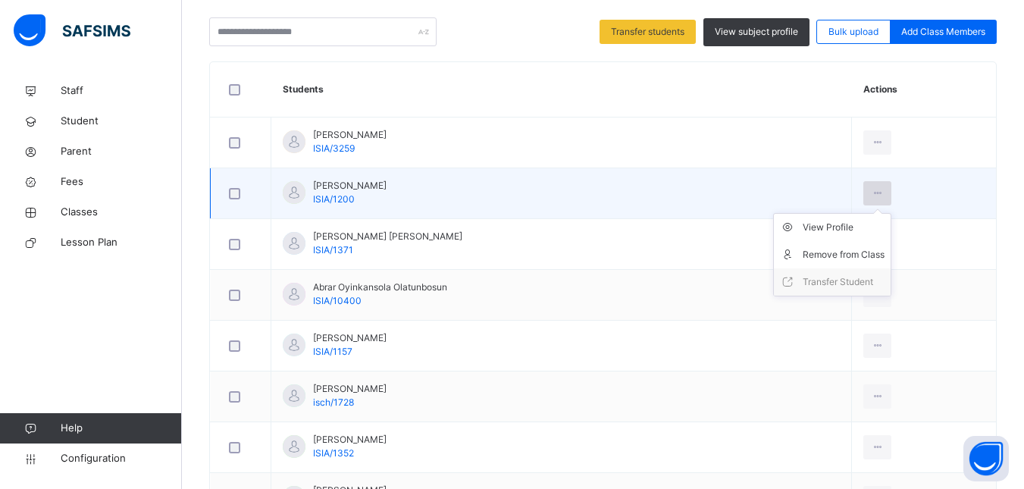
click at [880, 193] on icon at bounding box center [877, 193] width 13 height 14
click at [854, 254] on div "Remove from Class" at bounding box center [843, 254] width 82 height 15
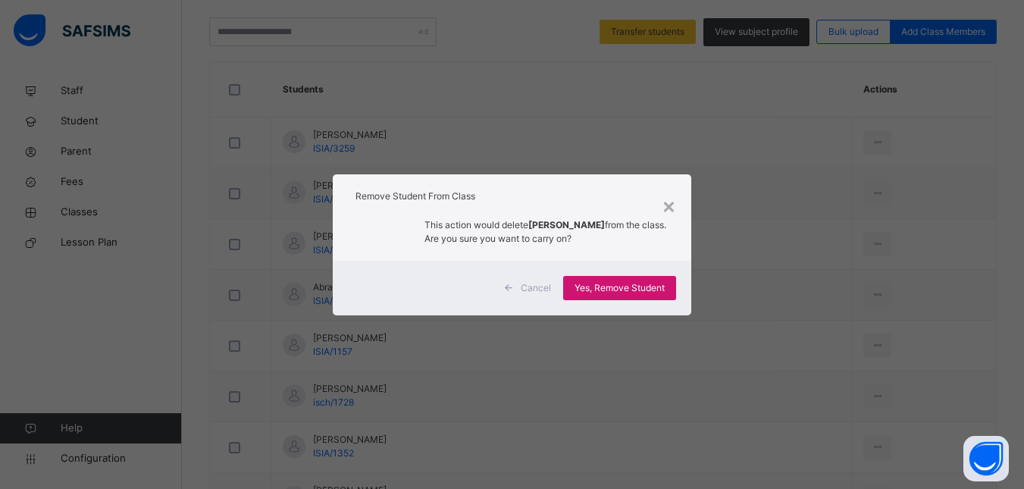
click at [619, 282] on span "Yes, Remove Student" at bounding box center [619, 288] width 90 height 14
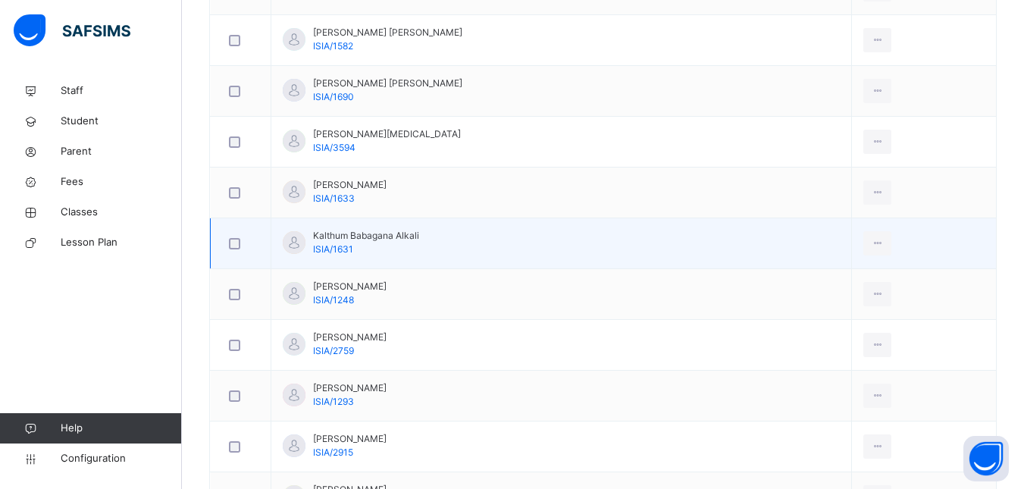
scroll to position [909, 0]
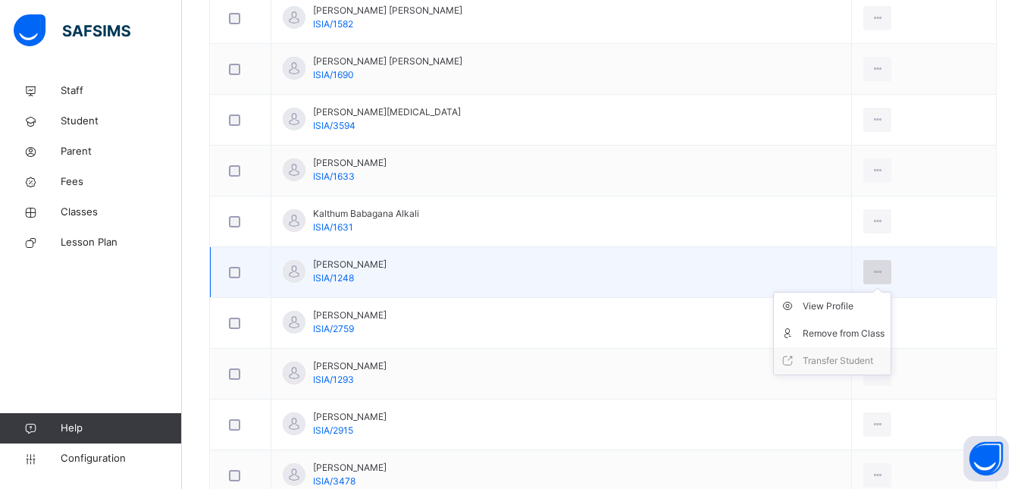
click at [875, 273] on icon at bounding box center [877, 272] width 13 height 14
click at [855, 333] on div "Remove from Class" at bounding box center [843, 333] width 82 height 15
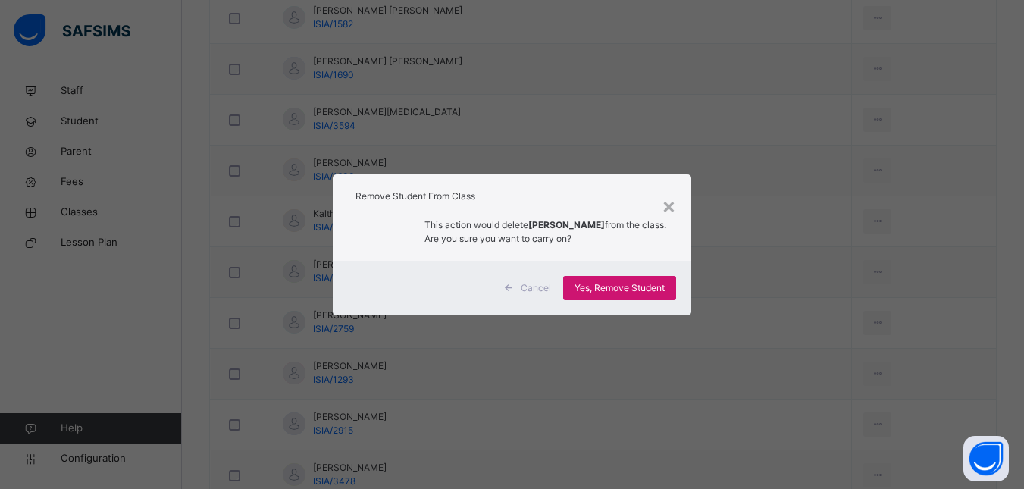
click at [608, 290] on span "Yes, Remove Student" at bounding box center [619, 288] width 90 height 14
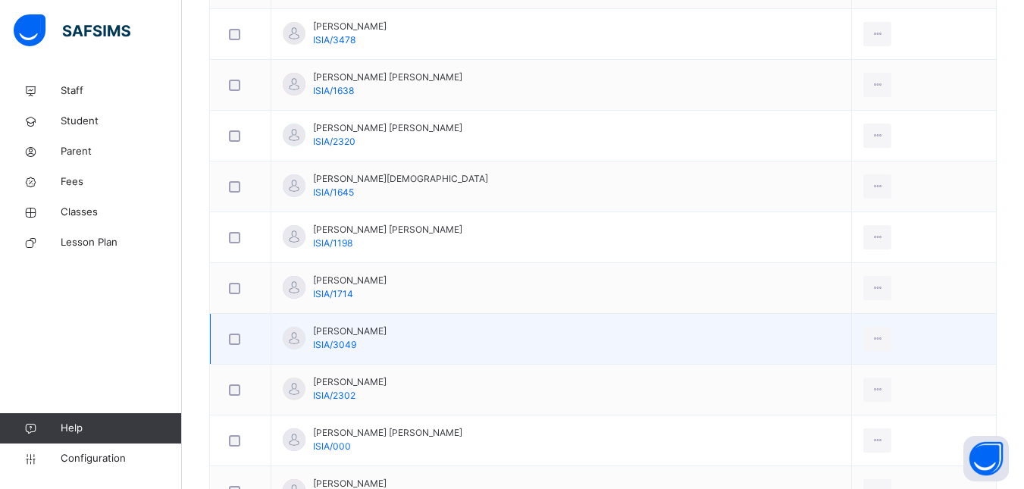
scroll to position [1364, 0]
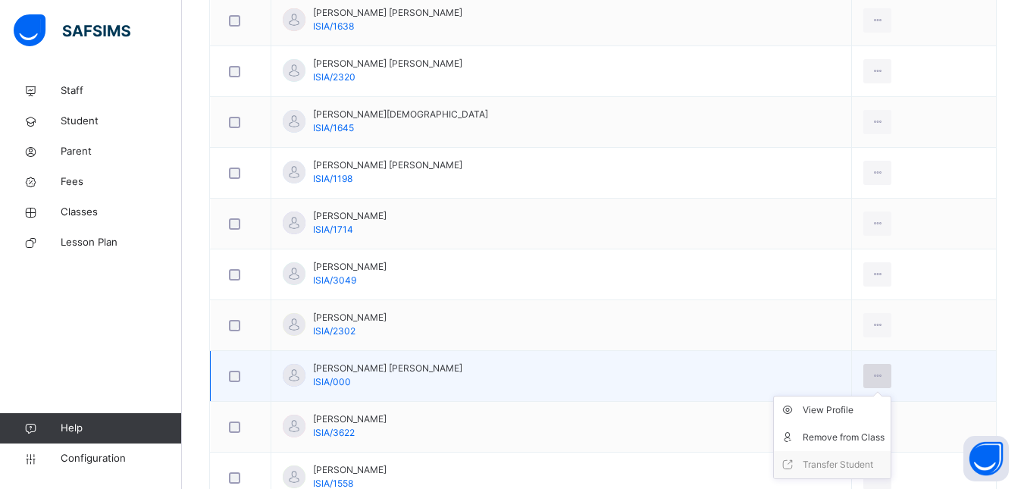
click at [882, 374] on icon at bounding box center [877, 376] width 13 height 14
click at [849, 432] on div "Remove from Class" at bounding box center [843, 437] width 82 height 15
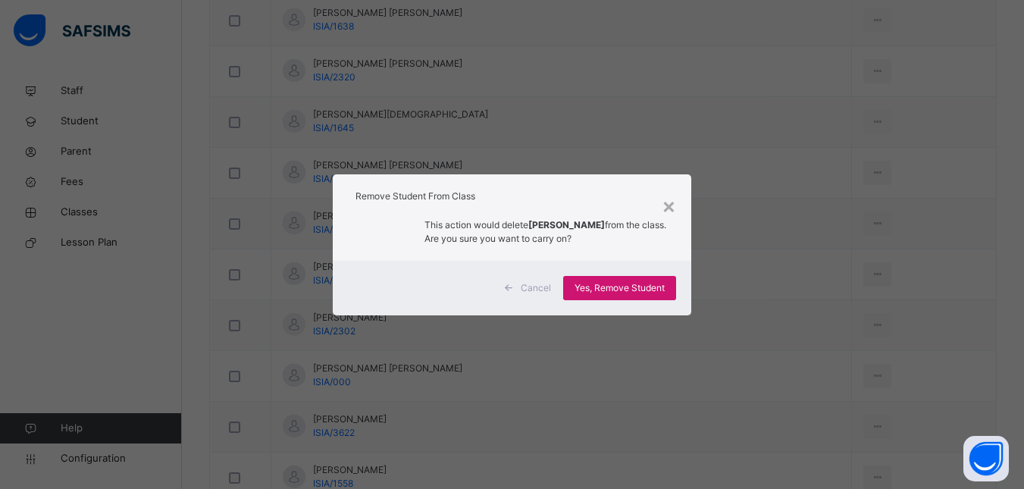
click at [643, 290] on span "Yes, Remove Student" at bounding box center [619, 288] width 90 height 14
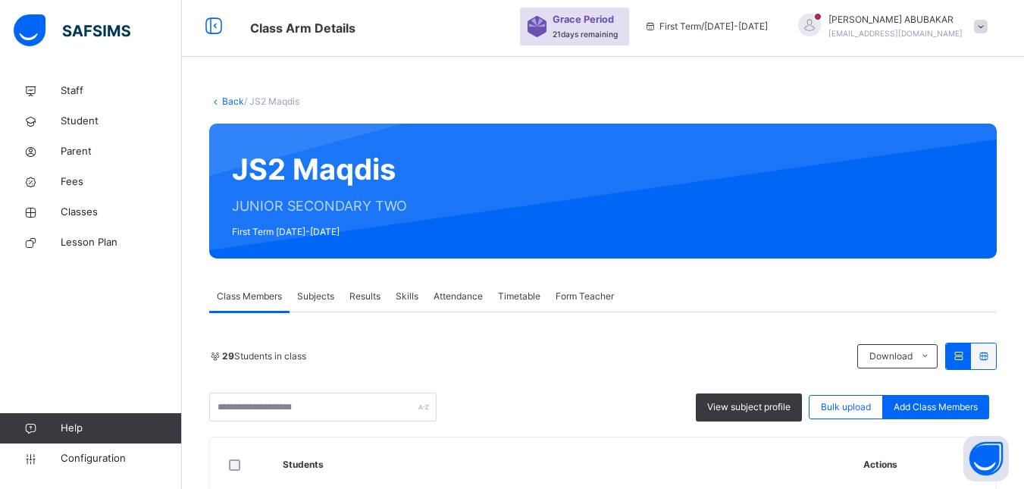
scroll to position [0, 0]
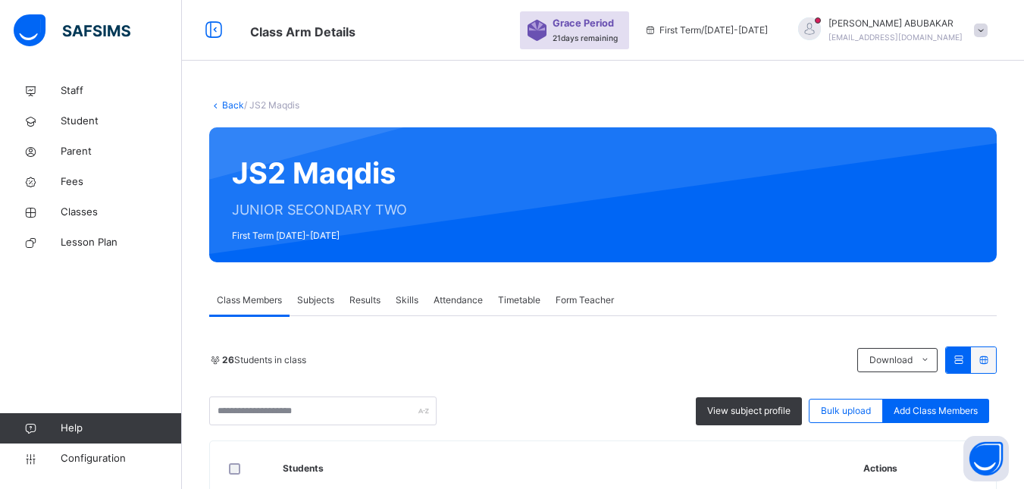
click at [111, 29] on img at bounding box center [72, 30] width 117 height 32
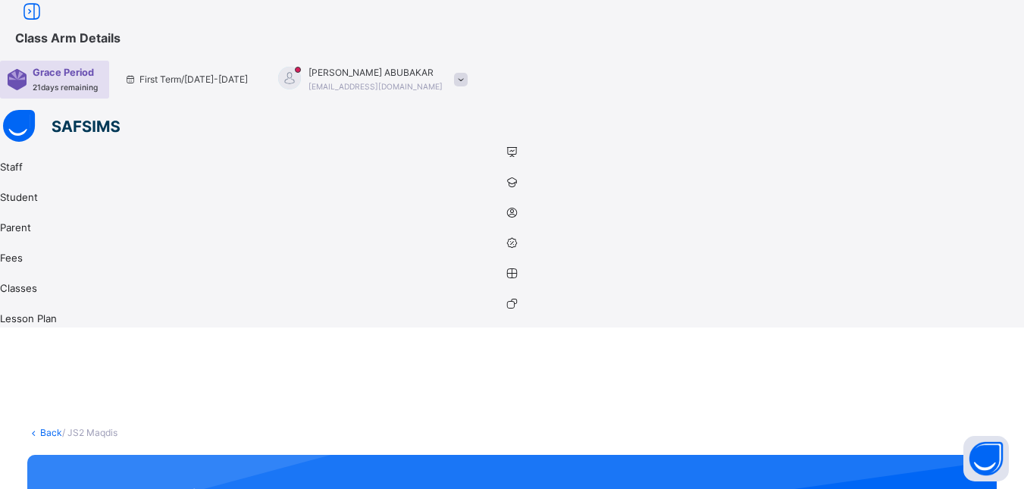
click at [5, 110] on img at bounding box center [61, 126] width 117 height 32
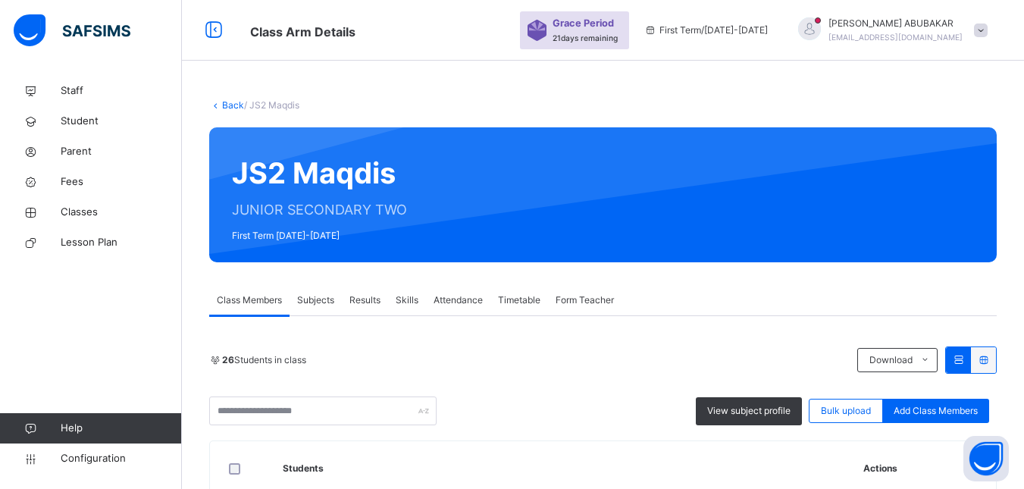
click at [36, 23] on img at bounding box center [72, 30] width 117 height 32
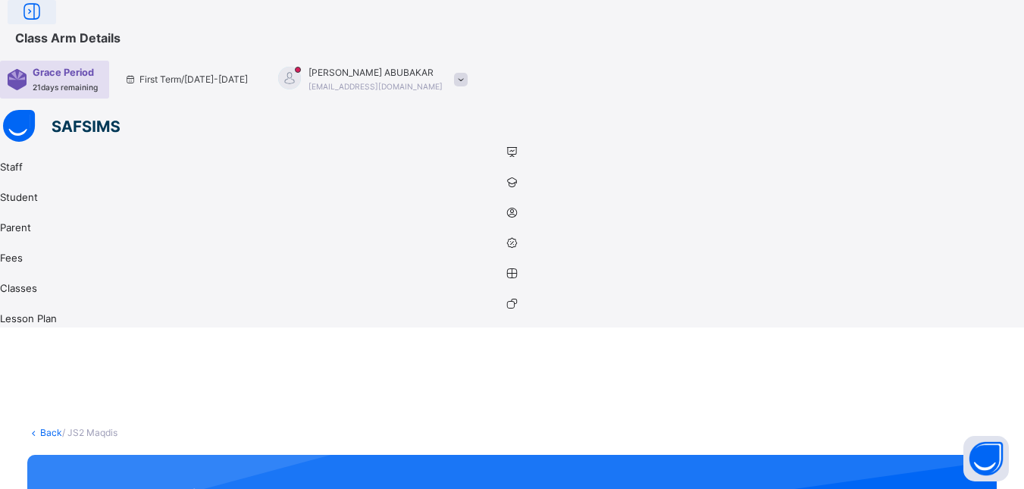
click at [45, 26] on icon at bounding box center [32, 11] width 26 height 27
